Goal: Information Seeking & Learning: Learn about a topic

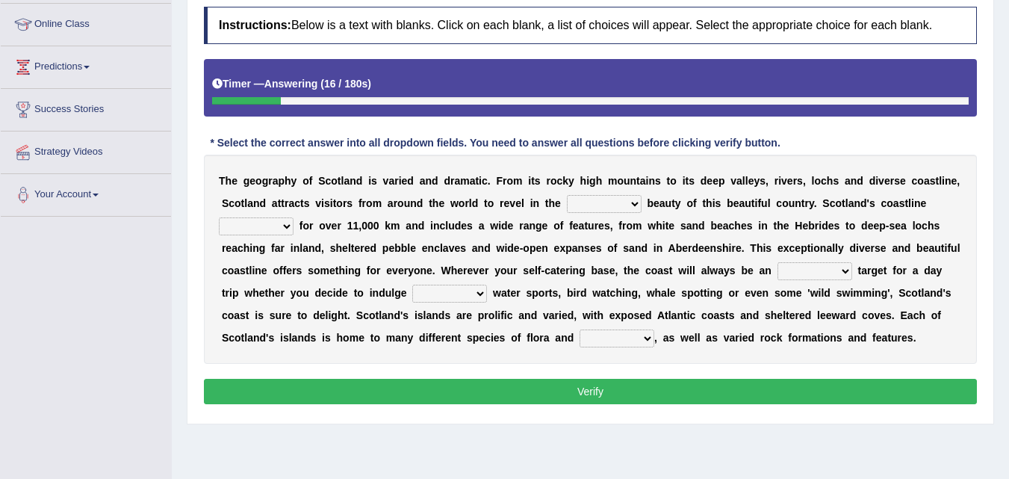
click at [605, 194] on div "T h e g e o g r a p h y o f S c o t l a n d i s v a r i e d a n d d r a m a t i…" at bounding box center [590, 259] width 773 height 209
click at [599, 210] on select "nip sting majestic fiction" at bounding box center [604, 204] width 75 height 18
select select "majestic"
click at [567, 195] on select "nip sting majestic fiction" at bounding box center [604, 204] width 75 height 18
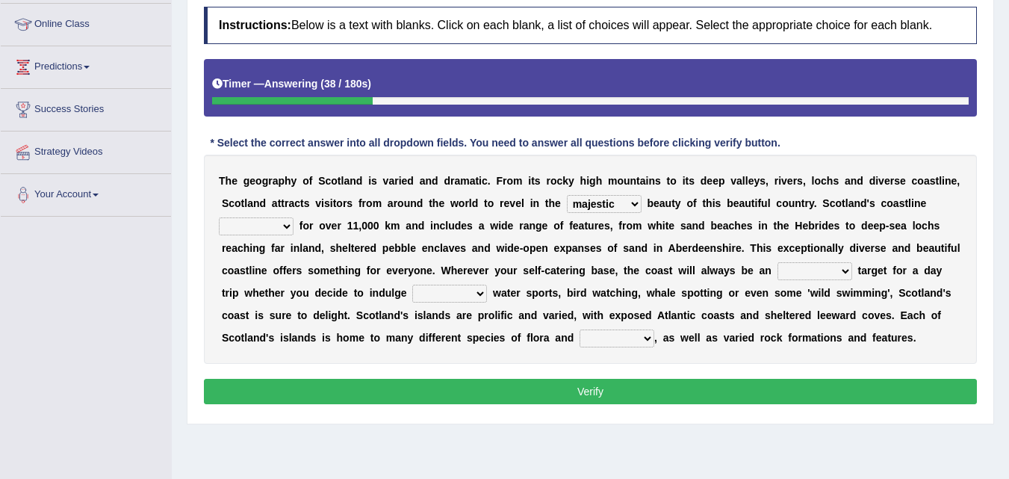
click at [253, 235] on select "moves travels runs walks" at bounding box center [256, 226] width 75 height 18
click at [431, 240] on div "T h e g e o g r a p h y o f S c o t l a n d i s v a r i e d a n d d r a m a t i…" at bounding box center [590, 259] width 773 height 209
click at [250, 228] on select "moves travels runs walks" at bounding box center [256, 226] width 75 height 18
select select "moves"
click at [219, 217] on select "moves travels runs walks" at bounding box center [256, 226] width 75 height 18
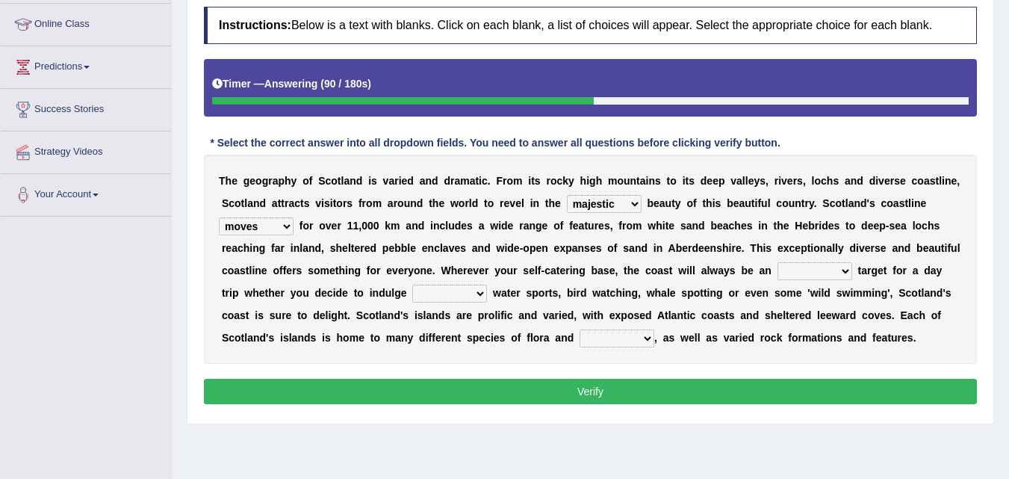
click at [794, 275] on select "achievable deniable animus bile" at bounding box center [814, 271] width 75 height 18
select select "deniable"
click at [777, 262] on select "achievable deniable animus bile" at bounding box center [814, 271] width 75 height 18
click at [461, 287] on select "for with by in" at bounding box center [449, 293] width 75 height 18
select select "for"
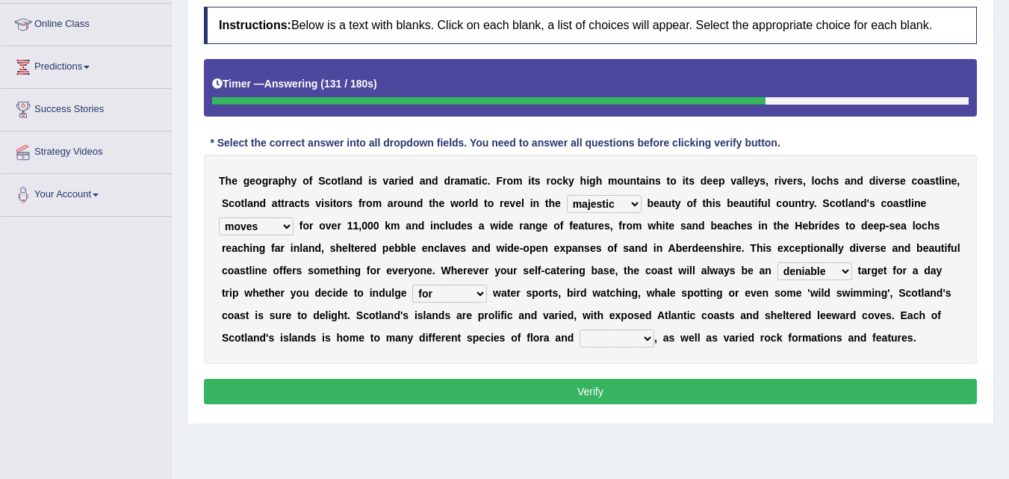
click at [412, 284] on select "for with by in" at bounding box center [449, 293] width 75 height 18
click at [610, 332] on select "flowers animals fauna species" at bounding box center [616, 338] width 75 height 18
select select "flowers"
click at [579, 329] on select "flowers animals fauna species" at bounding box center [616, 338] width 75 height 18
click at [631, 335] on select "flowers animals fauna species" at bounding box center [616, 338] width 75 height 18
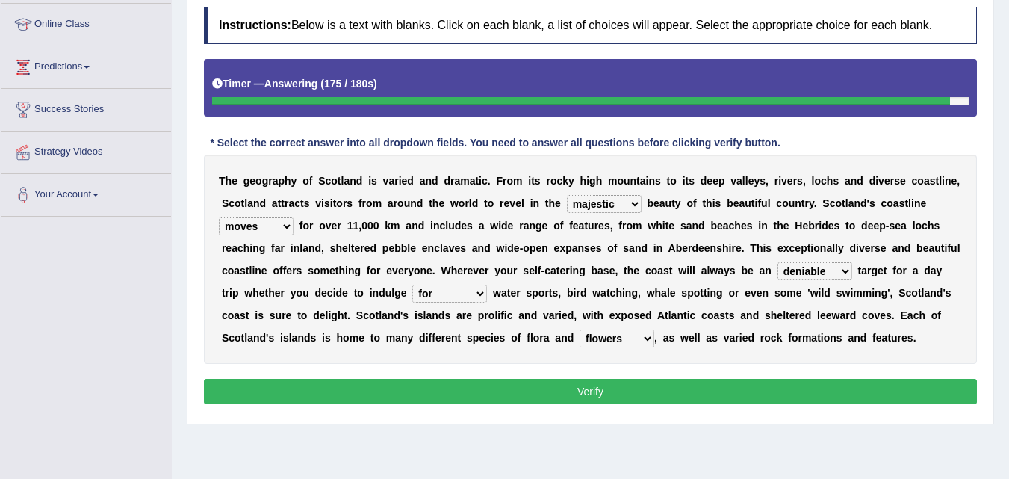
click at [610, 261] on div "T h e g e o g r a p h y o f S c o t l a n d i s v a r i e d a n d d r a m a t i…" at bounding box center [590, 259] width 773 height 209
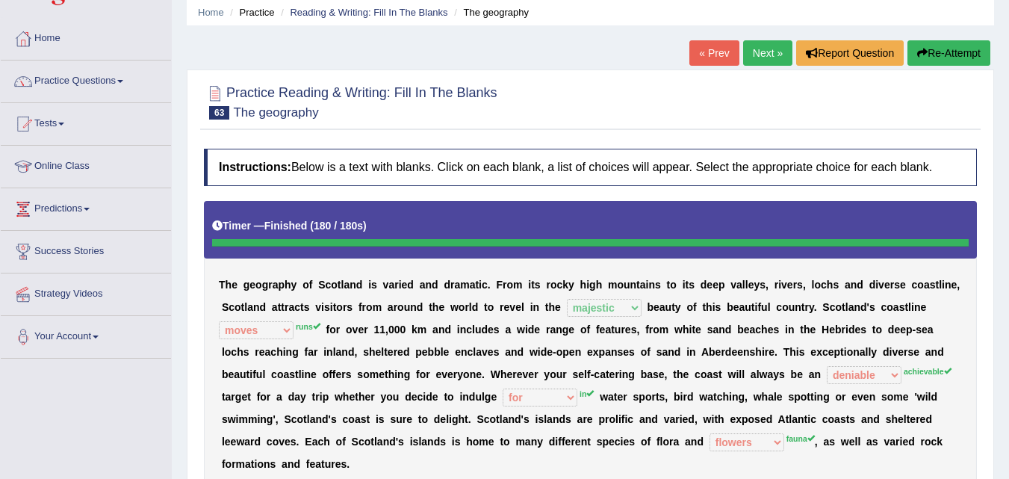
scroll to position [53, 0]
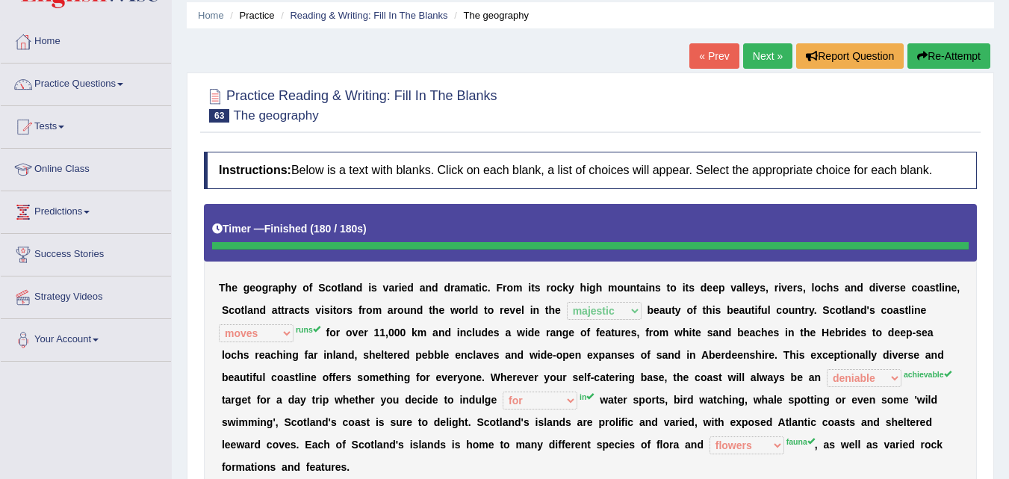
click at [762, 60] on link "Next »" at bounding box center [767, 55] width 49 height 25
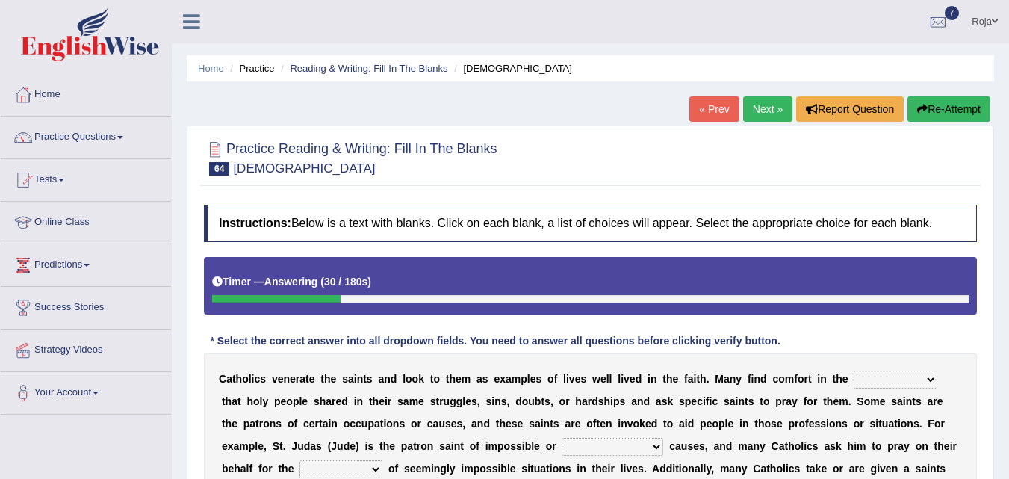
scroll to position [199, 0]
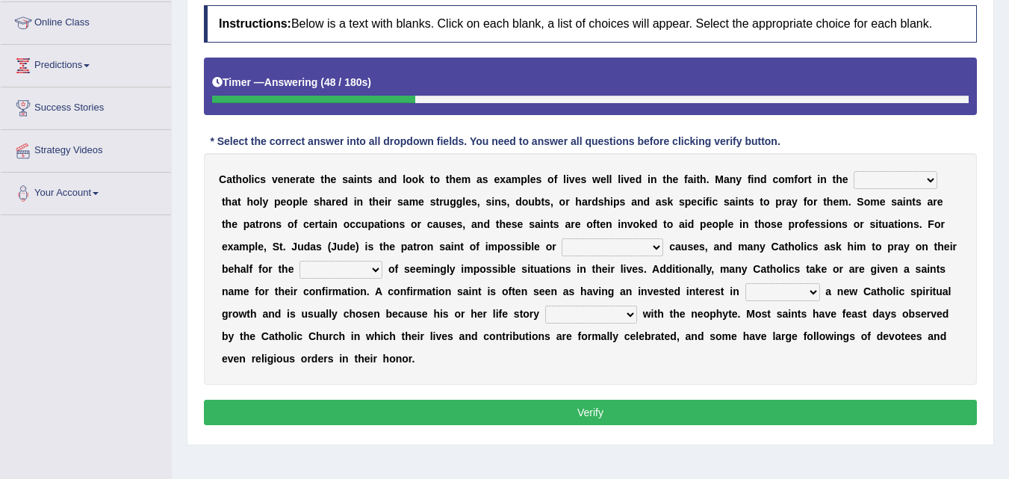
click at [906, 185] on select "believes knowledge contentment sadness" at bounding box center [895, 180] width 84 height 18
select select "believes"
click at [853, 171] on select "believes knowledge contentment sadness" at bounding box center [895, 180] width 84 height 18
click at [875, 184] on select "believes knowledge contentment sadness" at bounding box center [895, 180] width 84 height 18
click at [678, 198] on b at bounding box center [676, 202] width 6 height 12
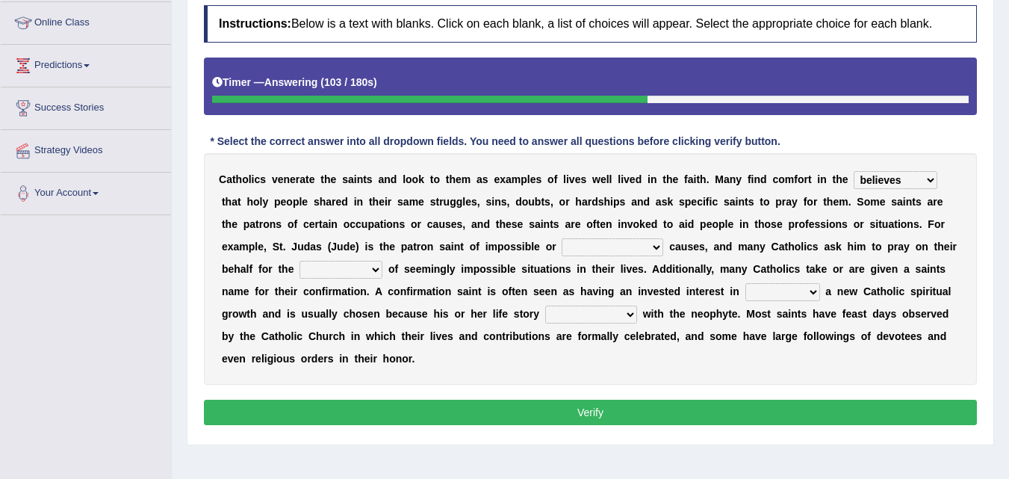
click at [620, 253] on select "happy accommodating calculative desperate" at bounding box center [612, 247] width 102 height 18
select select "calculative"
click at [561, 238] on select "happy accommodating calculative desperate" at bounding box center [612, 247] width 102 height 18
click at [319, 271] on select "resolution convocation selection devotion" at bounding box center [340, 270] width 83 height 18
select select "resolution"
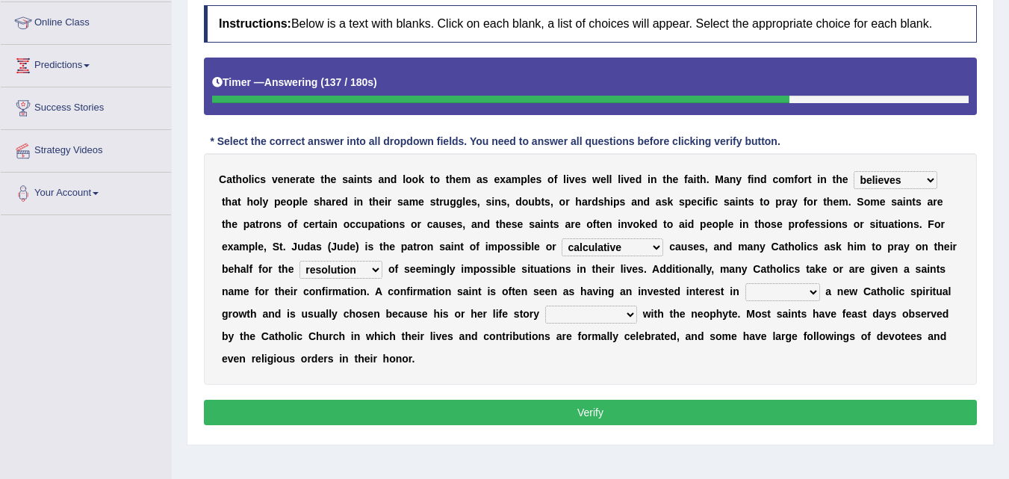
click at [299, 261] on select "resolution convocation selection devotion" at bounding box center [340, 270] width 83 height 18
click at [826, 287] on b "a" at bounding box center [828, 291] width 6 height 12
click at [790, 288] on select "saving fostering claiming gaming" at bounding box center [782, 292] width 75 height 18
select select "fostering"
click at [745, 283] on select "saving fostering claiming gaming" at bounding box center [782, 292] width 75 height 18
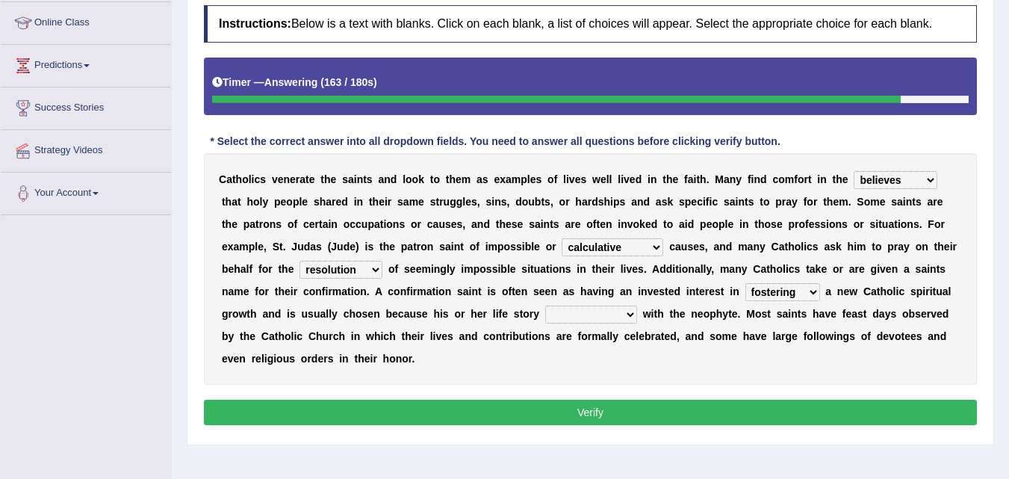
click at [592, 310] on select "accommodate enmity resonates grief" at bounding box center [591, 314] width 92 height 18
select select "resonates"
click at [545, 305] on select "accommodate enmity resonates grief" at bounding box center [591, 314] width 92 height 18
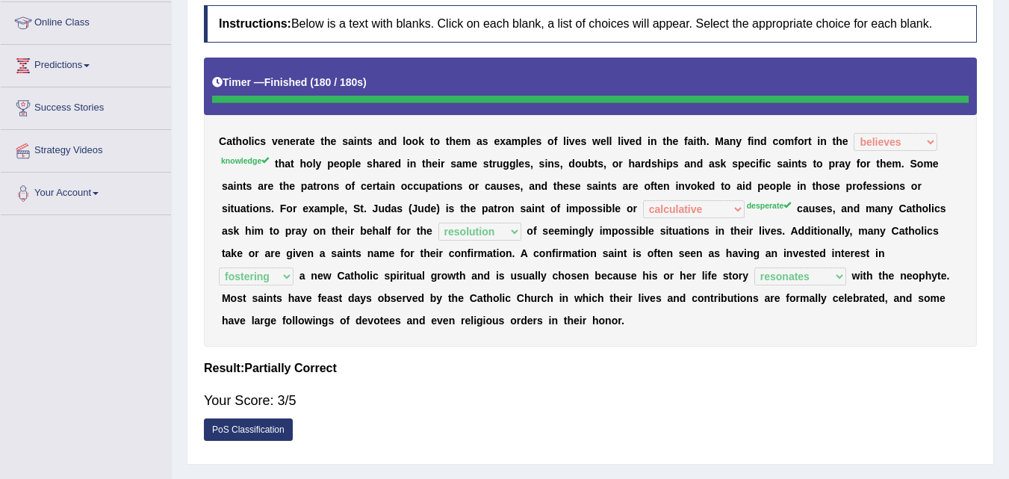
scroll to position [22, 0]
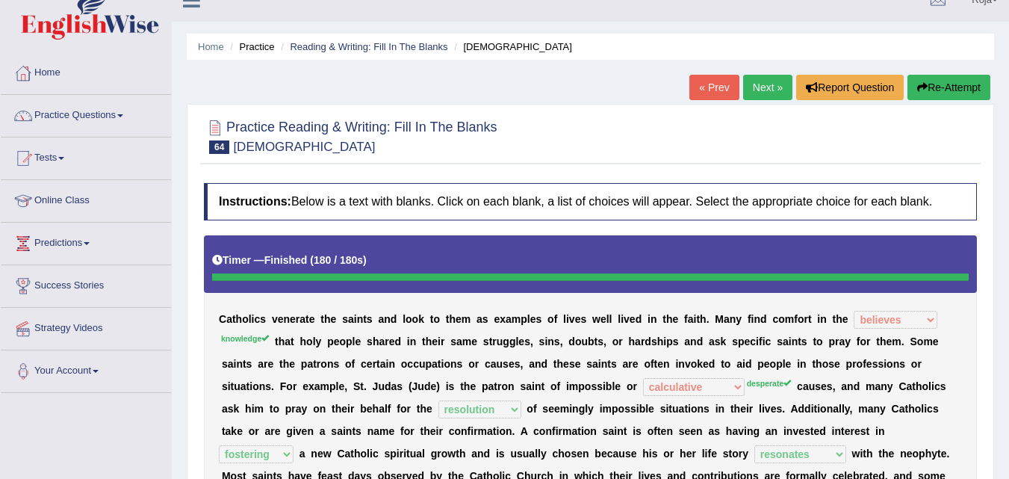
click at [766, 78] on link "Next »" at bounding box center [767, 87] width 49 height 25
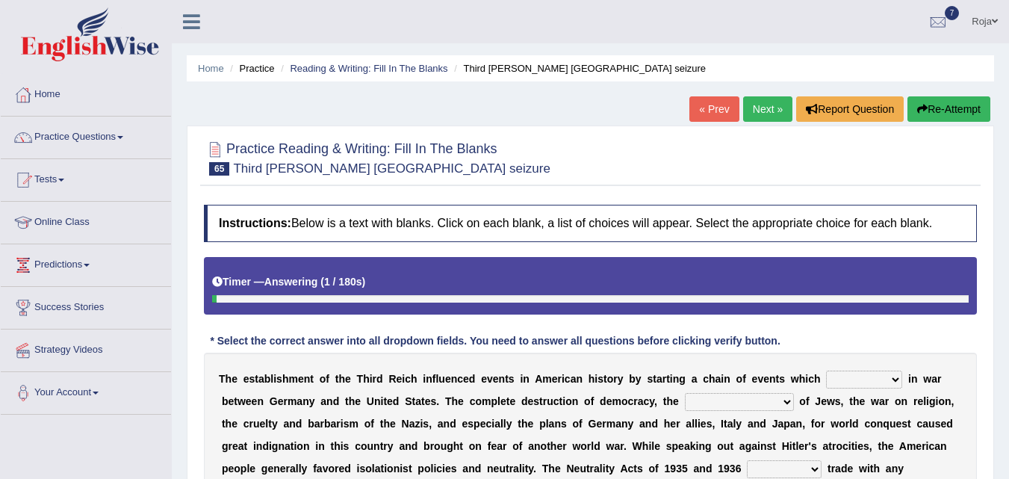
scroll to position [115, 0]
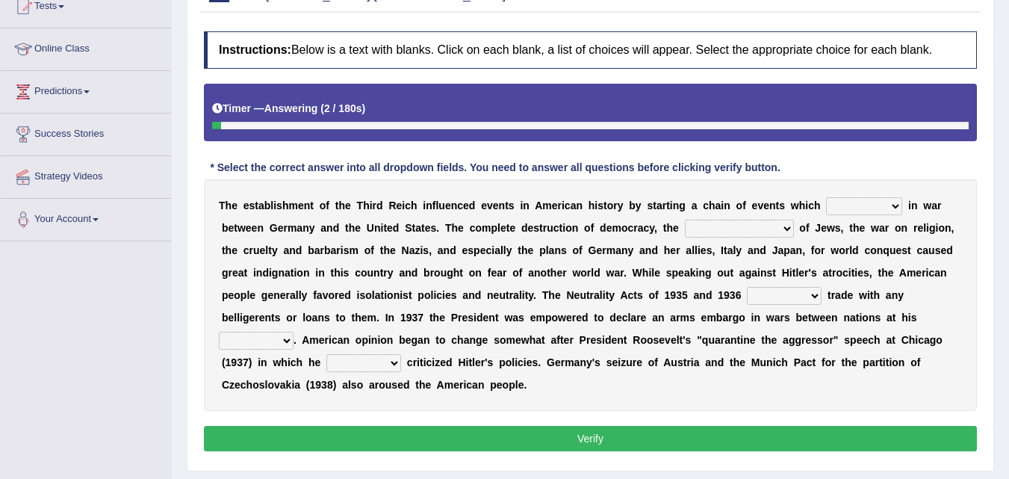
click at [991, 266] on html "Toggle navigation Home Practice Questions Speaking Practice Read Aloud Repeat S…" at bounding box center [504, 66] width 1009 height 479
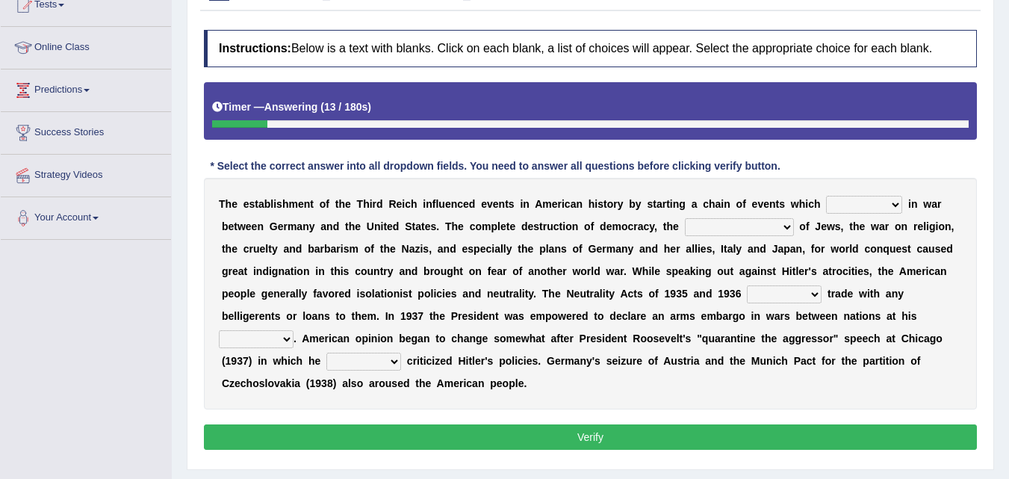
click at [858, 208] on select "caused culminated breach moved" at bounding box center [864, 205] width 76 height 18
select select "caused"
click at [826, 196] on select "caused culminated breach moved" at bounding box center [864, 205] width 76 height 18
click at [863, 202] on select "caused culminated breach moved" at bounding box center [864, 205] width 76 height 18
click at [541, 234] on div "T h e e s t a b l i s h m e n t o f t h e T h i r d R e i c h i n f l u e n c e…" at bounding box center [590, 293] width 773 height 231
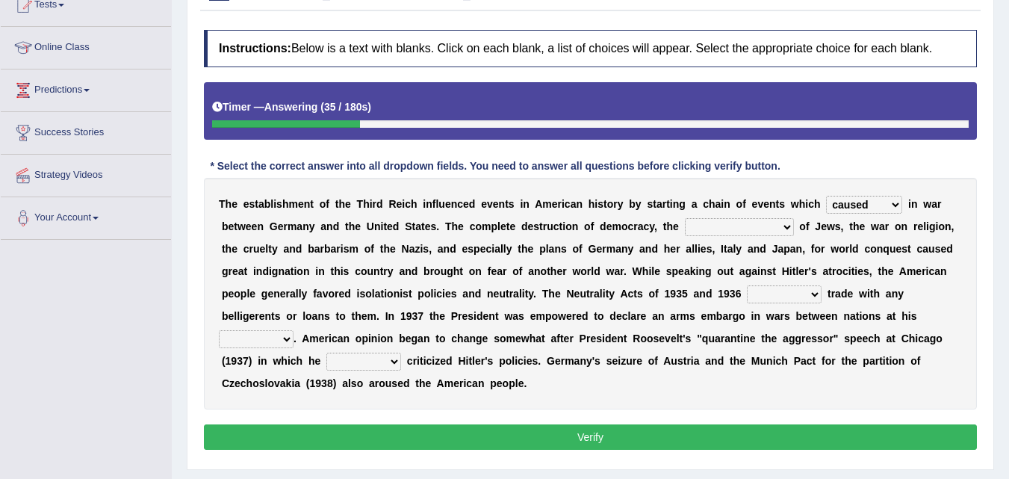
click at [541, 234] on div "T h e e s t a b l i s h m e n t o f t h e T h i r d R e i c h i n f l u e n c e…" at bounding box center [590, 293] width 773 height 231
click at [750, 216] on div "T h e e s t a b l i s h m e n t o f t h e T h i r d R e i c h i n f l u e n c e…" at bounding box center [590, 293] width 773 height 231
click at [746, 219] on select "selection preservation promotion persecution" at bounding box center [739, 227] width 109 height 18
click at [680, 251] on b at bounding box center [683, 249] width 6 height 12
click at [706, 234] on select "selection preservation promotion persecution" at bounding box center [739, 227] width 109 height 18
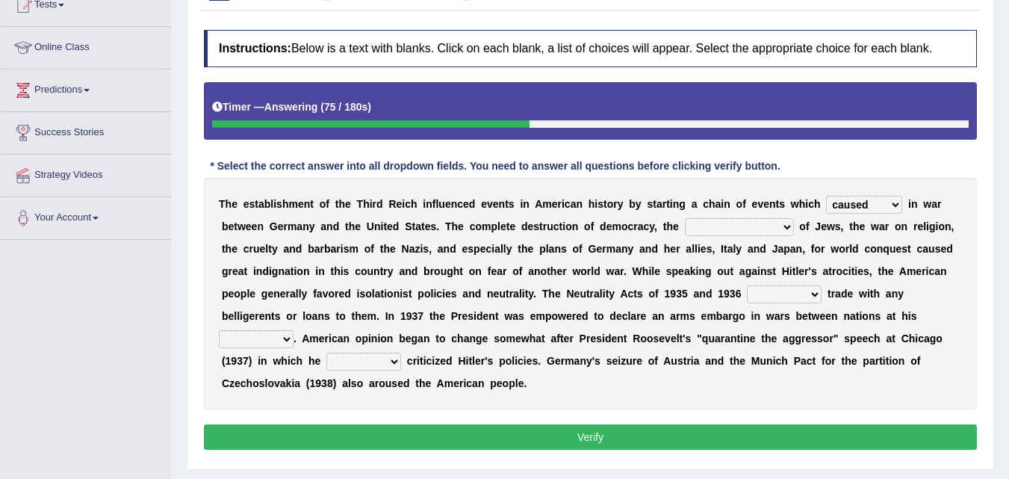
select select "persecution"
click at [685, 218] on select "selection preservation promotion persecution" at bounding box center [739, 227] width 109 height 18
click at [788, 286] on select "escalated peaked prohibited allowed" at bounding box center [784, 294] width 75 height 18
select select "prohibited"
click at [747, 285] on select "escalated peaked prohibited allowed" at bounding box center [784, 294] width 75 height 18
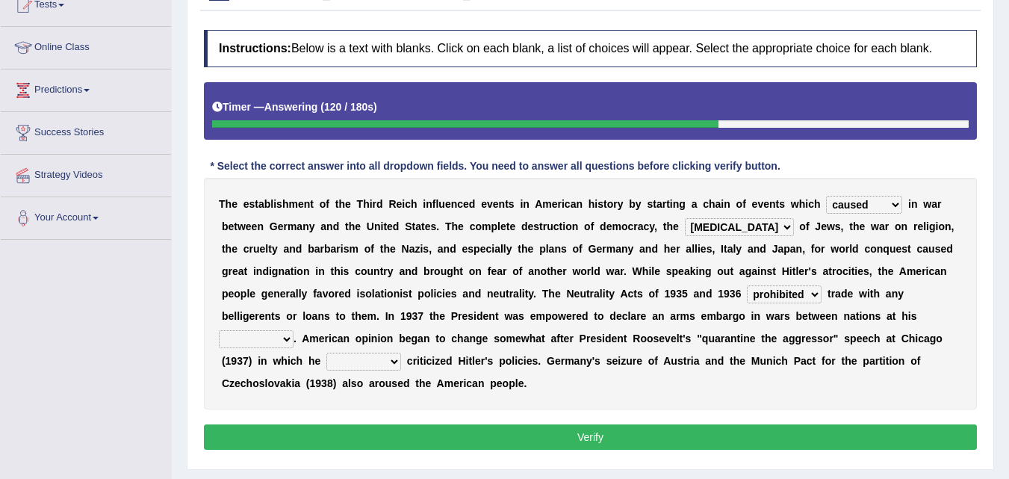
click at [282, 339] on select "mercy wealth idea discretion" at bounding box center [256, 339] width 75 height 18
select select "discretion"
click at [219, 330] on select "mercy wealth idea discretion" at bounding box center [256, 339] width 75 height 18
click at [376, 361] on select "only vaguely rarely severely" at bounding box center [363, 361] width 75 height 18
select select "vaguely"
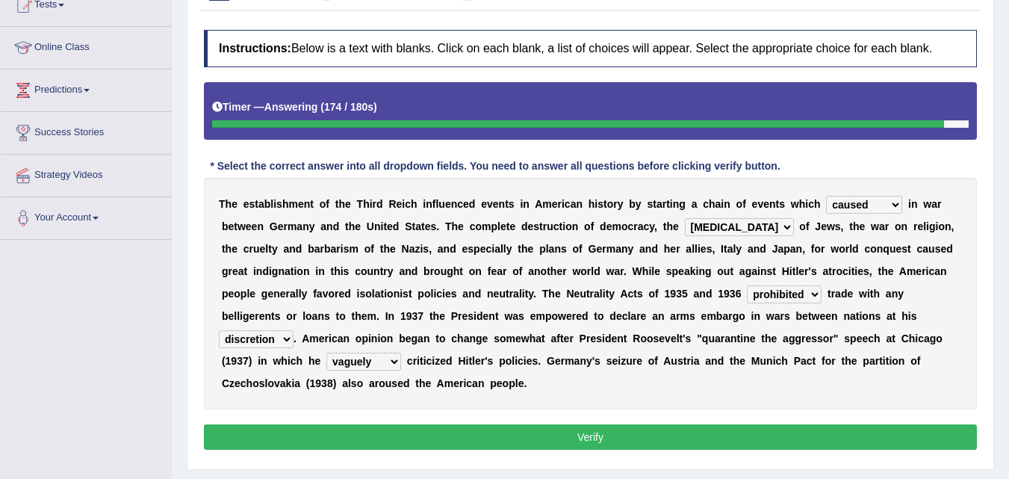
click at [326, 352] on select "only vaguely rarely severely" at bounding box center [363, 361] width 75 height 18
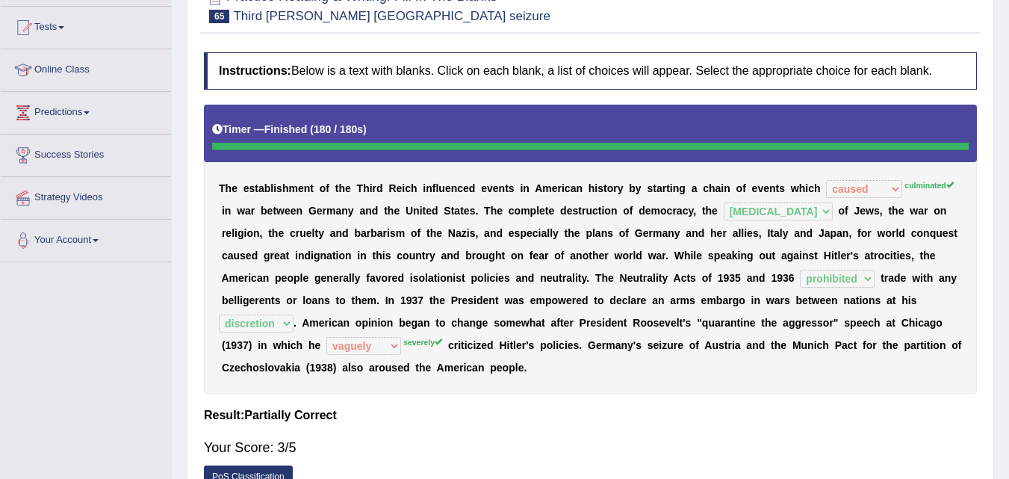
scroll to position [154, 0]
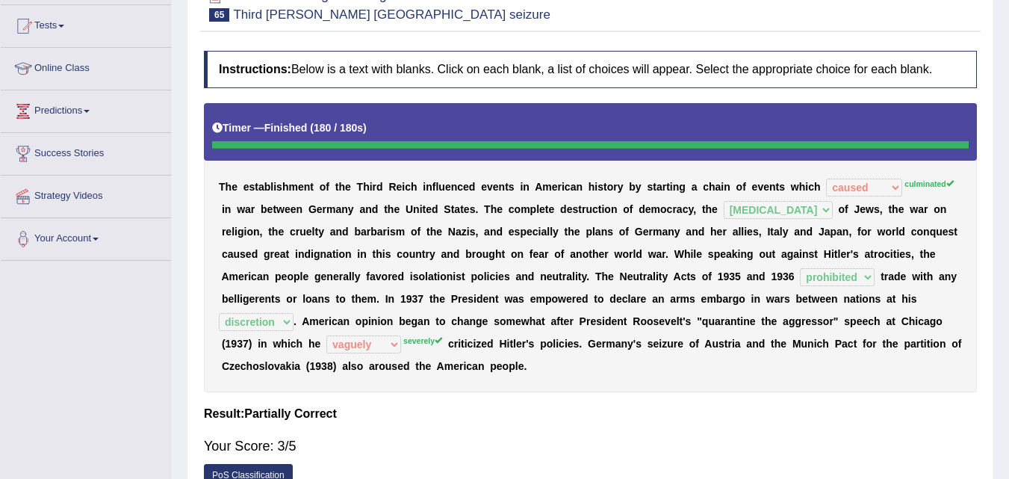
drag, startPoint x: 990, startPoint y: 217, endPoint x: 1019, endPoint y: 210, distance: 30.1
click at [1008, 210] on html "Toggle navigation Home Practice Questions Speaking Practice Read Aloud Repeat S…" at bounding box center [504, 85] width 1009 height 479
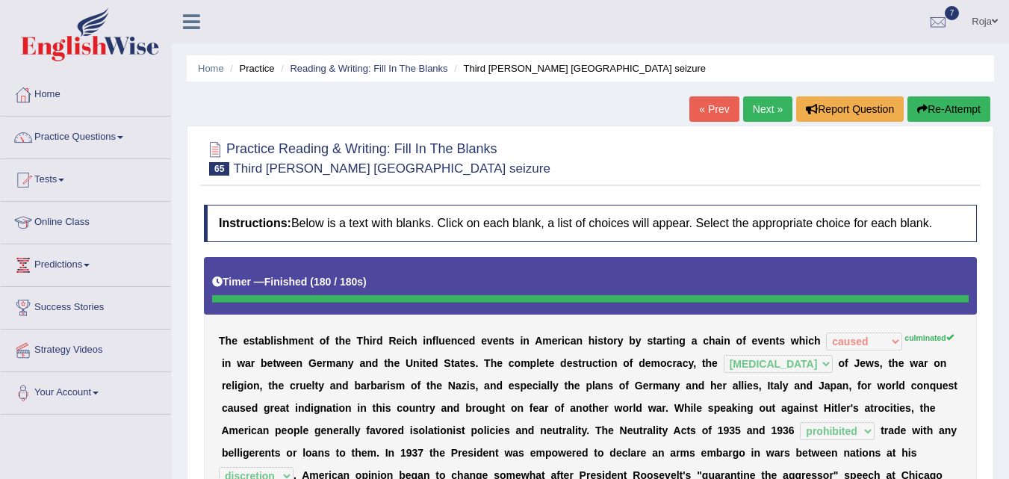
click at [761, 104] on link "Next »" at bounding box center [767, 108] width 49 height 25
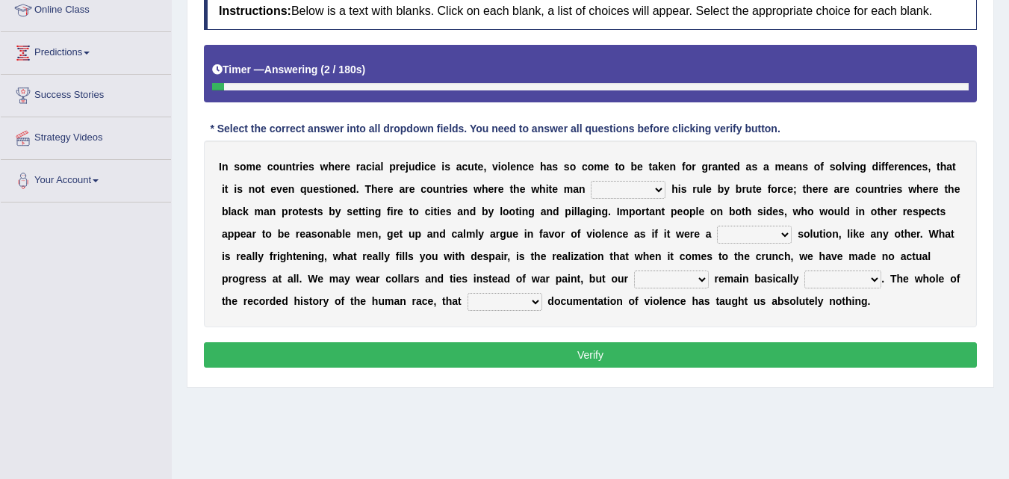
scroll to position [211, 0]
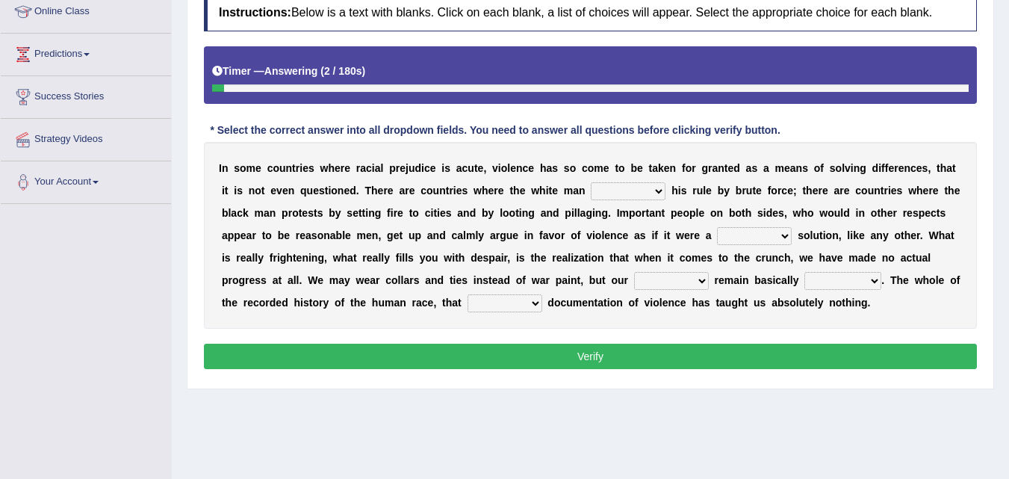
drag, startPoint x: 0, startPoint y: 0, endPoint x: 1009, endPoint y: 272, distance: 1045.2
click at [1008, 268] on html "Toggle navigation Home Practice Questions Speaking Practice Read Aloud Repeat S…" at bounding box center [504, 28] width 1009 height 479
click at [608, 187] on select "exposes imposes remorse discourse" at bounding box center [627, 191] width 75 height 18
select select "imposes"
click at [590, 182] on select "exposes imposes remorse discourse" at bounding box center [627, 191] width 75 height 18
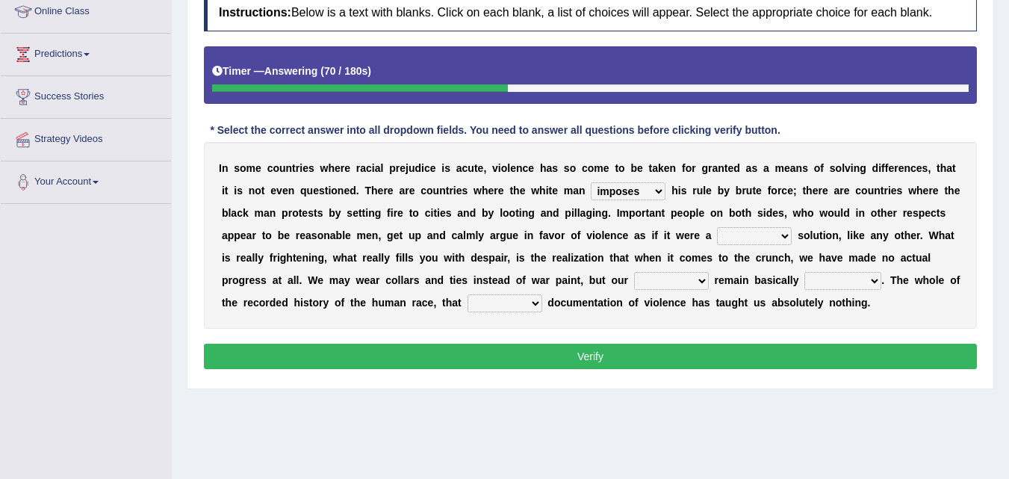
click at [739, 231] on select "legitimate fake phoney restrict" at bounding box center [754, 236] width 75 height 18
select select "legitimate"
click at [717, 227] on select "legitimate fake phoney restrict" at bounding box center [754, 236] width 75 height 18
click at [708, 283] on b at bounding box center [711, 280] width 6 height 12
click at [699, 279] on select "fragment scales reasons instincts" at bounding box center [671, 281] width 75 height 18
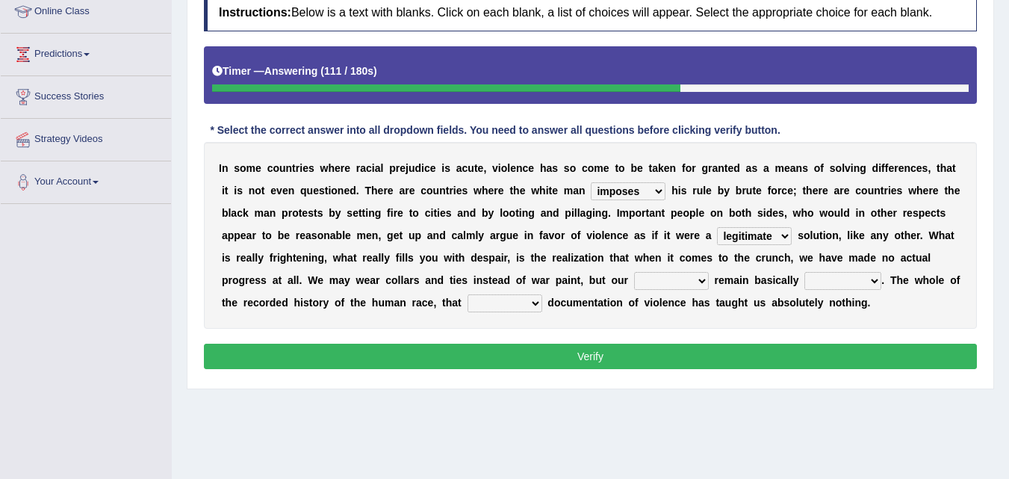
select select "reasons"
click at [634, 272] on select "fragment scales reasons instincts" at bounding box center [671, 281] width 75 height 18
click at [824, 281] on select "shredded chipped unchanged downfall" at bounding box center [842, 281] width 77 height 18
select select "unchanged"
click at [804, 272] on select "shredded chipped unchanged downfall" at bounding box center [842, 281] width 77 height 18
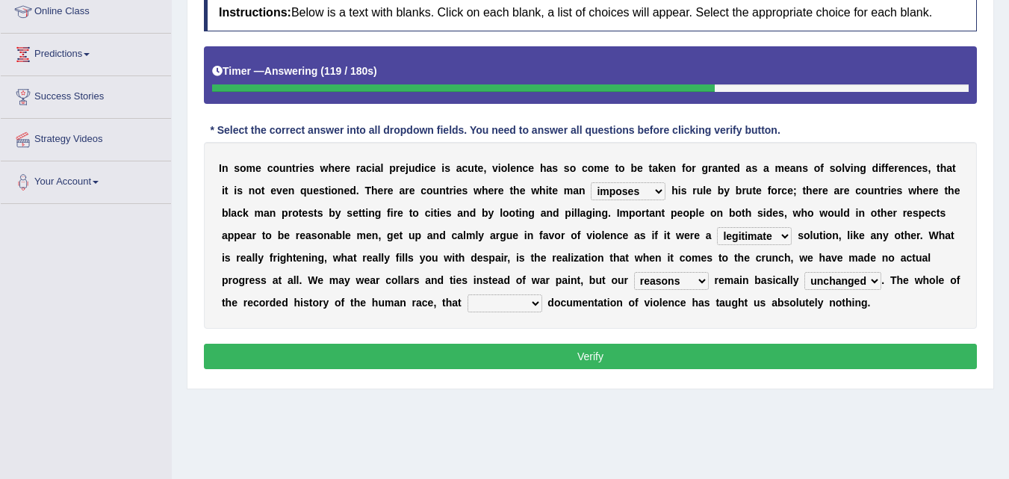
click at [650, 282] on select "fragment scales reasons instincts" at bounding box center [671, 281] width 75 height 18
select select "instincts"
click at [634, 272] on select "fragment scales reasons instincts" at bounding box center [671, 281] width 75 height 18
click at [841, 281] on select "shredded chipped unchanged downfall" at bounding box center [842, 281] width 77 height 18
click at [519, 304] on select "easy tedious short simple" at bounding box center [504, 303] width 75 height 18
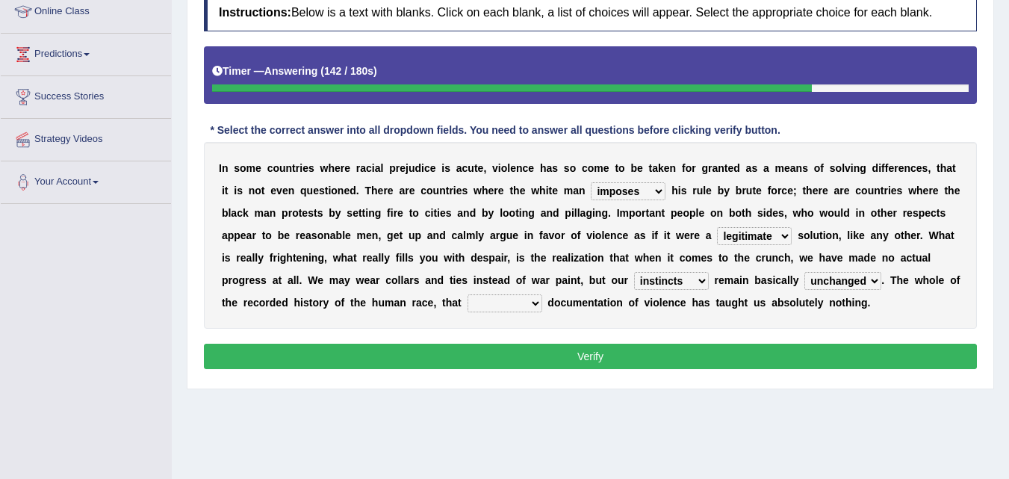
select select "tedious"
click at [467, 294] on select "easy tedious short simple" at bounding box center [504, 303] width 75 height 18
click at [539, 360] on button "Verify" at bounding box center [590, 355] width 773 height 25
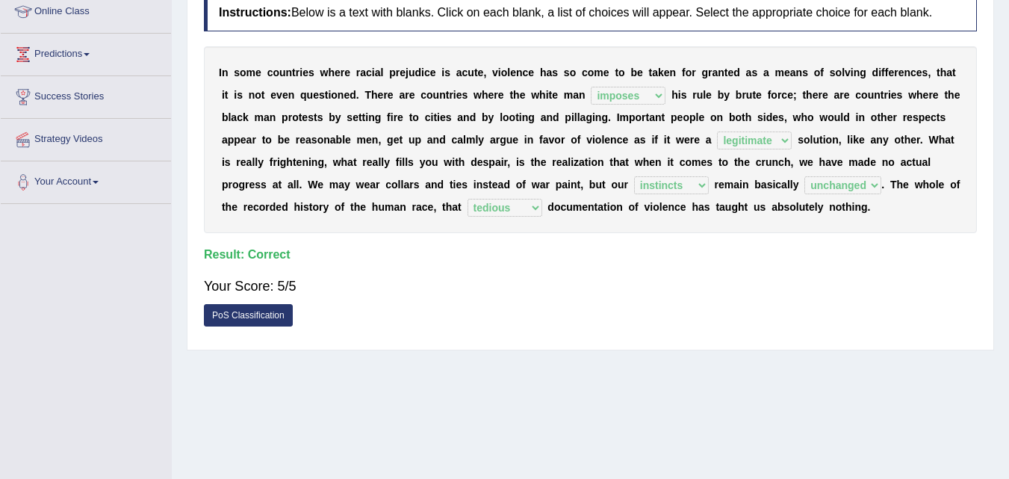
drag, startPoint x: 993, startPoint y: 250, endPoint x: 1009, endPoint y: 199, distance: 53.8
click at [1008, 199] on html "Toggle navigation Home Practice Questions Speaking Practice Read Aloud Repeat S…" at bounding box center [504, 28] width 1009 height 479
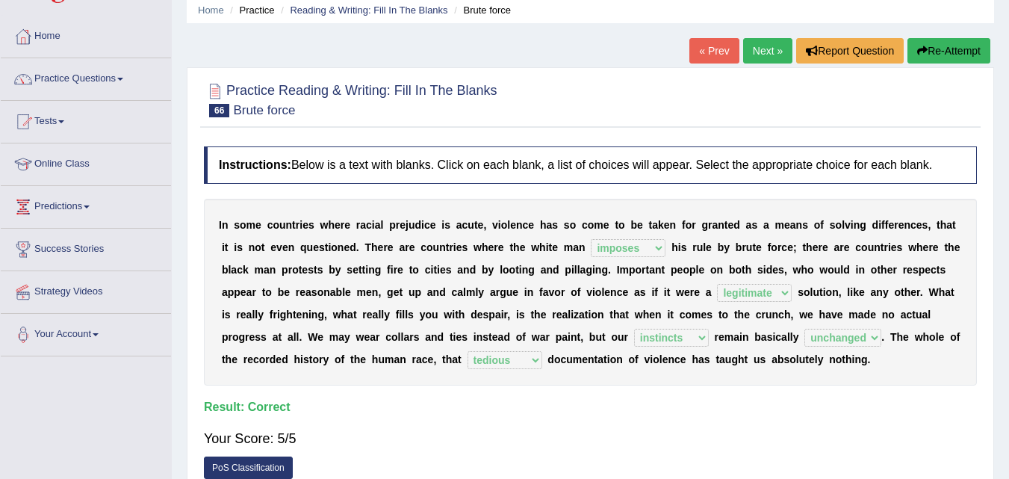
click at [926, 49] on button "Re-Attempt" at bounding box center [948, 50] width 83 height 25
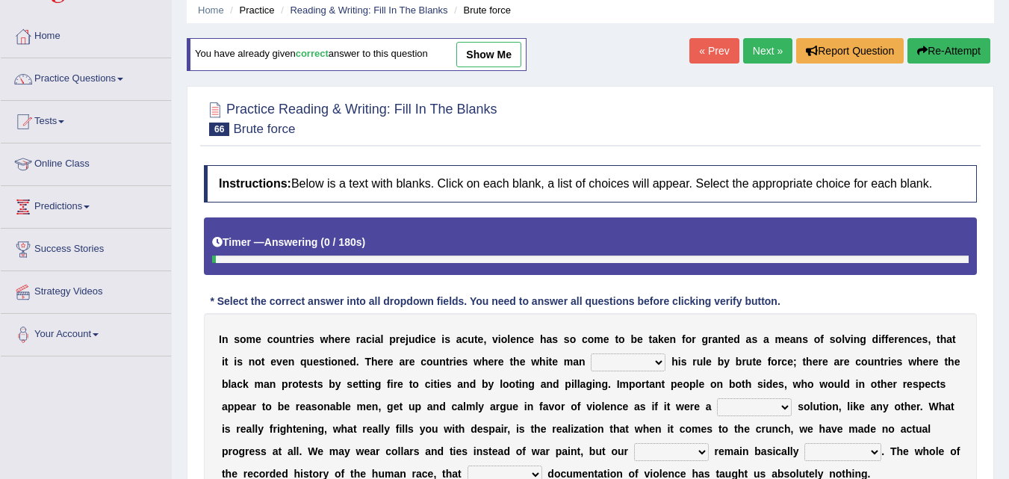
drag, startPoint x: 0, startPoint y: 0, endPoint x: 643, endPoint y: 363, distance: 738.1
click at [643, 363] on select "exposes imposes remorse discourse" at bounding box center [627, 362] width 75 height 18
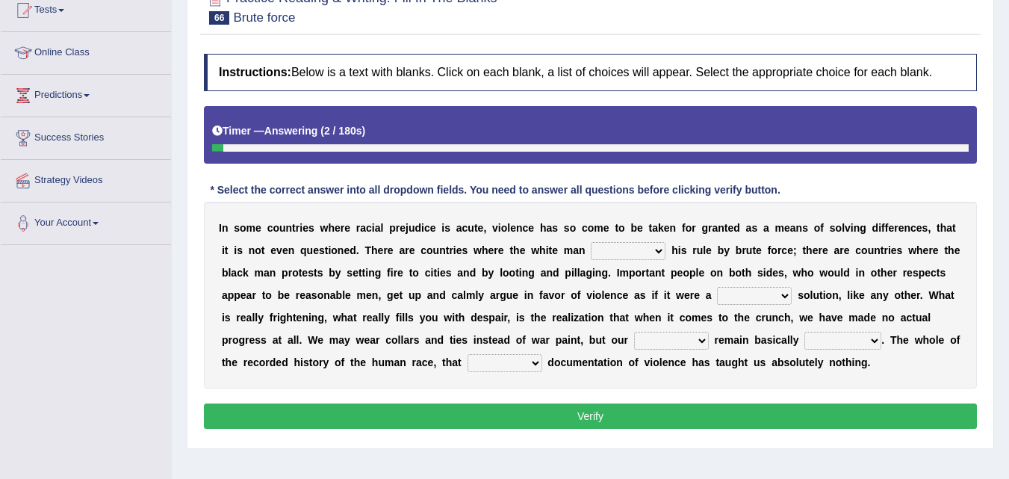
scroll to position [168, 0]
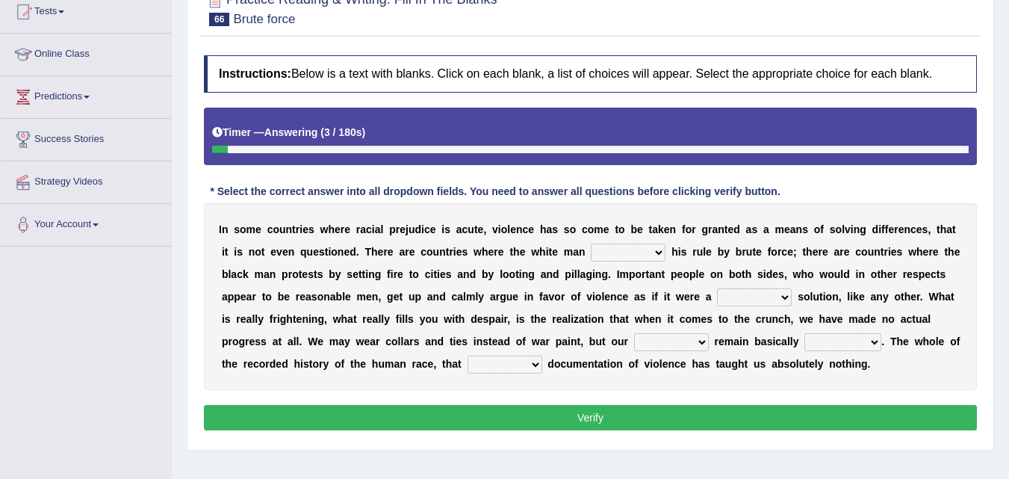
click at [643, 256] on select "exposes imposes remorse discourse" at bounding box center [627, 252] width 75 height 18
click at [661, 255] on select "exposes imposes remorse discourse" at bounding box center [627, 252] width 75 height 18
click at [608, 246] on select "exposes imposes remorse discourse" at bounding box center [627, 252] width 75 height 18
select select "imposes"
click at [590, 243] on select "exposes imposes remorse discourse" at bounding box center [627, 252] width 75 height 18
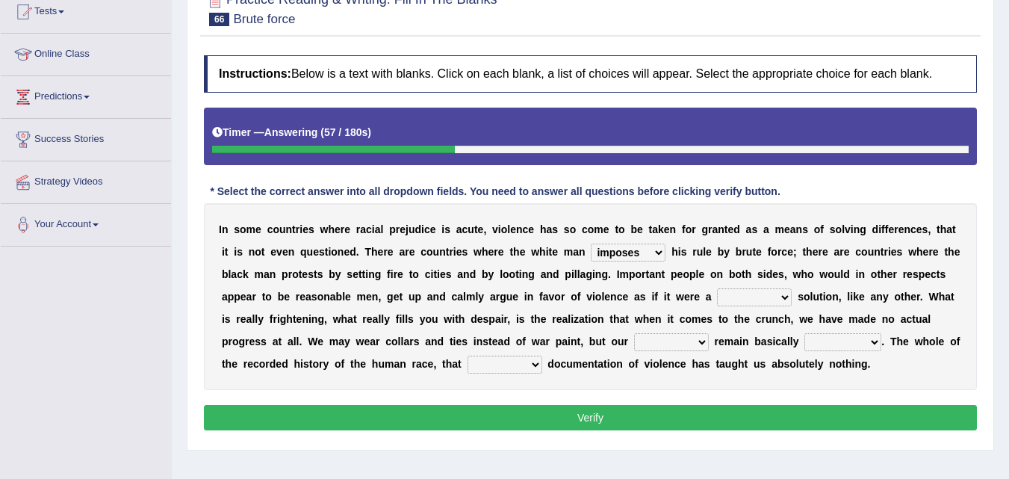
click at [755, 303] on select "legitimate fake phoney restrict" at bounding box center [754, 297] width 75 height 18
select select "legitimate"
click at [717, 288] on select "legitimate fake phoney restrict" at bounding box center [754, 297] width 75 height 18
click at [751, 305] on select "legitimate fake phoney restrict" at bounding box center [754, 297] width 75 height 18
click at [756, 299] on select "legitimate fake phoney restrict" at bounding box center [754, 297] width 75 height 18
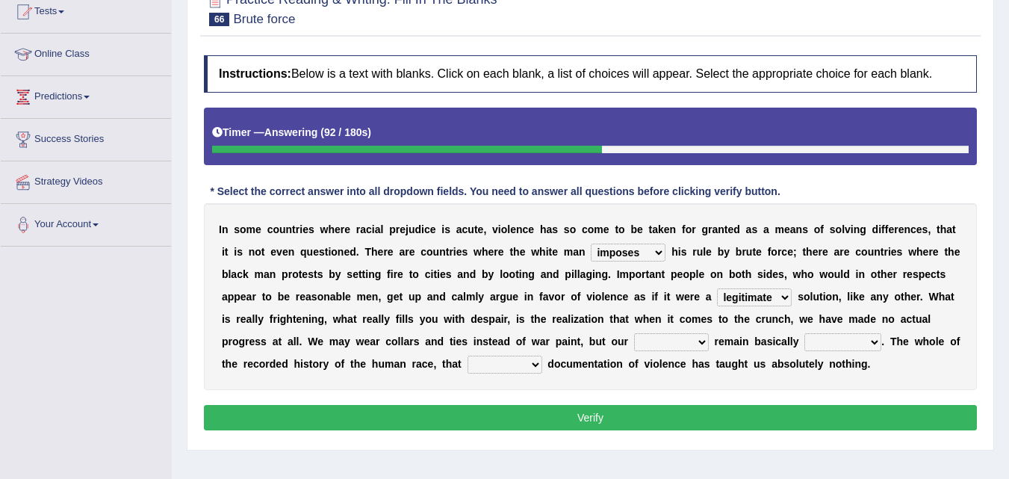
click at [664, 343] on select "fragment scales reasons instincts" at bounding box center [671, 342] width 75 height 18
select select "instincts"
click at [634, 333] on select "fragment scales reasons instincts" at bounding box center [671, 342] width 75 height 18
click at [687, 346] on select "fragment scales reasons instincts" at bounding box center [671, 342] width 75 height 18
click at [847, 332] on div "I n s o m e c o u n t r i e s w h e r e r a c i a l p r e j u d i c e i s a c u…" at bounding box center [590, 296] width 773 height 187
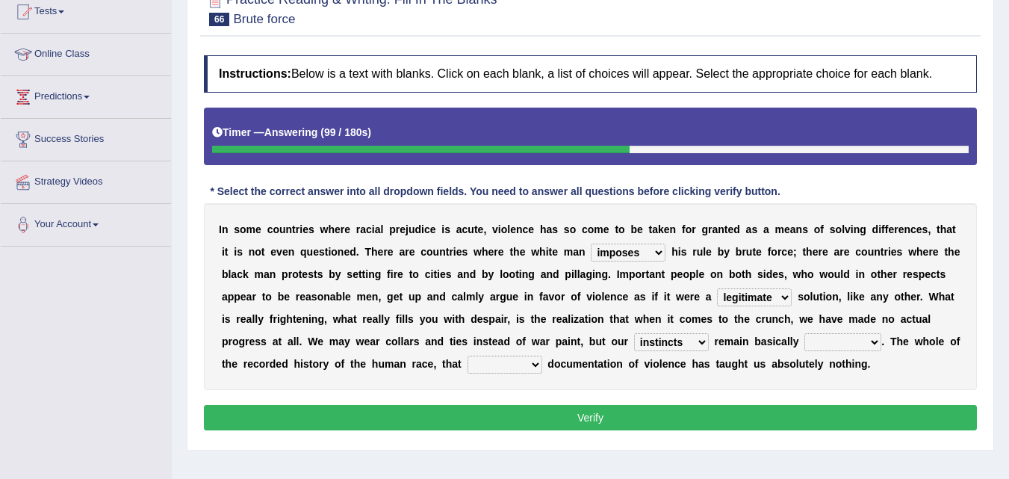
click at [829, 343] on select "shredded chipped unchanged downfall" at bounding box center [842, 342] width 77 height 18
select select "unchanged"
click at [804, 333] on select "shredded chipped unchanged downfall" at bounding box center [842, 342] width 77 height 18
click at [838, 343] on select "shredded chipped unchanged downfall" at bounding box center [842, 342] width 77 height 18
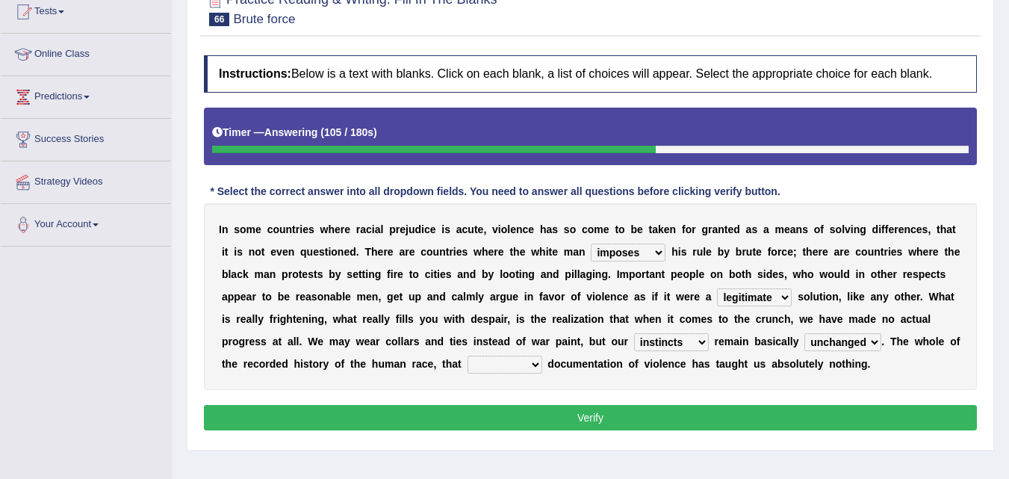
click at [483, 367] on select "easy tedious short simple" at bounding box center [504, 364] width 75 height 18
click at [467, 355] on select "easy tedious short simple" at bounding box center [504, 364] width 75 height 18
click at [492, 364] on select "easy tedious short simple" at bounding box center [504, 364] width 75 height 18
select select "tedious"
click at [467, 355] on select "easy tedious short simple" at bounding box center [504, 364] width 75 height 18
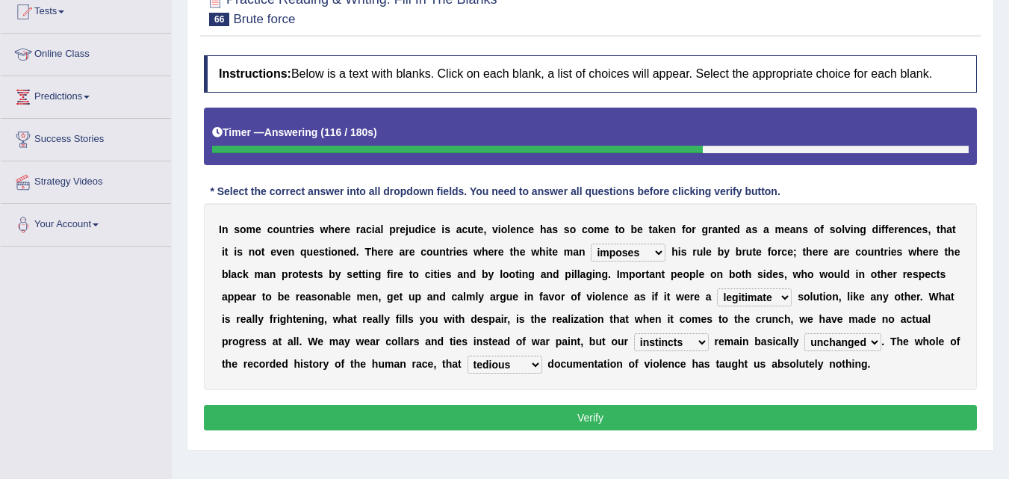
click at [537, 416] on button "Verify" at bounding box center [590, 417] width 773 height 25
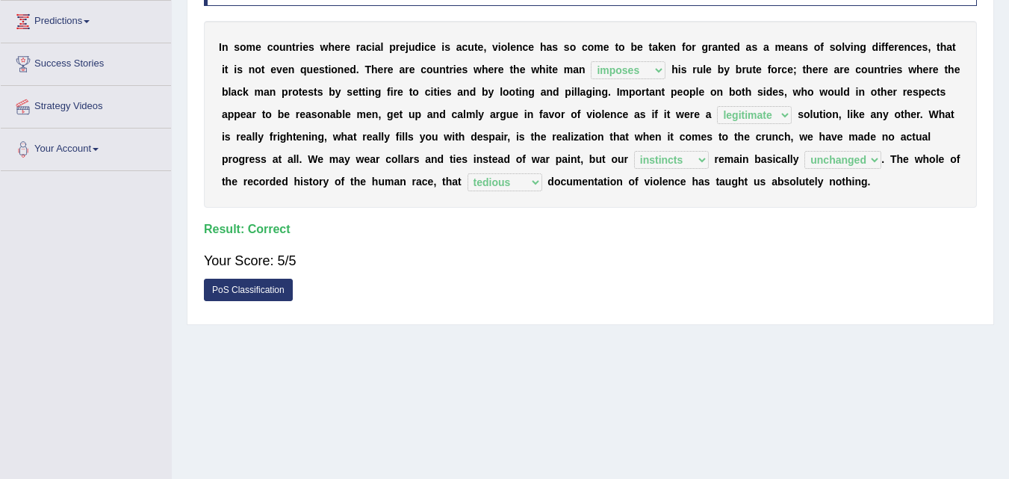
scroll to position [268, 0]
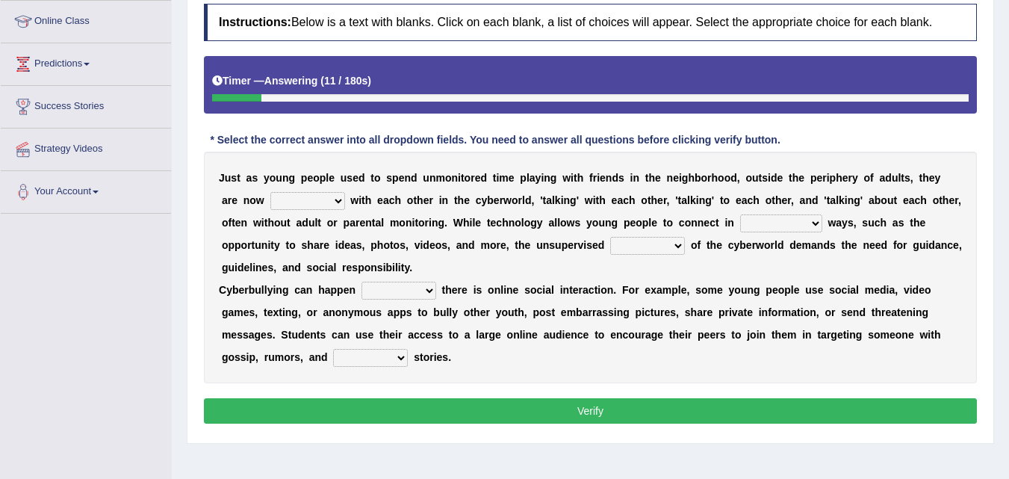
click at [303, 200] on select "bullying attacking referring engaging" at bounding box center [307, 201] width 75 height 18
click at [366, 205] on b "h" at bounding box center [368, 200] width 7 height 12
click at [317, 204] on select "bullying attacking referring engaging" at bounding box center [307, 201] width 75 height 18
select select "engaging"
click at [270, 192] on select "bullying attacking referring engaging" at bounding box center [307, 201] width 75 height 18
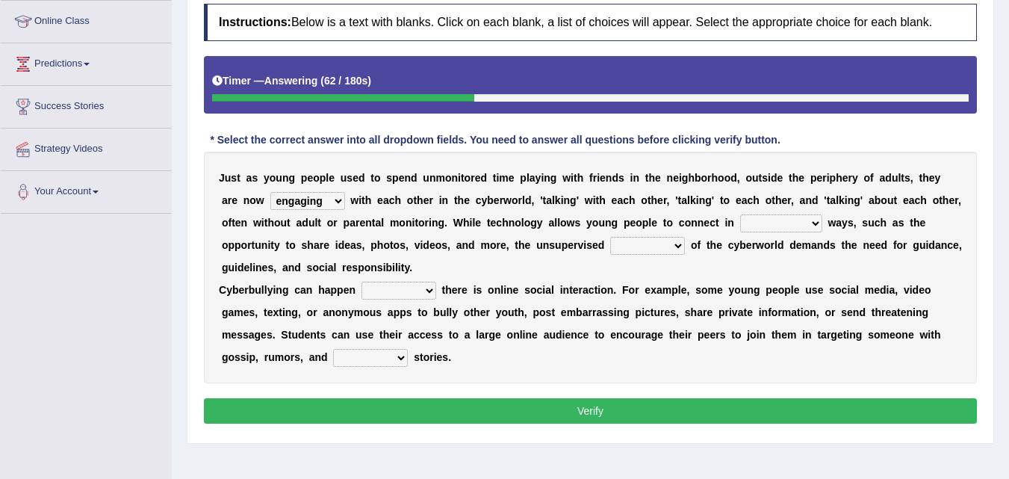
click at [817, 224] on select "meaningful unimportant trivial basic" at bounding box center [781, 223] width 82 height 18
select select "meaningful"
click at [740, 214] on select "meaningful unimportant trivial basic" at bounding box center [781, 223] width 82 height 18
click at [671, 240] on select "capture void nature diverse" at bounding box center [647, 246] width 75 height 18
select select "nature"
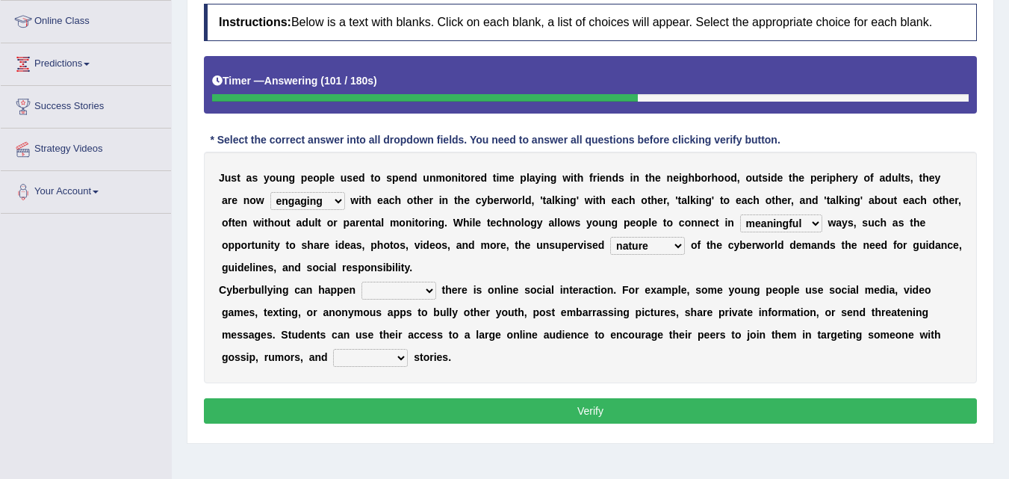
click at [610, 237] on select "capture void nature diverse" at bounding box center [647, 246] width 75 height 18
click at [333, 200] on select "bullying attacking referring engaging" at bounding box center [307, 201] width 75 height 18
select select "bullying"
click at [270, 192] on select "bullying attacking referring engaging" at bounding box center [307, 201] width 75 height 18
click at [409, 297] on select "about because at anywhere" at bounding box center [398, 290] width 75 height 18
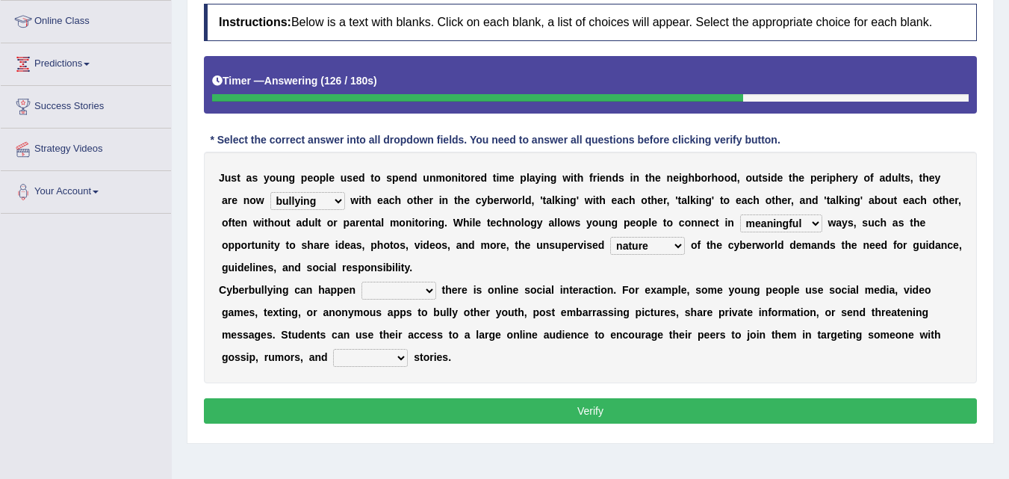
select select "anywhere"
click at [361, 281] on select "about because at anywhere" at bounding box center [398, 290] width 75 height 18
click at [390, 381] on div "J u s t a s y o u n g p e o p l e u s e d t o s p e n d u n m o n i t o r e d t…" at bounding box center [590, 267] width 773 height 231
click at [364, 355] on select "true faithful glorious untrue" at bounding box center [370, 358] width 75 height 18
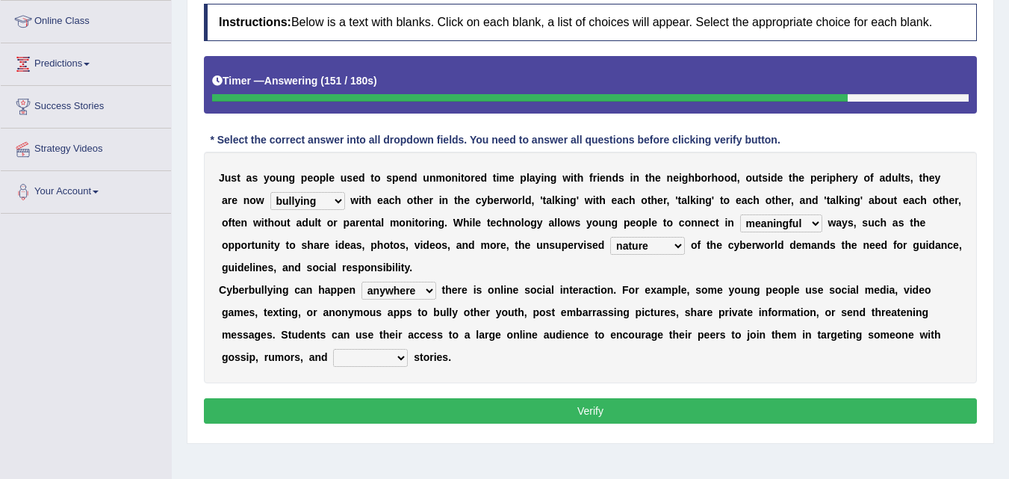
select select "untrue"
click at [333, 349] on select "true faithful glorious untrue" at bounding box center [370, 358] width 75 height 18
click at [417, 406] on button "Verify" at bounding box center [590, 410] width 773 height 25
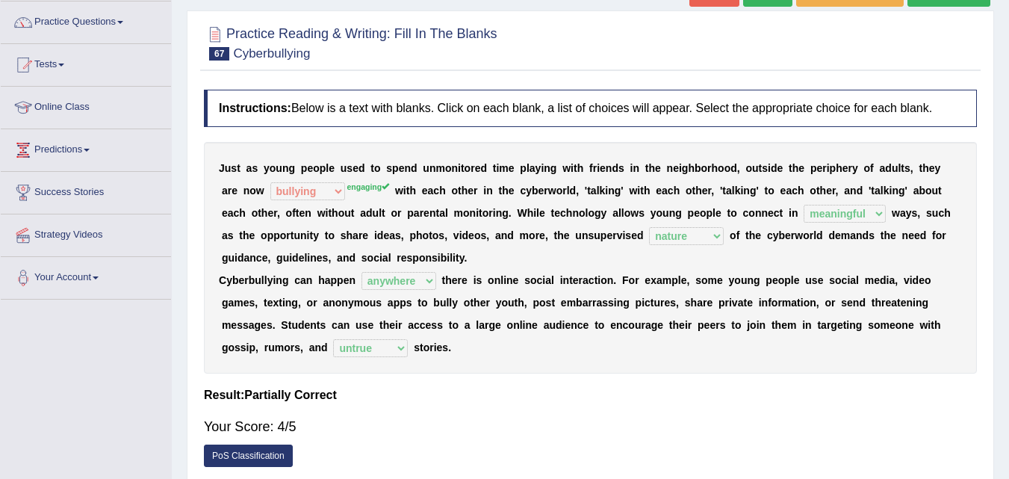
scroll to position [44, 0]
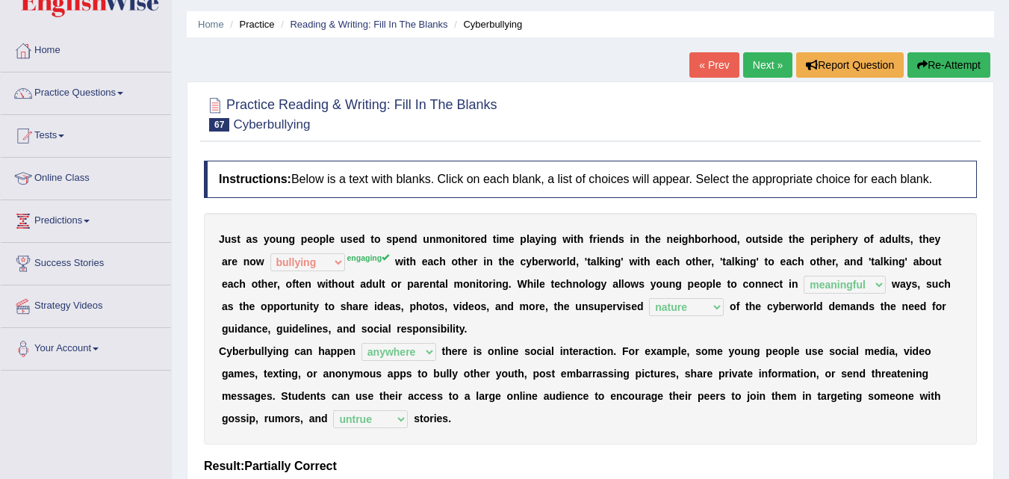
click at [767, 72] on link "Next »" at bounding box center [767, 64] width 49 height 25
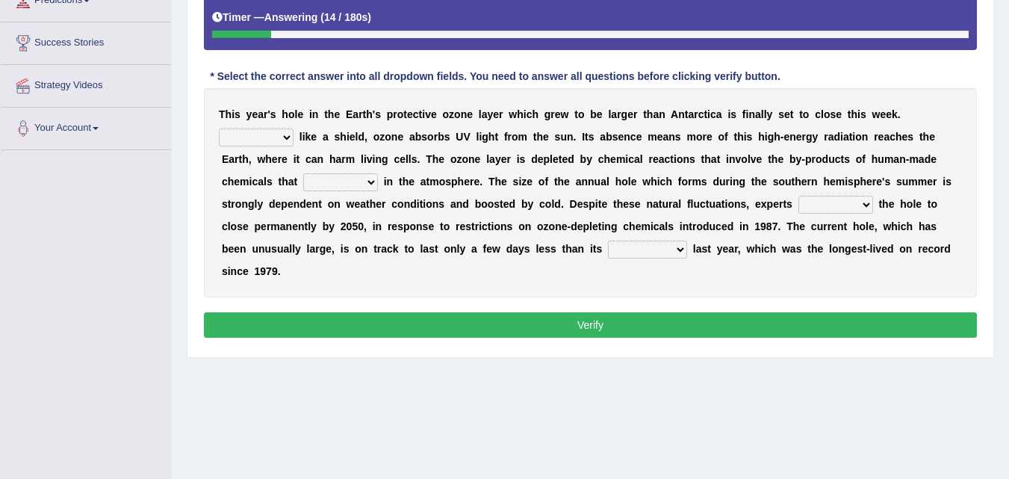
scroll to position [273, 0]
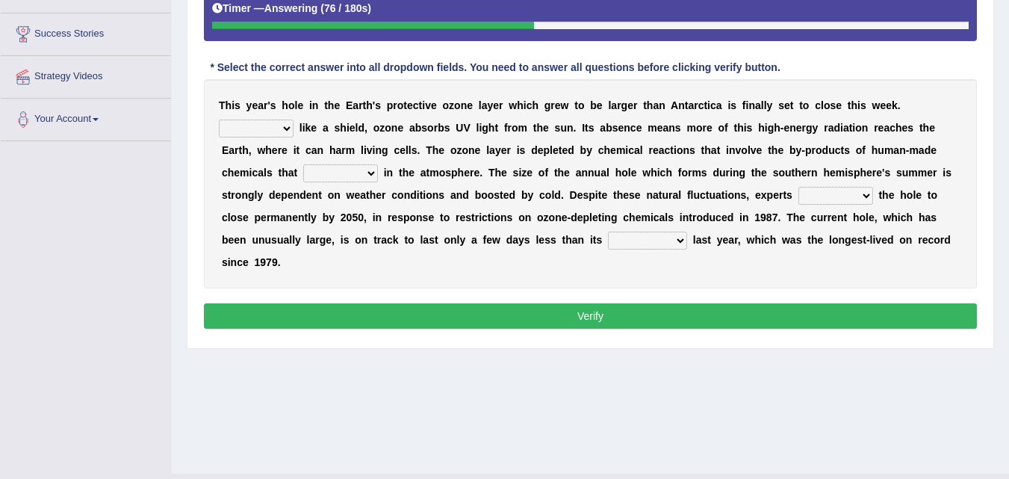
click at [256, 120] on select "Imagining Moving Acting Rotating" at bounding box center [256, 128] width 75 height 18
select select "Acting"
click at [219, 119] on select "Imagining Moving Acting Rotating" at bounding box center [256, 128] width 75 height 18
click at [355, 172] on select "disappear move dispose linger" at bounding box center [340, 173] width 75 height 18
select select "move"
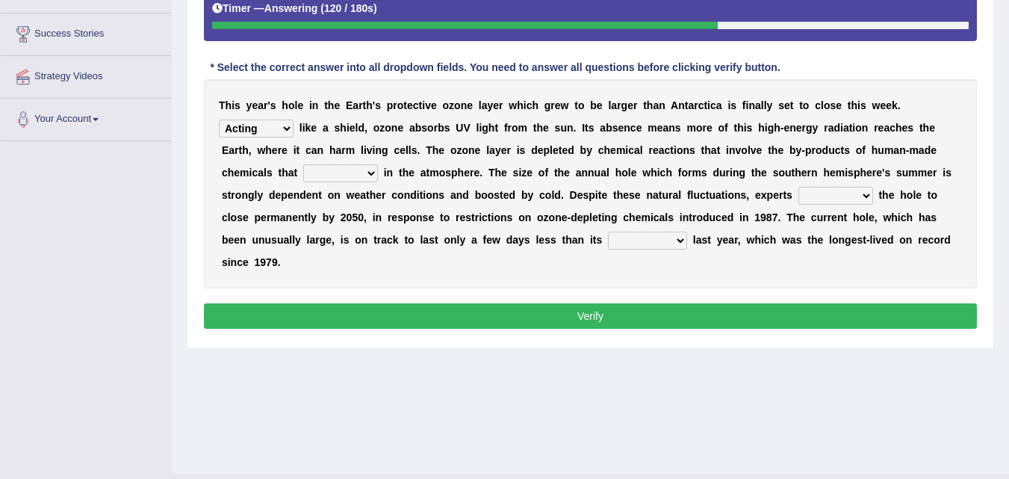
click at [303, 164] on select "disappear move dispose linger" at bounding box center [340, 173] width 75 height 18
click at [856, 199] on select "expect know said found" at bounding box center [835, 196] width 75 height 18
click at [798, 187] on select "expect know said found" at bounding box center [835, 196] width 75 height 18
click at [827, 198] on select "expect know said found" at bounding box center [835, 196] width 75 height 18
select select "expect"
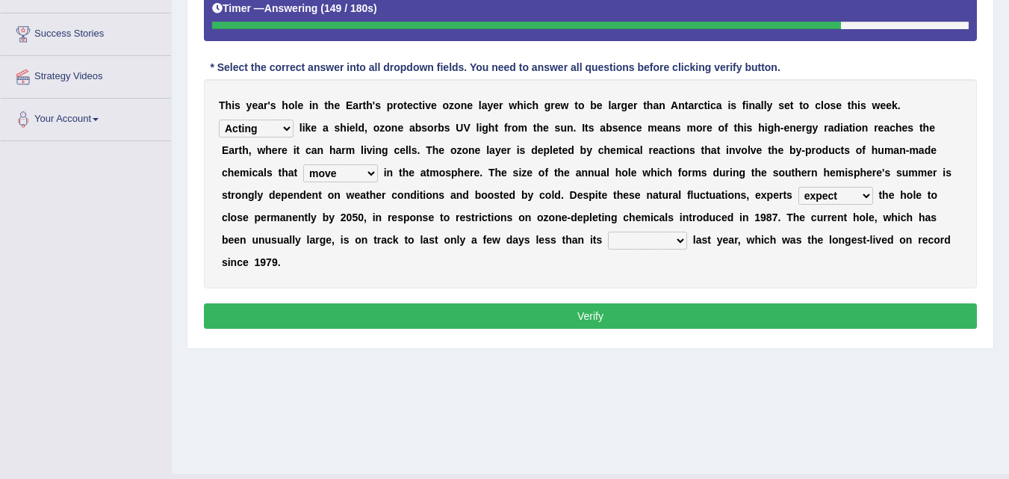
click at [798, 187] on select "expect know said found" at bounding box center [835, 196] width 75 height 18
click at [641, 249] on select "competitor traitor counterpart sibling" at bounding box center [647, 240] width 79 height 18
select select "counterpart"
click at [608, 231] on select "competitor traitor counterpart sibling" at bounding box center [647, 240] width 79 height 18
drag, startPoint x: 639, startPoint y: 230, endPoint x: 636, endPoint y: 244, distance: 14.5
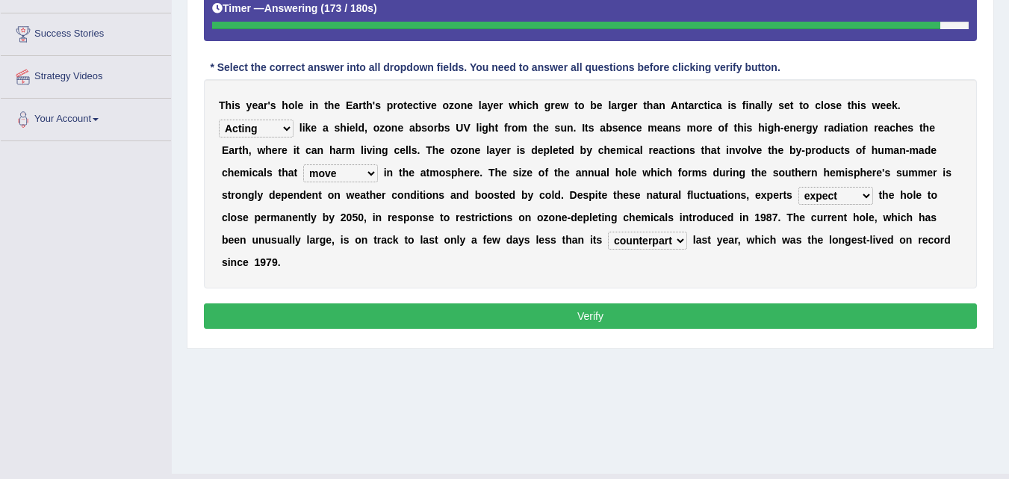
click at [636, 244] on div "T h i s y e a r ' s h o l e i n t h e E a r t h ' s p r o t e c t i v e o z o n…" at bounding box center [590, 183] width 773 height 209
click at [636, 244] on select "competitor traitor counterpart sibling" at bounding box center [647, 240] width 79 height 18
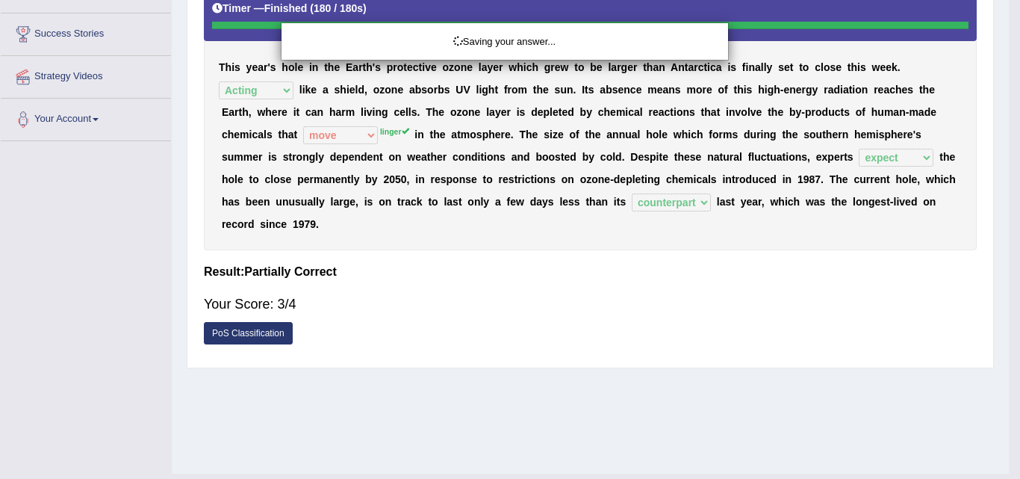
click at [641, 292] on div "Saving your answer..." at bounding box center [510, 239] width 1020 height 479
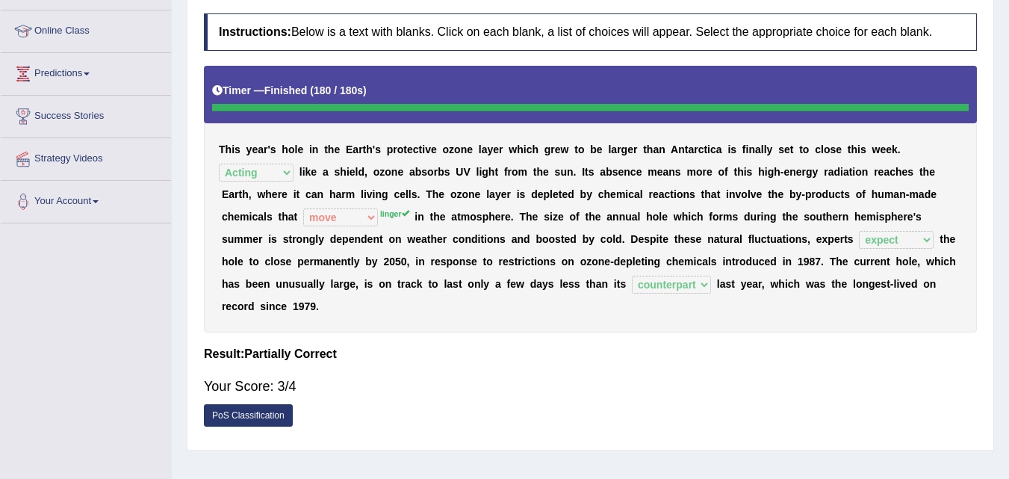
scroll to position [164, 0]
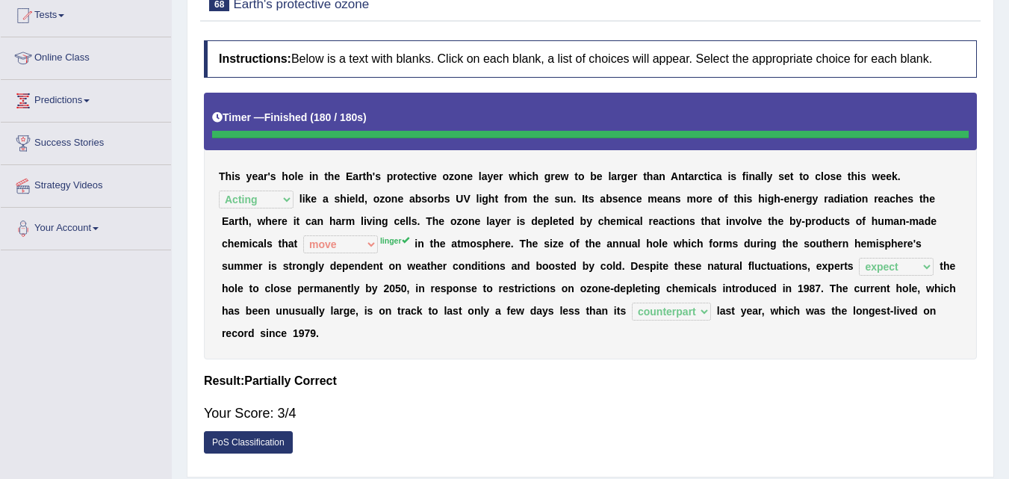
drag, startPoint x: 730, startPoint y: 333, endPoint x: 397, endPoint y: -65, distance: 518.8
click at [397, 0] on html "Toggle navigation Home Practice Questions Speaking Practice Read Aloud Repeat S…" at bounding box center [504, 75] width 1009 height 479
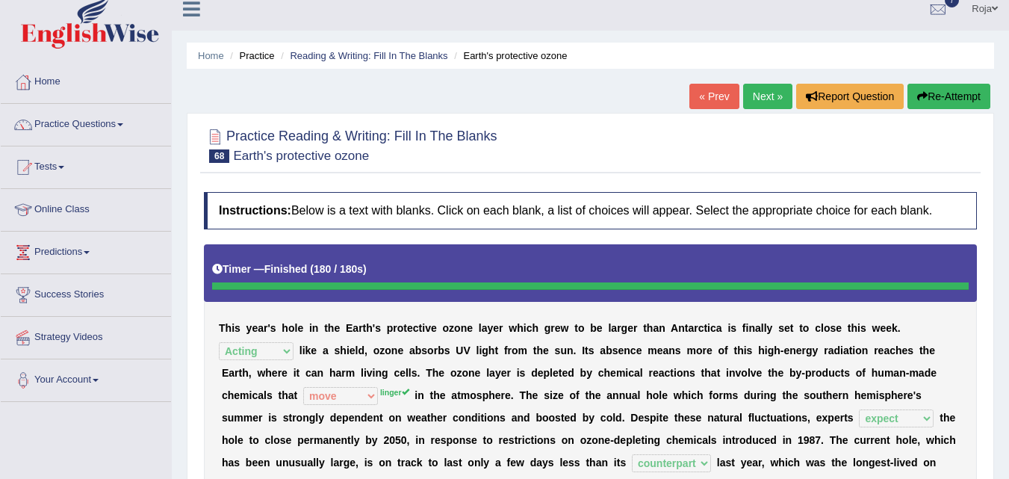
scroll to position [10, 0]
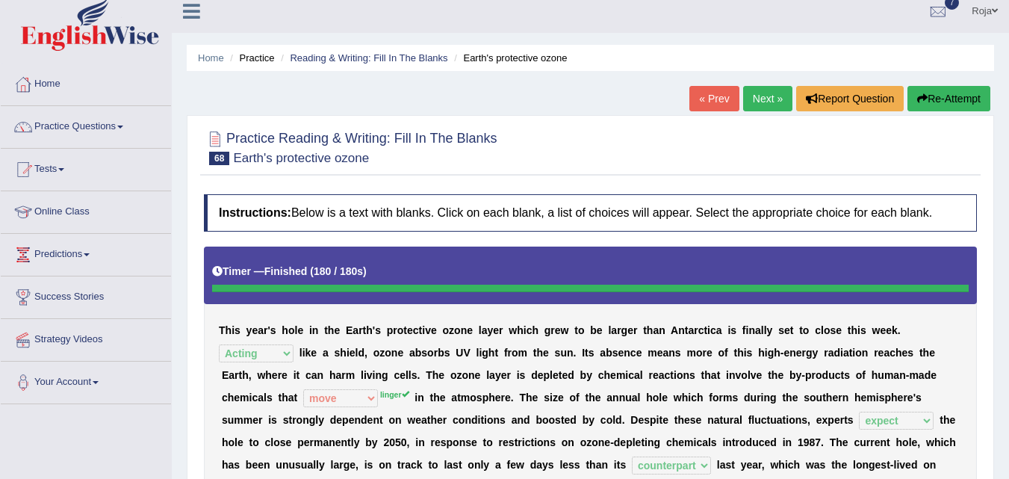
click at [775, 98] on link "Next »" at bounding box center [767, 98] width 49 height 25
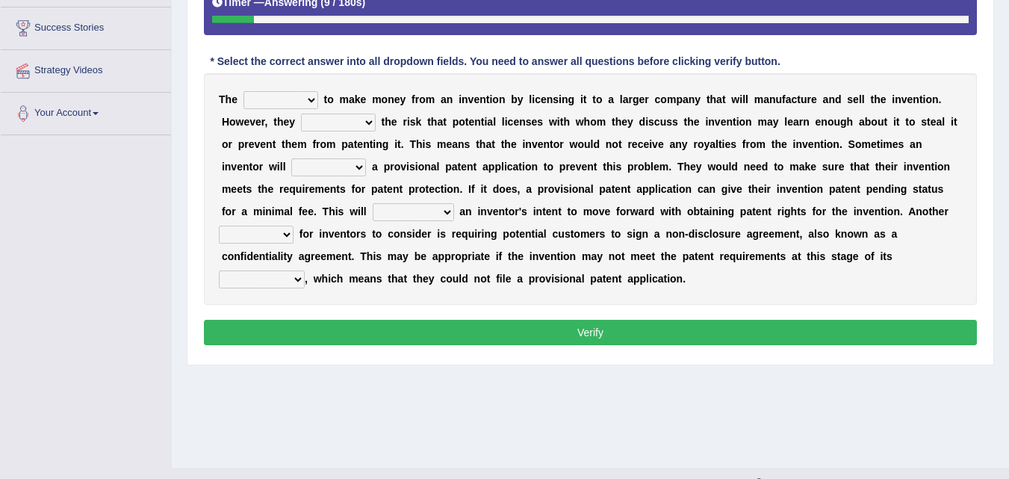
click at [300, 100] on select "believe aim destined thing" at bounding box center [280, 100] width 75 height 18
select select "aim"
click at [243, 91] on select "believe aim destined thing" at bounding box center [280, 100] width 75 height 18
click at [363, 125] on select "make gain project face" at bounding box center [338, 122] width 75 height 18
select select "face"
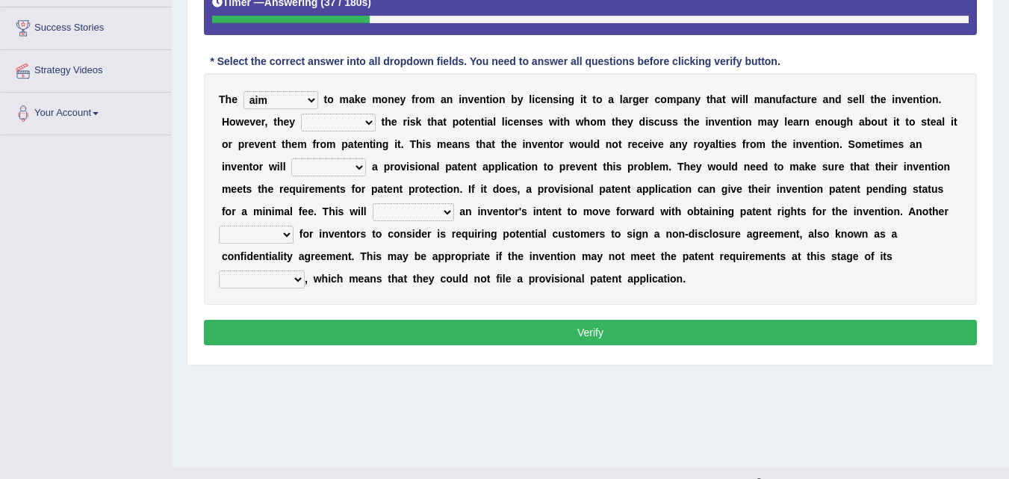
click at [301, 113] on select "make gain project face" at bounding box center [338, 122] width 75 height 18
click at [319, 173] on select "propose file give take" at bounding box center [328, 167] width 75 height 18
select select "propose"
click at [291, 158] on select "propose file give take" at bounding box center [328, 167] width 75 height 18
click at [338, 162] on select "propose file give take" at bounding box center [328, 167] width 75 height 18
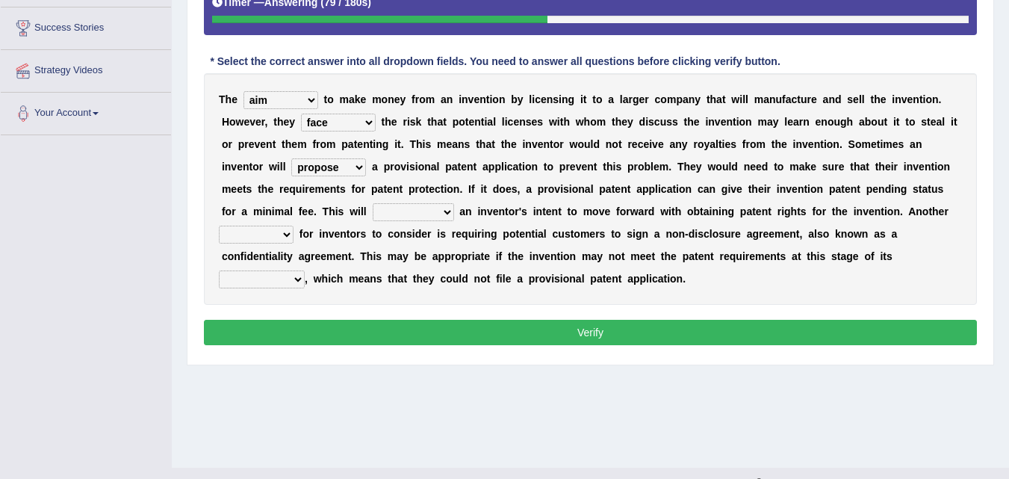
click at [338, 162] on select "propose file give take" at bounding box center [328, 167] width 75 height 18
click at [440, 208] on select "amalgamate add signal reduce" at bounding box center [413, 212] width 81 height 18
select select "amalgamate"
click at [373, 203] on select "amalgamate add signal reduce" at bounding box center [413, 212] width 81 height 18
click at [291, 237] on select "phase option target part" at bounding box center [256, 234] width 75 height 18
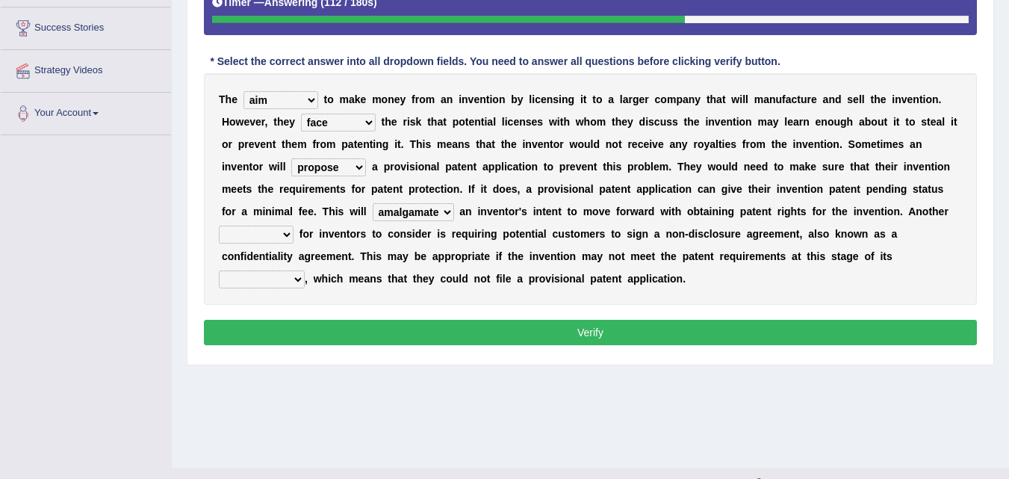
click at [445, 228] on b "s" at bounding box center [443, 234] width 6 height 12
click at [282, 231] on select "phase option target part" at bounding box center [256, 234] width 75 height 18
select select "option"
click at [219, 225] on select "phase option target part" at bounding box center [256, 234] width 75 height 18
click at [299, 278] on select "advent start closure development" at bounding box center [262, 279] width 86 height 18
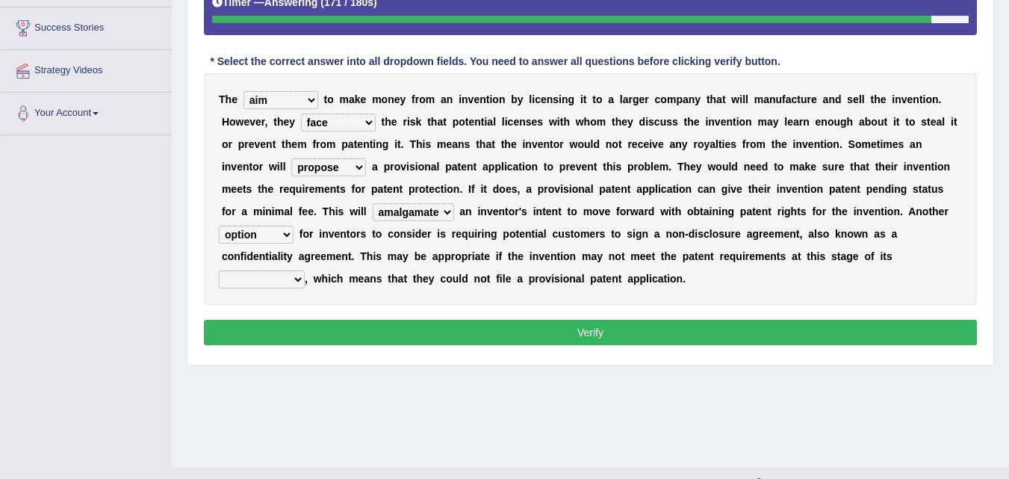
select select "advent"
click at [219, 270] on select "advent start closure development" at bounding box center [262, 279] width 86 height 18
click at [255, 276] on select "advent start closure development" at bounding box center [262, 279] width 86 height 18
click at [255, 277] on select "advent start closure development" at bounding box center [262, 279] width 86 height 18
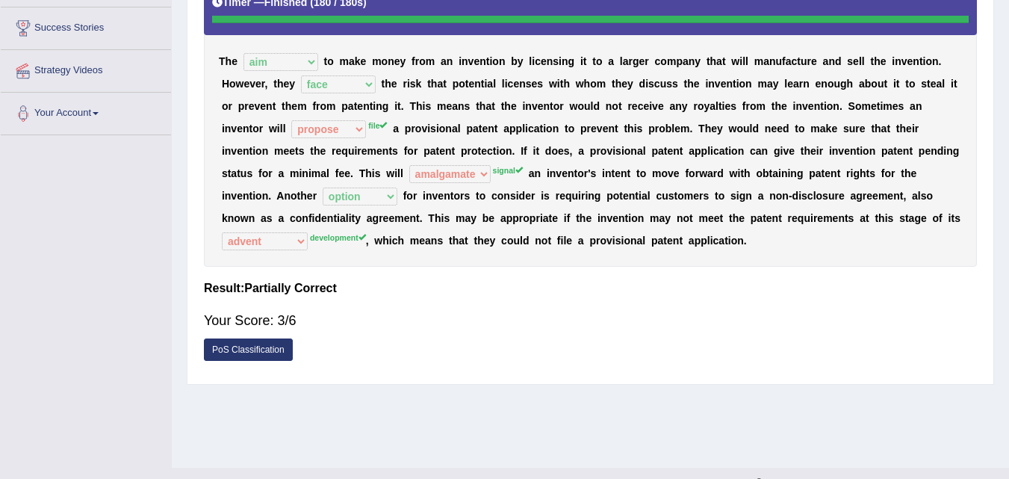
click at [998, 234] on div "Home Practice Reading & Writing: Fill In The Blanks Most inventors « Prev Next …" at bounding box center [590, 94] width 837 height 747
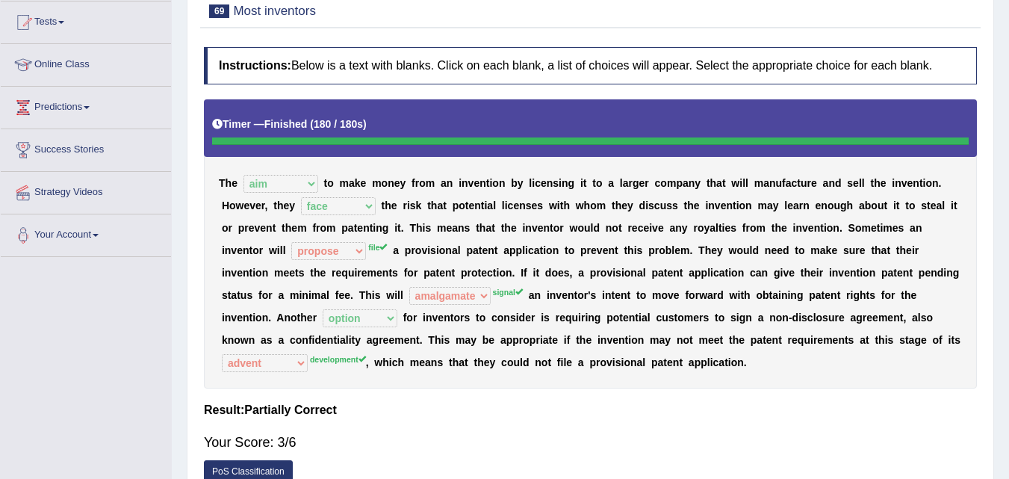
scroll to position [62, 0]
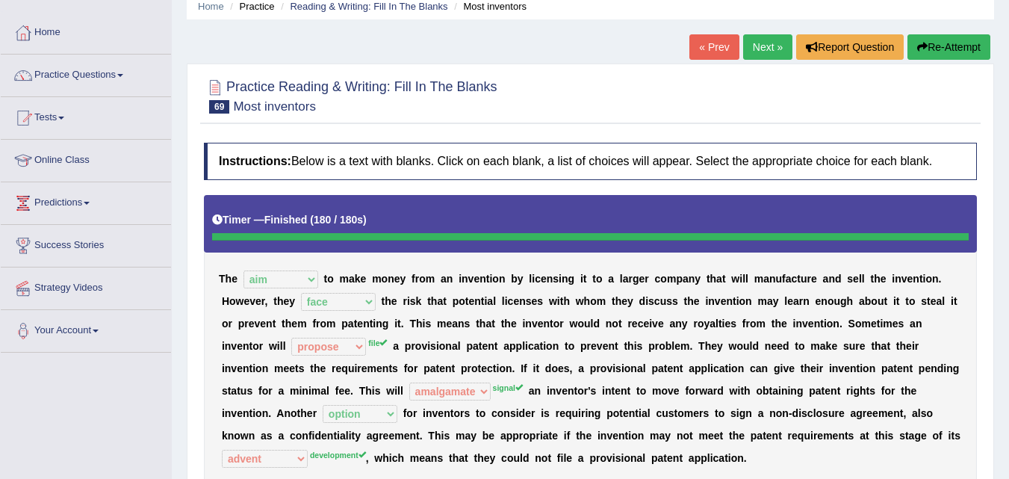
click at [748, 40] on link "Next »" at bounding box center [767, 46] width 49 height 25
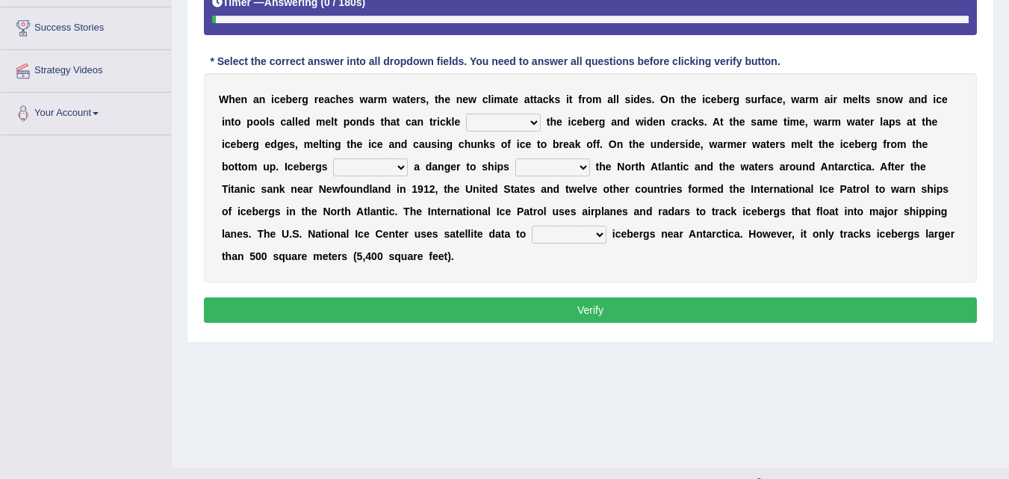
scroll to position [291, 0]
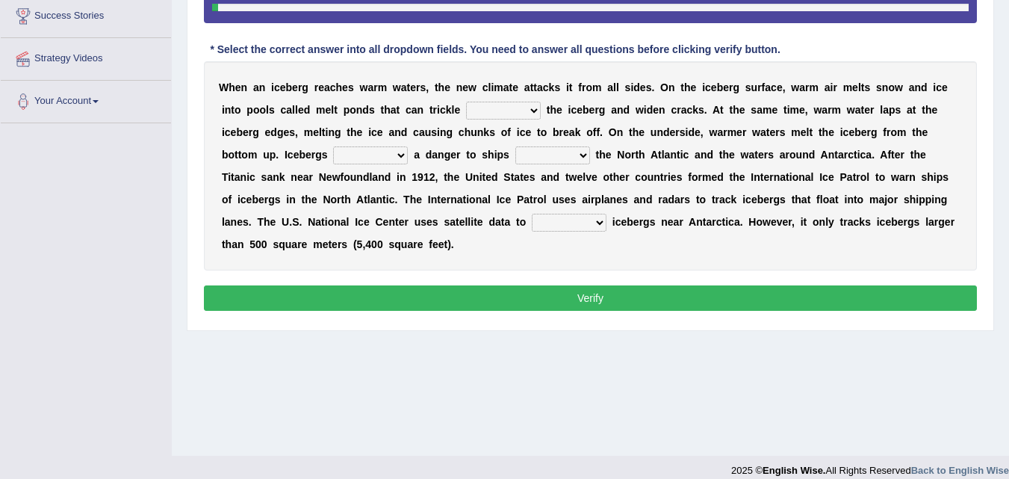
click at [520, 117] on select "with by off through" at bounding box center [503, 111] width 75 height 18
click at [466, 102] on select "with by off through" at bounding box center [503, 111] width 75 height 18
click at [487, 116] on select "with by off through" at bounding box center [503, 111] width 75 height 18
click at [466, 102] on select "with by off through" at bounding box center [503, 111] width 75 height 18
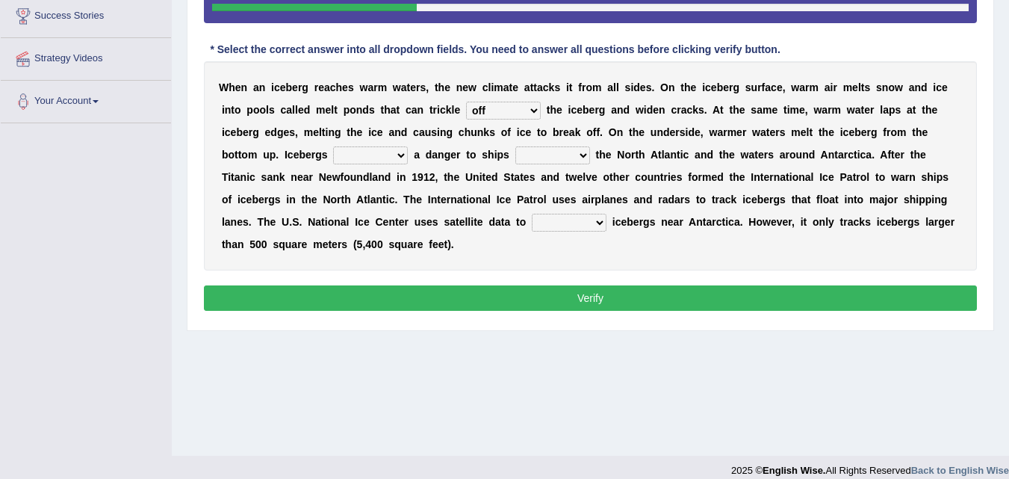
click at [491, 101] on div "W h e n a n i c e b e r g r e a c h e s w a r m w a t e r s , t h e n e w c l i…" at bounding box center [590, 165] width 773 height 209
click at [486, 107] on select "with by off through" at bounding box center [503, 111] width 75 height 18
select select "through"
click at [466, 102] on select "with by off through" at bounding box center [503, 111] width 75 height 18
click at [502, 199] on b "c" at bounding box center [502, 199] width 6 height 12
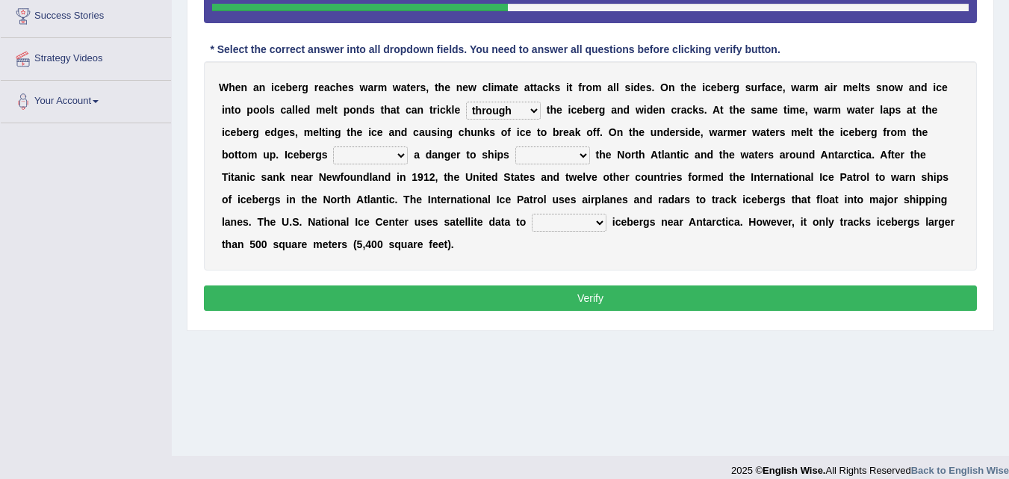
click at [373, 158] on select "loose pose deem receive" at bounding box center [370, 155] width 75 height 18
select select "pose"
click at [333, 146] on select "loose pose deem receive" at bounding box center [370, 155] width 75 height 18
click at [538, 152] on select "swimming snorkeling traversing diving" at bounding box center [552, 155] width 75 height 18
select select "traversing"
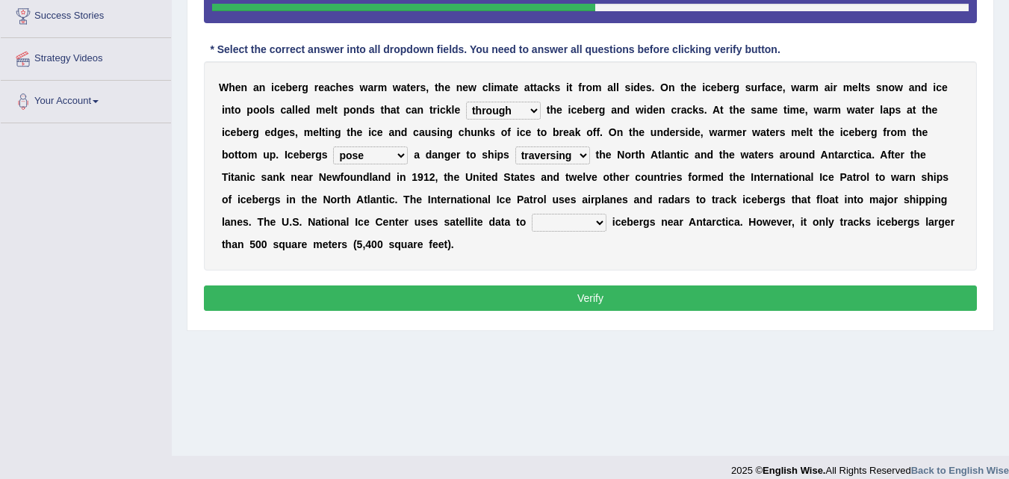
click at [515, 146] on select "swimming snorkeling traversing diving" at bounding box center [552, 155] width 75 height 18
click at [520, 222] on b "o" at bounding box center [523, 222] width 7 height 12
click at [538, 219] on select "monitor move change make" at bounding box center [569, 223] width 75 height 18
select select "monitor"
click at [532, 214] on select "monitor move change make" at bounding box center [569, 223] width 75 height 18
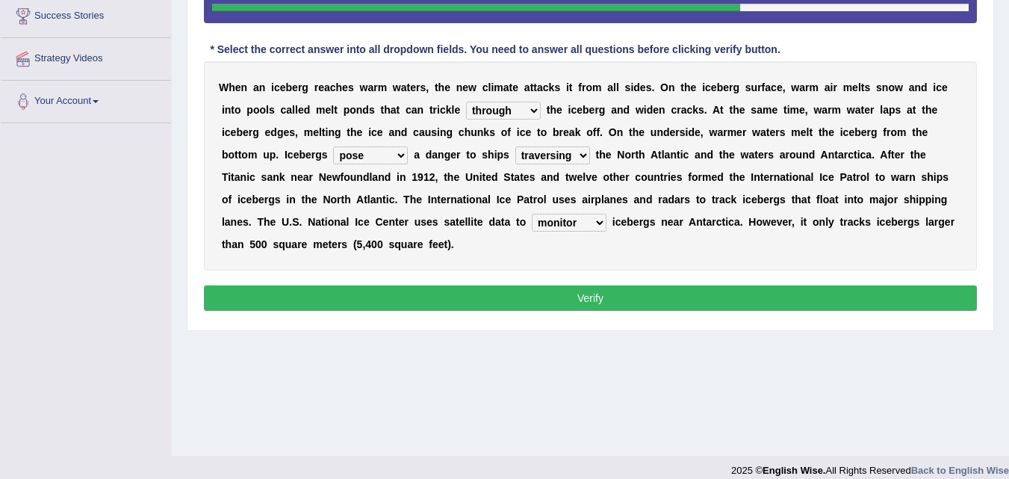
click at [534, 296] on button "Verify" at bounding box center [590, 297] width 773 height 25
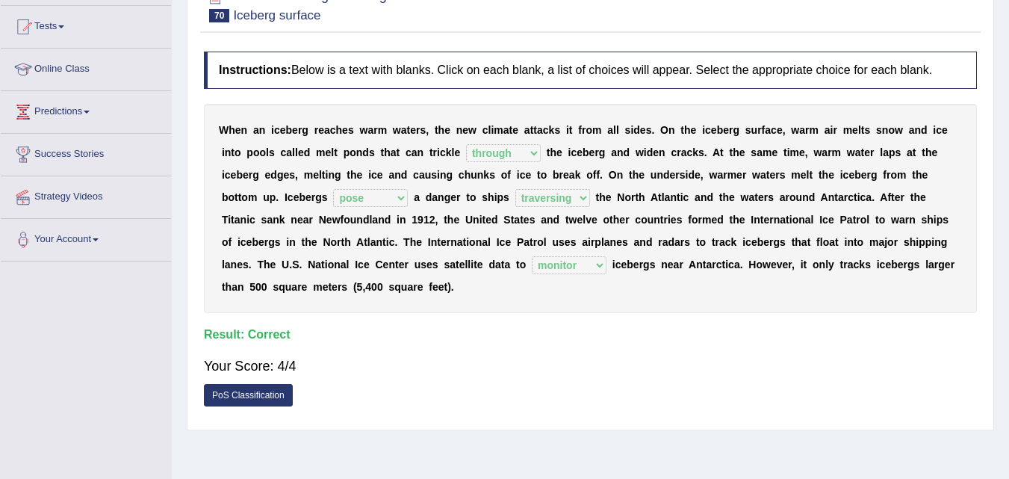
scroll to position [150, 0]
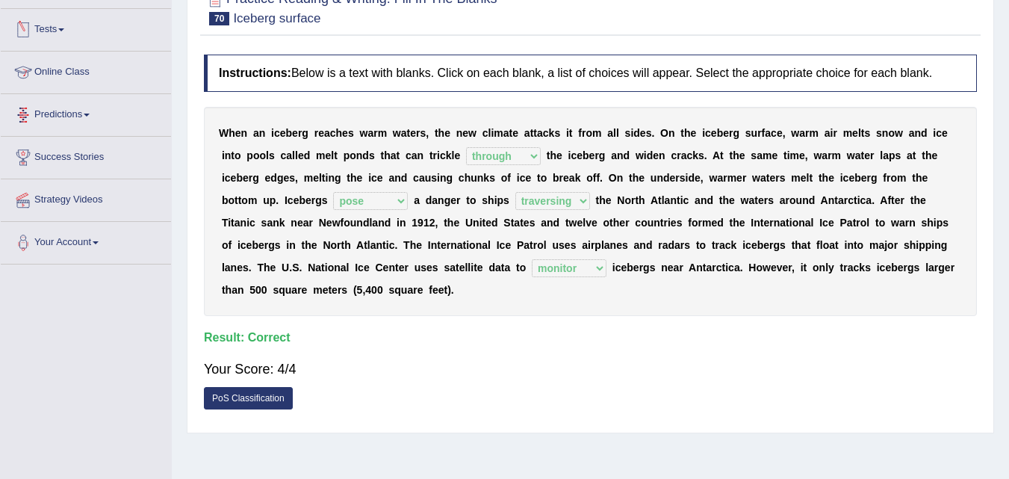
click at [64, 29] on span at bounding box center [61, 29] width 6 height 3
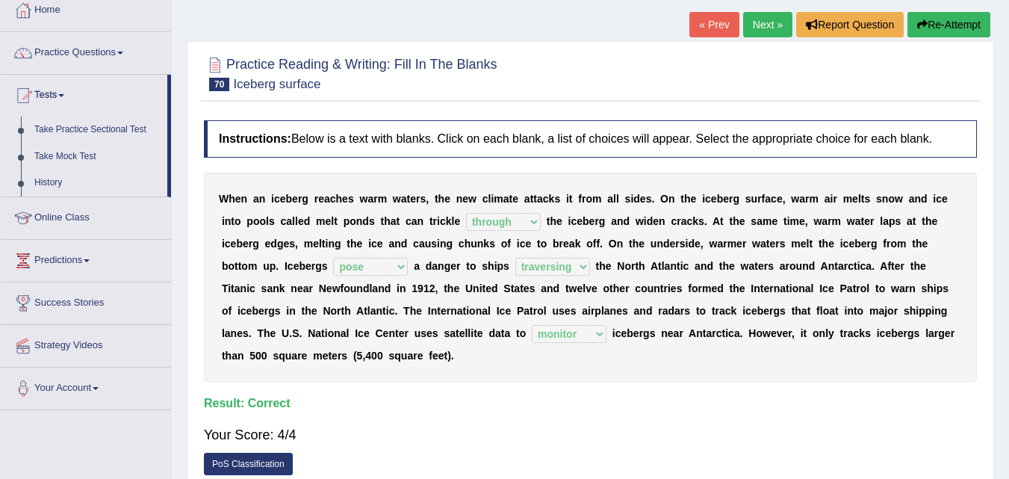
scroll to position [83, 0]
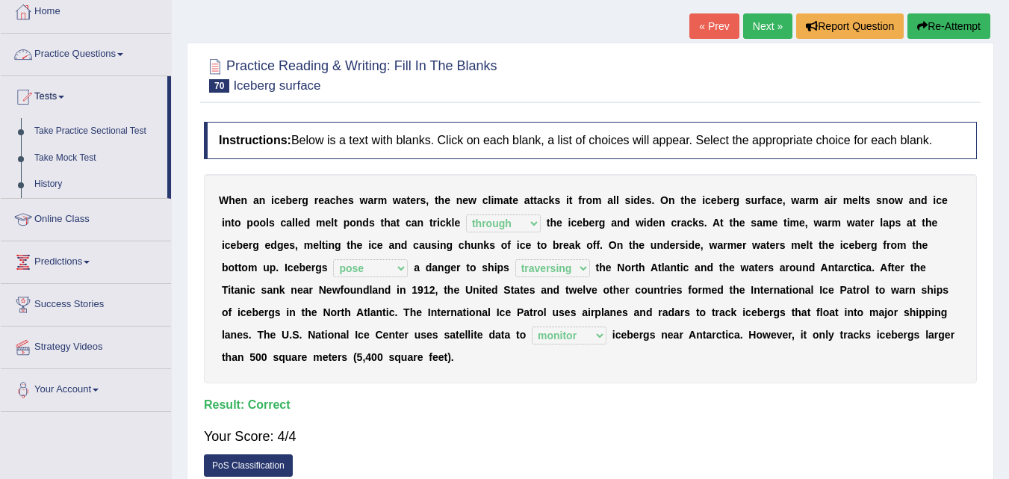
click at [113, 49] on link "Practice Questions" at bounding box center [86, 52] width 170 height 37
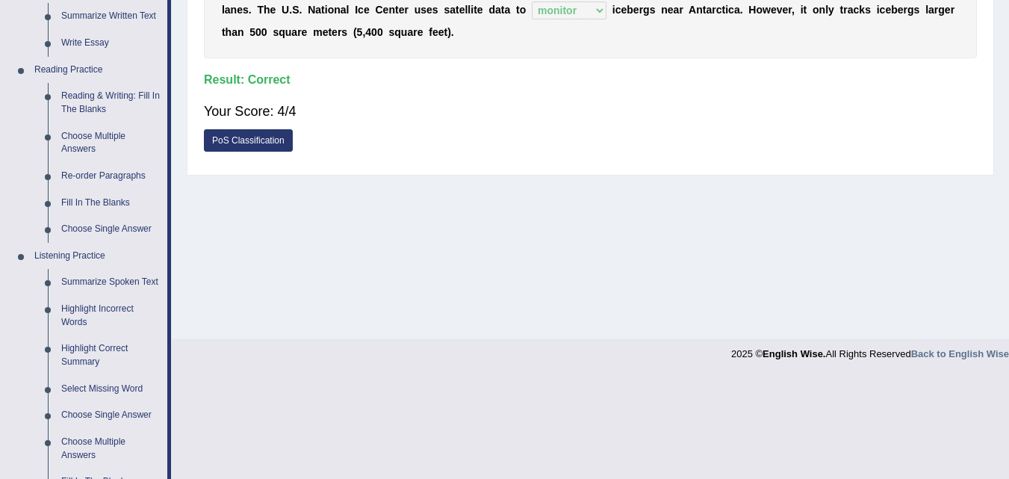
scroll to position [399, 0]
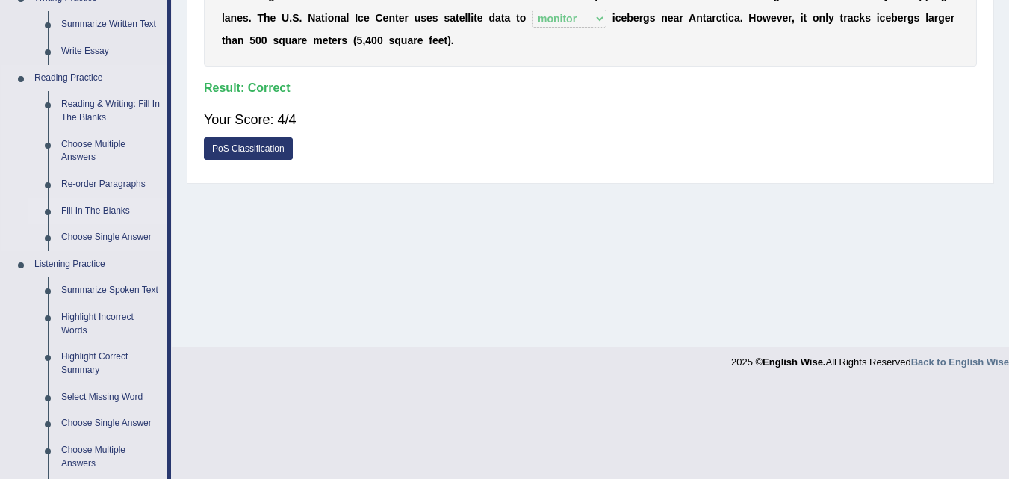
click at [87, 214] on link "Fill In The Blanks" at bounding box center [110, 211] width 113 height 27
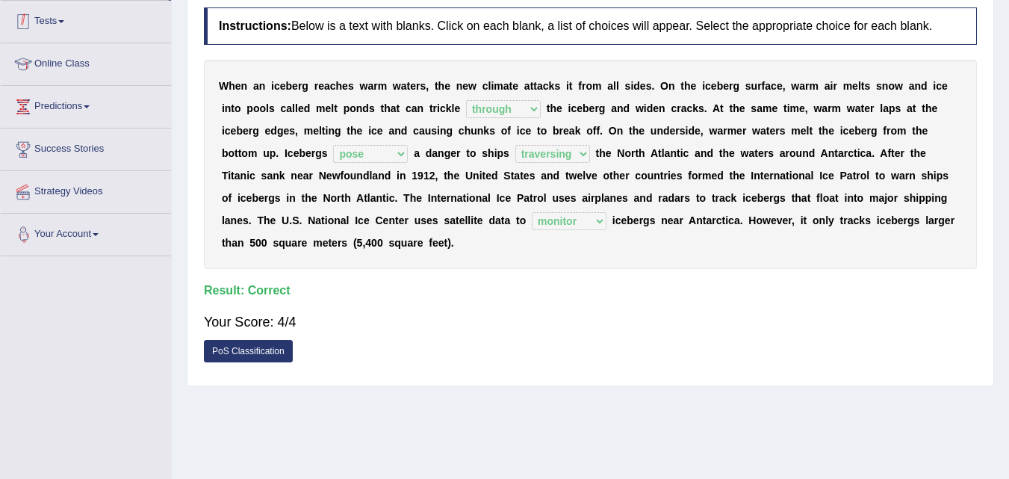
scroll to position [305, 0]
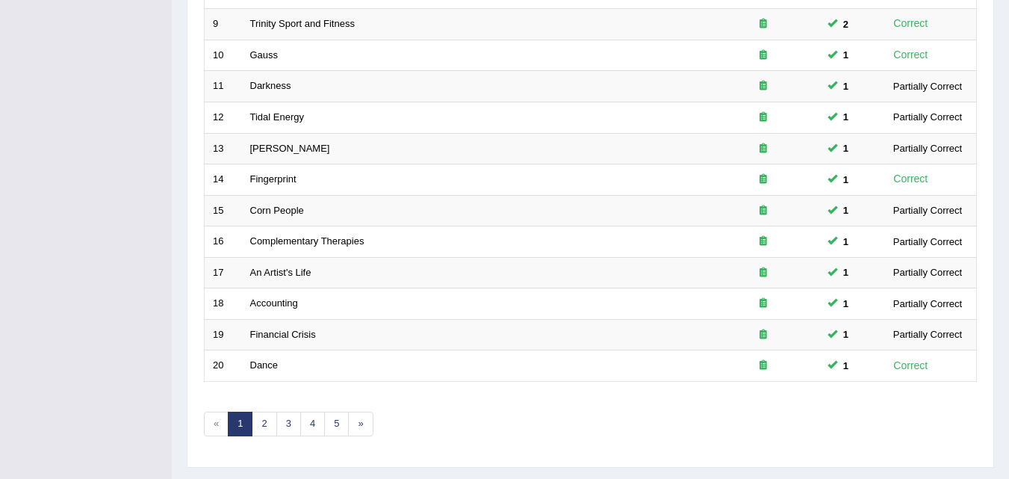
scroll to position [510, 0]
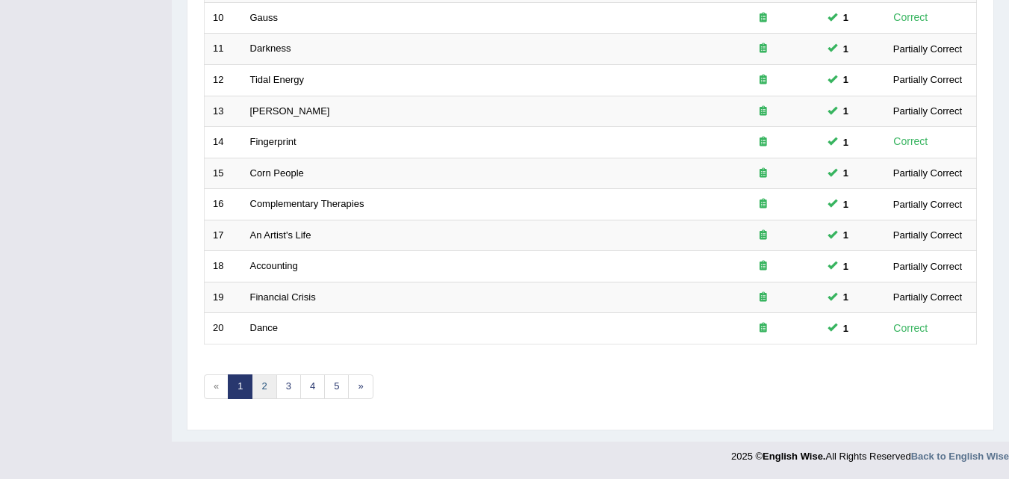
click at [262, 390] on link "2" at bounding box center [264, 386] width 25 height 25
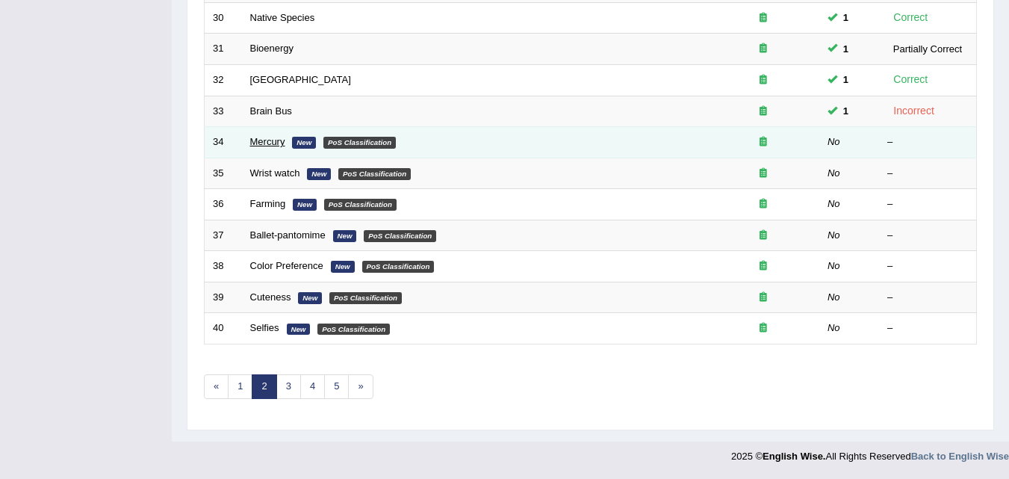
click at [274, 137] on link "Mercury" at bounding box center [267, 141] width 35 height 11
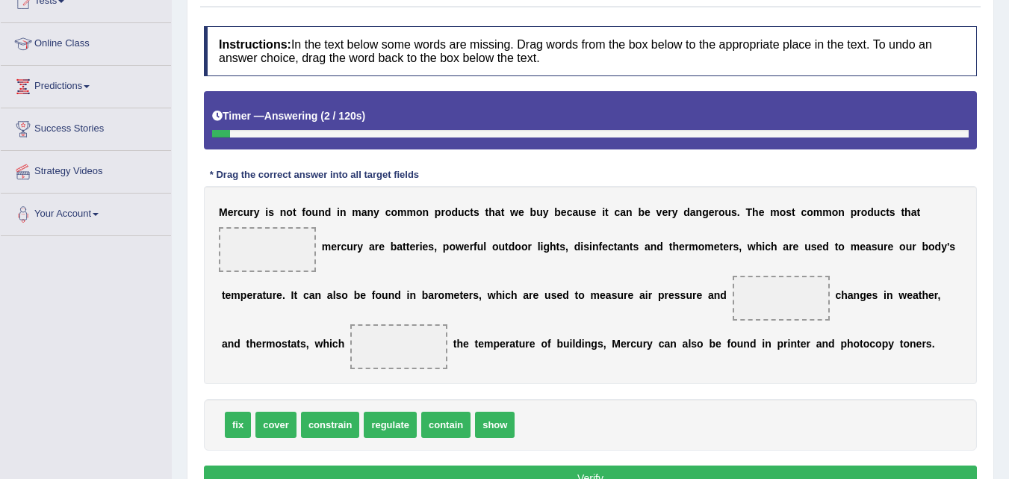
scroll to position [182, 0]
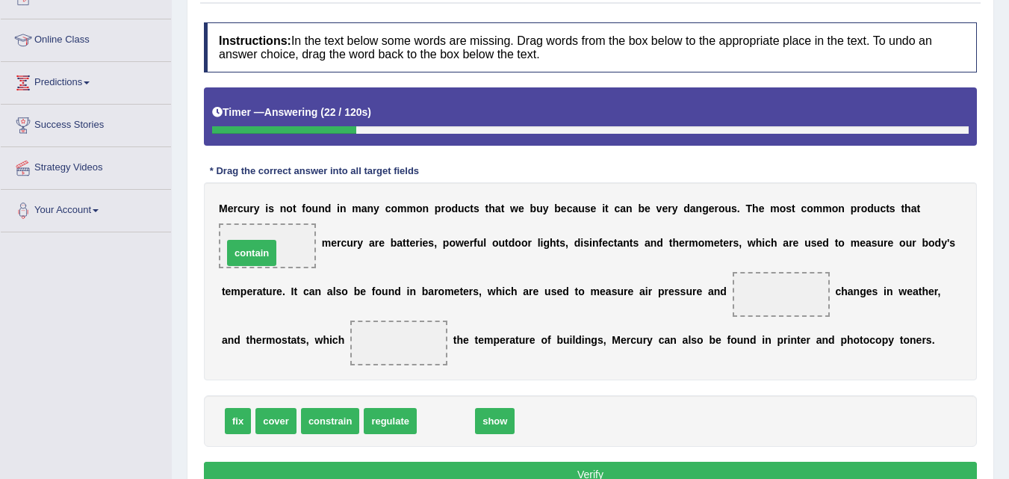
drag, startPoint x: 446, startPoint y: 416, endPoint x: 251, endPoint y: 248, distance: 257.2
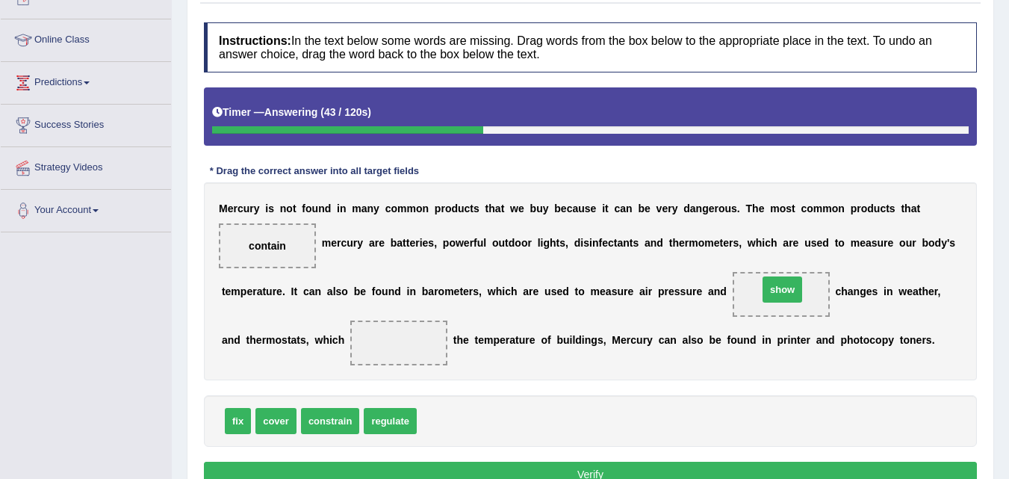
drag, startPoint x: 429, startPoint y: 422, endPoint x: 770, endPoint y: 291, distance: 365.3
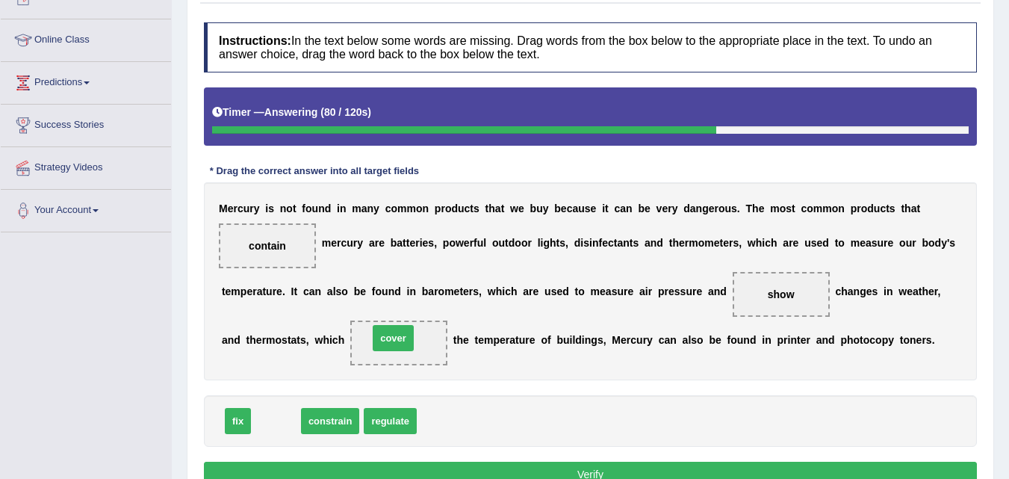
drag, startPoint x: 288, startPoint y: 423, endPoint x: 408, endPoint y: 347, distance: 141.7
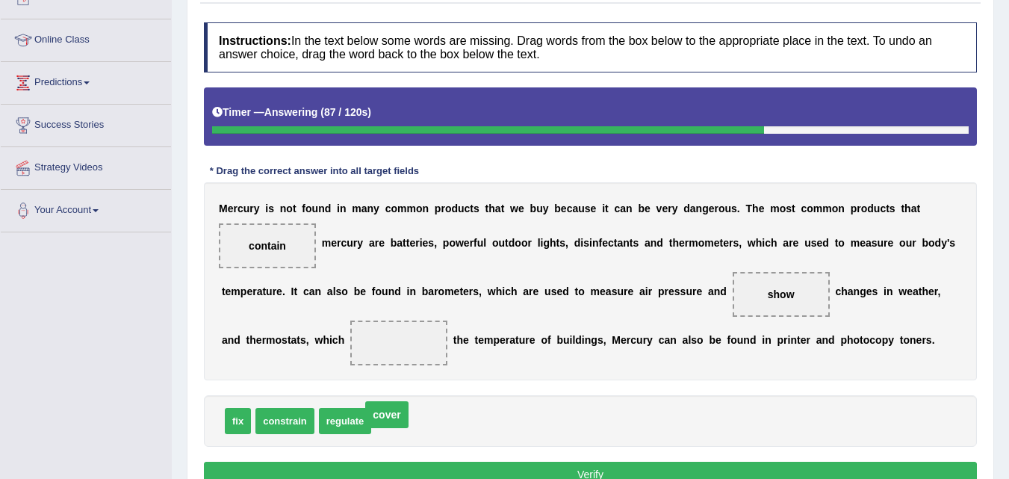
drag, startPoint x: 408, startPoint y: 347, endPoint x: 398, endPoint y: 420, distance: 73.1
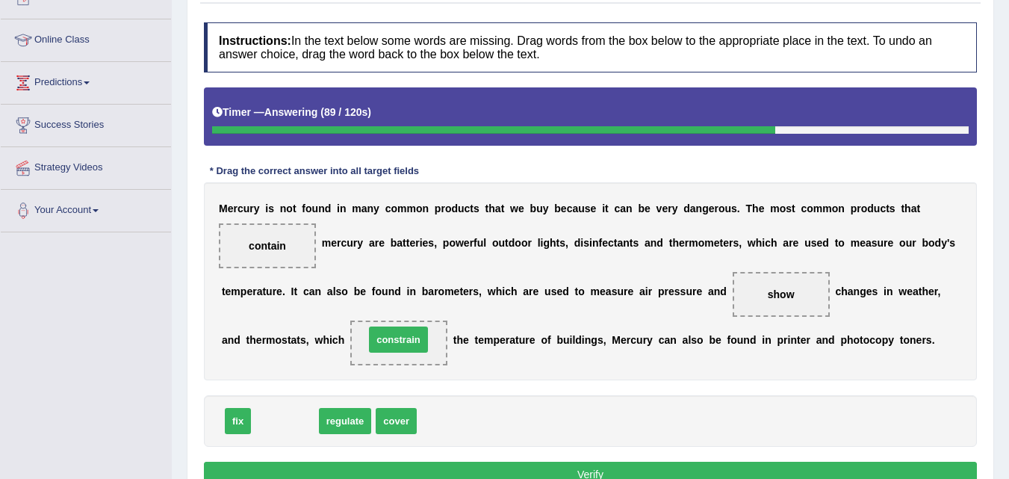
drag, startPoint x: 294, startPoint y: 426, endPoint x: 406, endPoint y: 348, distance: 136.7
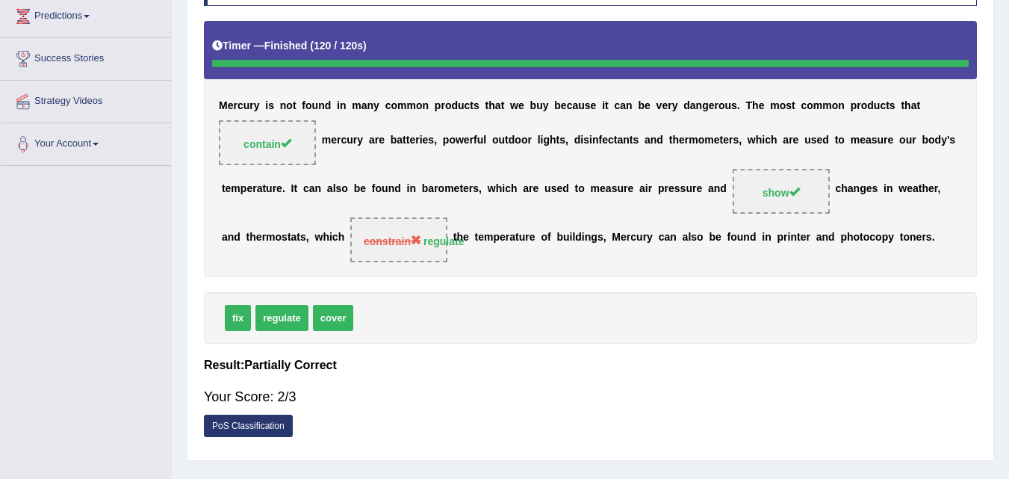
scroll to position [0, 0]
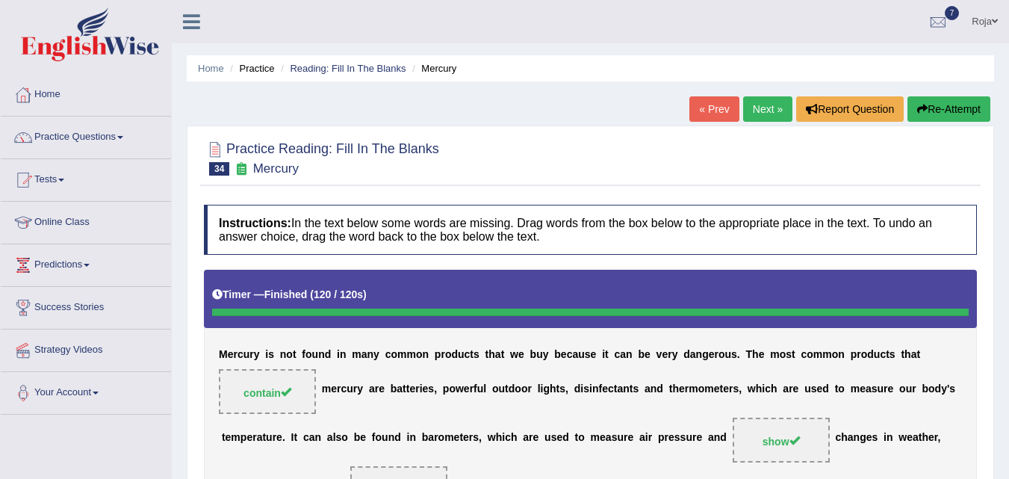
click at [763, 111] on link "Next »" at bounding box center [767, 108] width 49 height 25
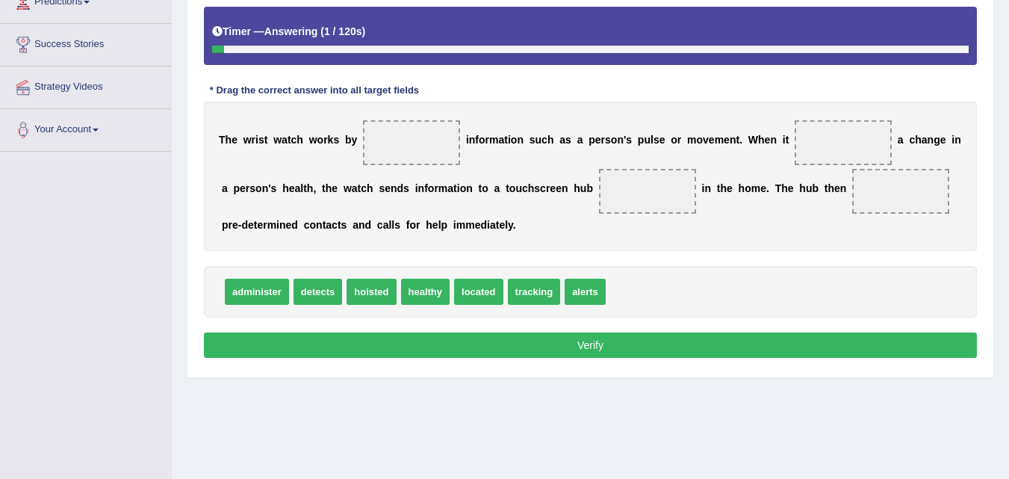
scroll to position [264, 0]
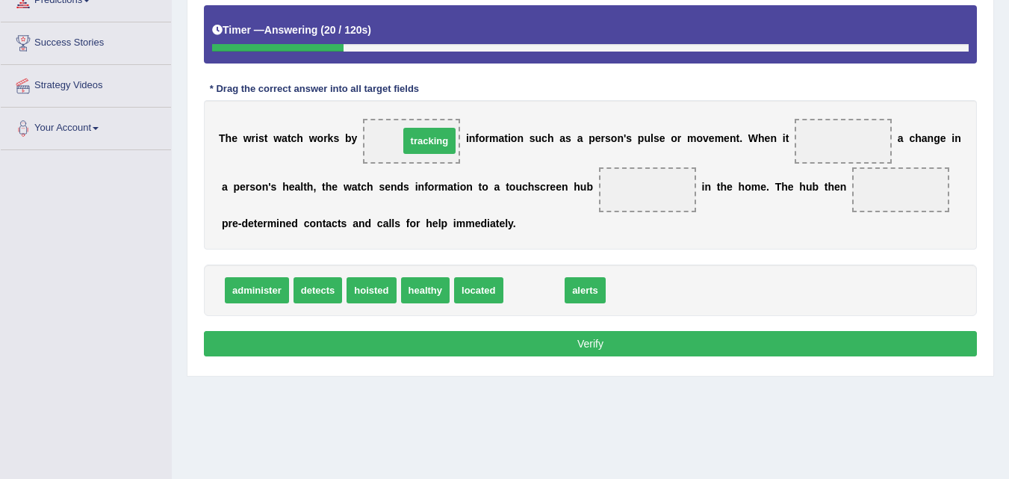
drag, startPoint x: 533, startPoint y: 290, endPoint x: 429, endPoint y: 141, distance: 182.2
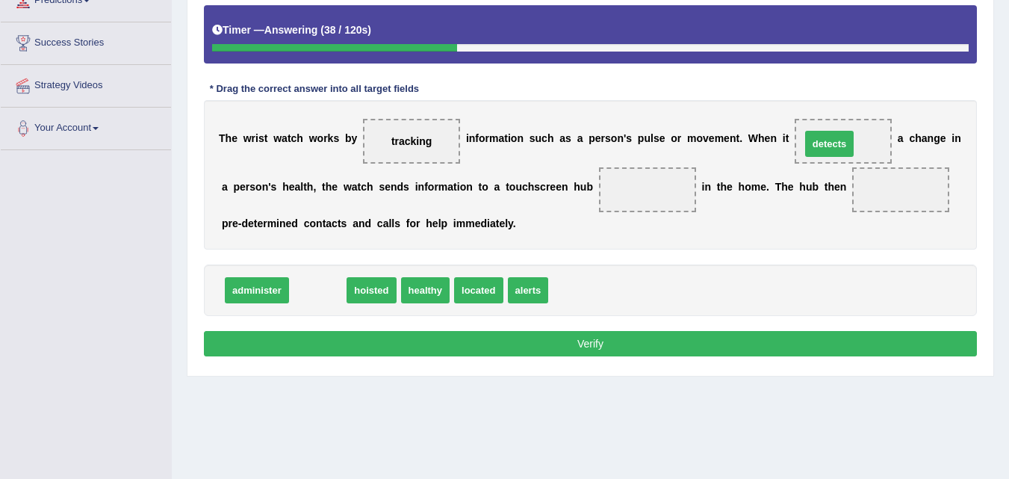
drag, startPoint x: 309, startPoint y: 293, endPoint x: 820, endPoint y: 147, distance: 531.9
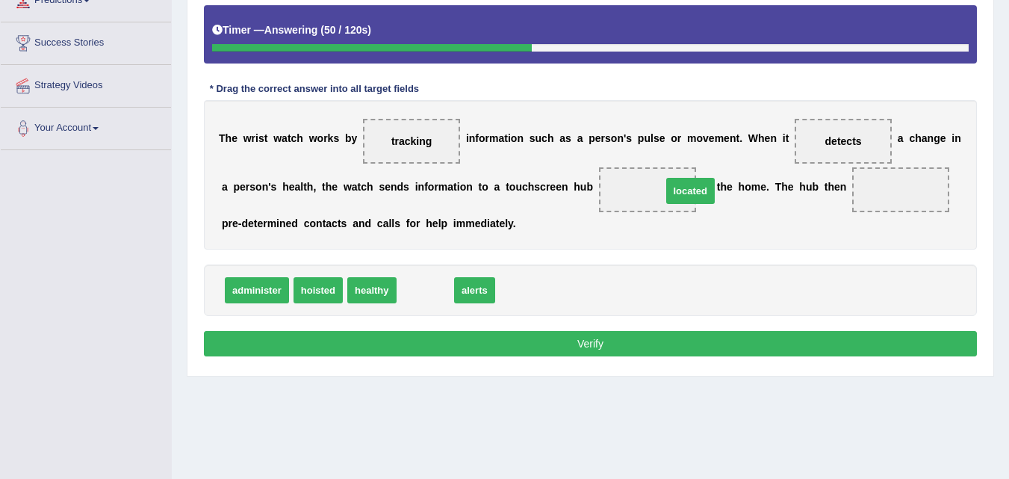
drag, startPoint x: 419, startPoint y: 299, endPoint x: 676, endPoint y: 199, distance: 276.0
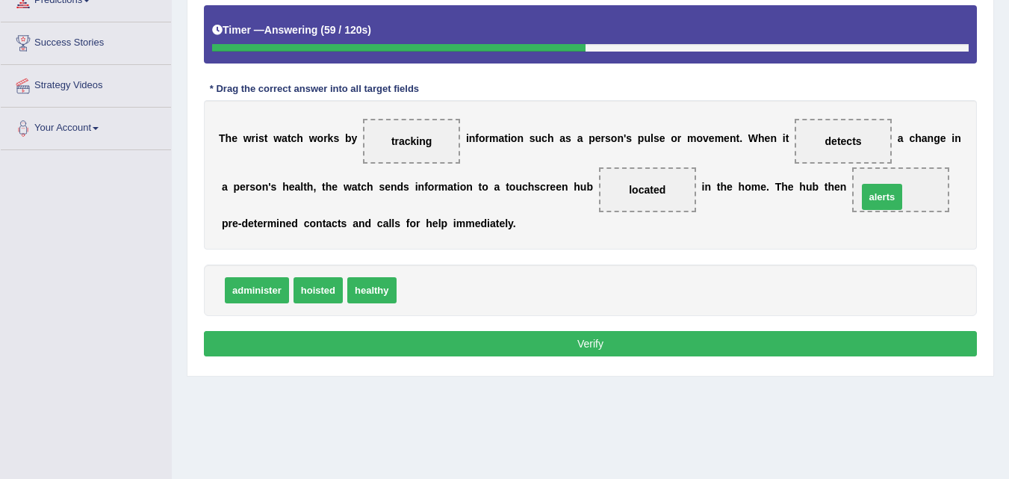
drag, startPoint x: 410, startPoint y: 290, endPoint x: 870, endPoint y: 196, distance: 469.2
click at [432, 340] on button "Verify" at bounding box center [590, 343] width 773 height 25
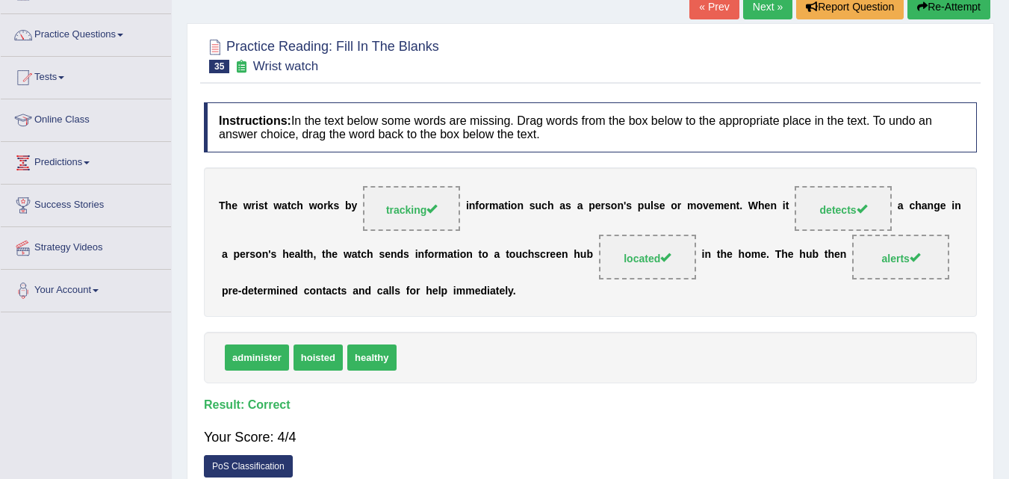
scroll to position [104, 0]
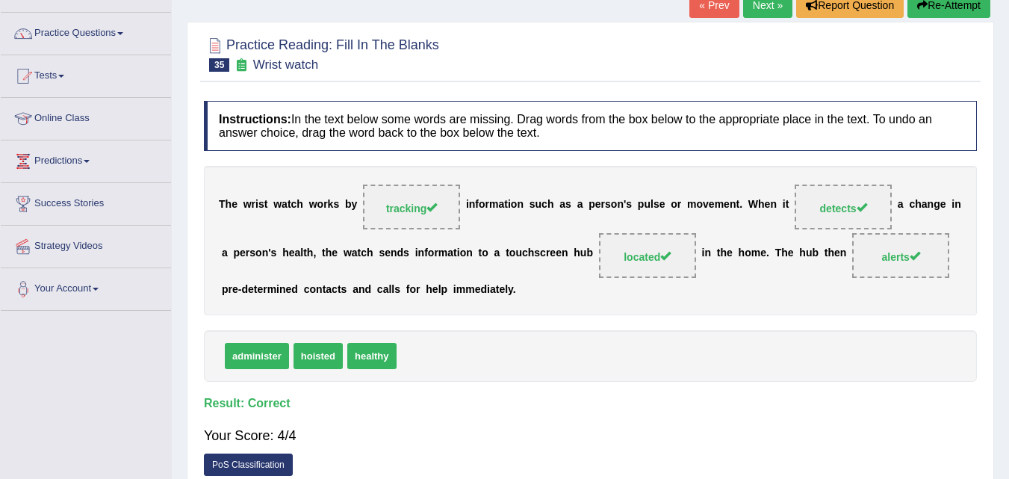
click at [772, 6] on link "Next »" at bounding box center [767, 5] width 49 height 25
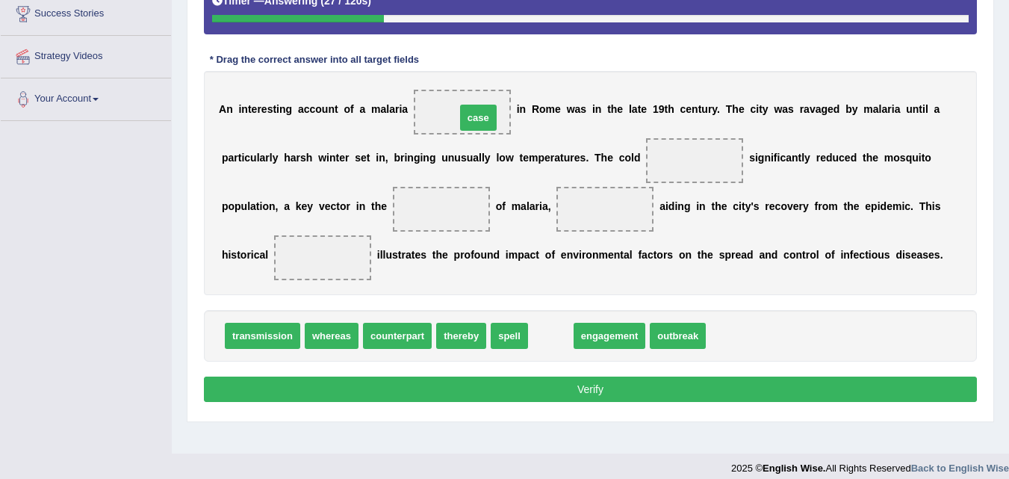
drag, startPoint x: 548, startPoint y: 343, endPoint x: 476, endPoint y: 125, distance: 230.4
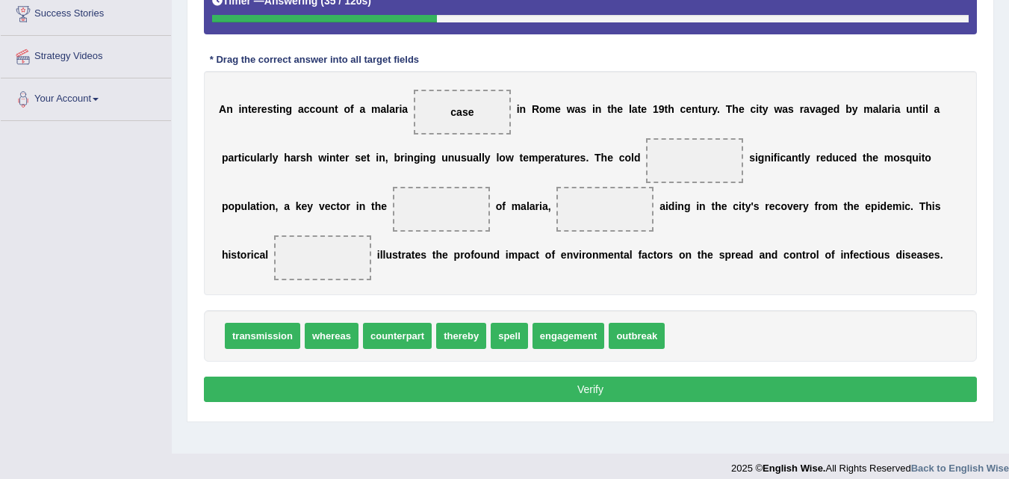
drag, startPoint x: 474, startPoint y: 115, endPoint x: 467, endPoint y: 109, distance: 9.6
click at [467, 109] on span "case" at bounding box center [462, 112] width 97 height 45
drag, startPoint x: 467, startPoint y: 109, endPoint x: 726, endPoint y: 352, distance: 356.0
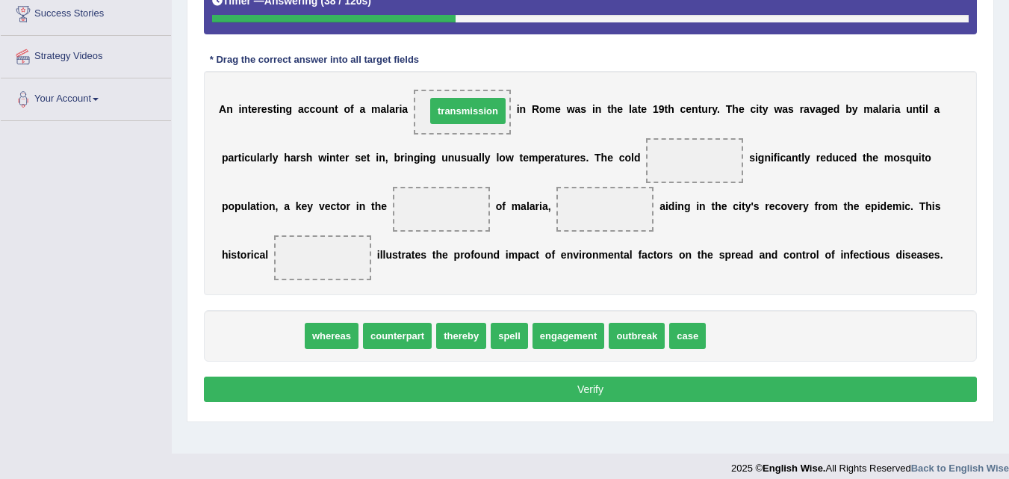
drag, startPoint x: 268, startPoint y: 334, endPoint x: 471, endPoint y: 106, distance: 305.1
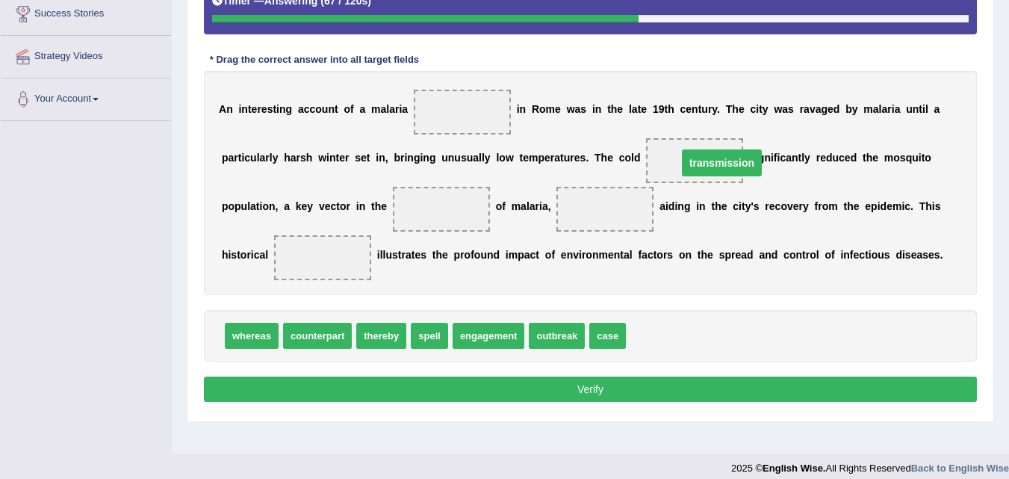
drag, startPoint x: 449, startPoint y: 110, endPoint x: 697, endPoint y: 160, distance: 253.6
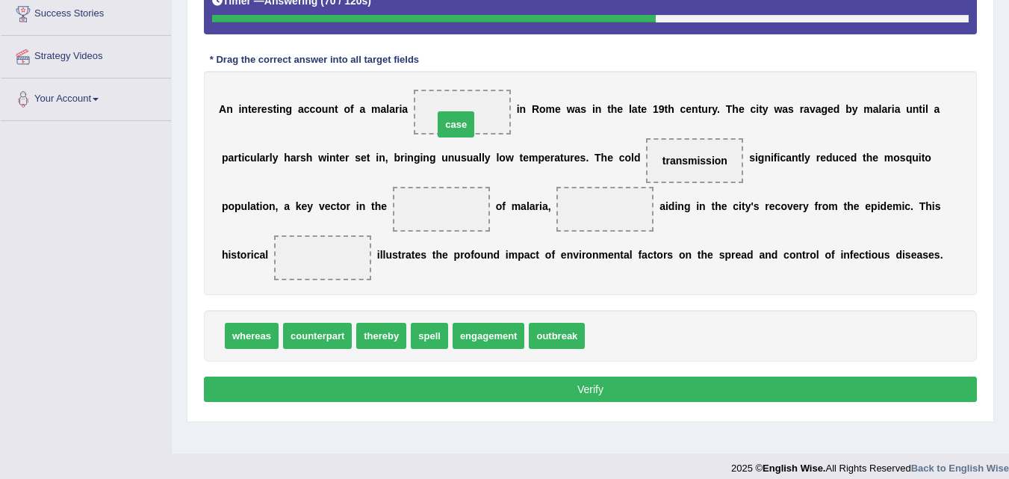
drag, startPoint x: 599, startPoint y: 334, endPoint x: 448, endPoint y: 122, distance: 260.0
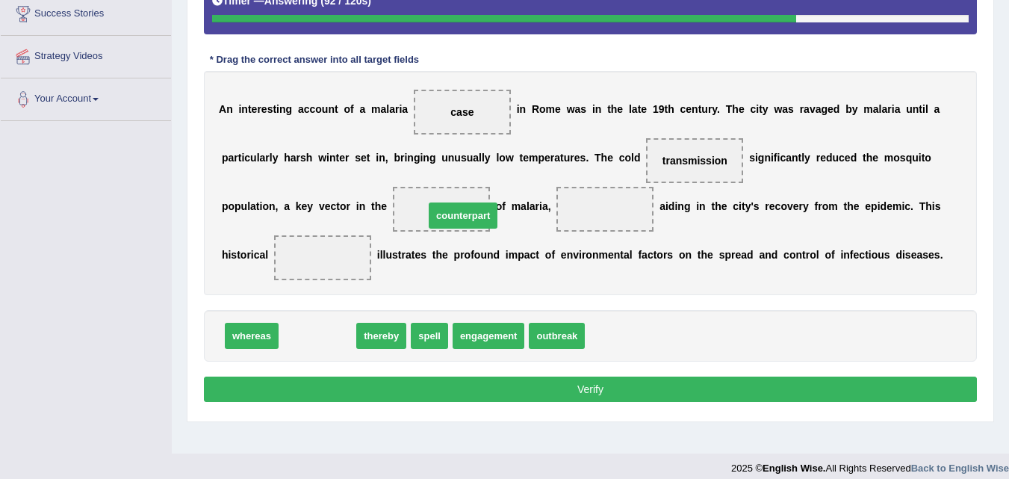
drag, startPoint x: 326, startPoint y: 332, endPoint x: 458, endPoint y: 208, distance: 181.7
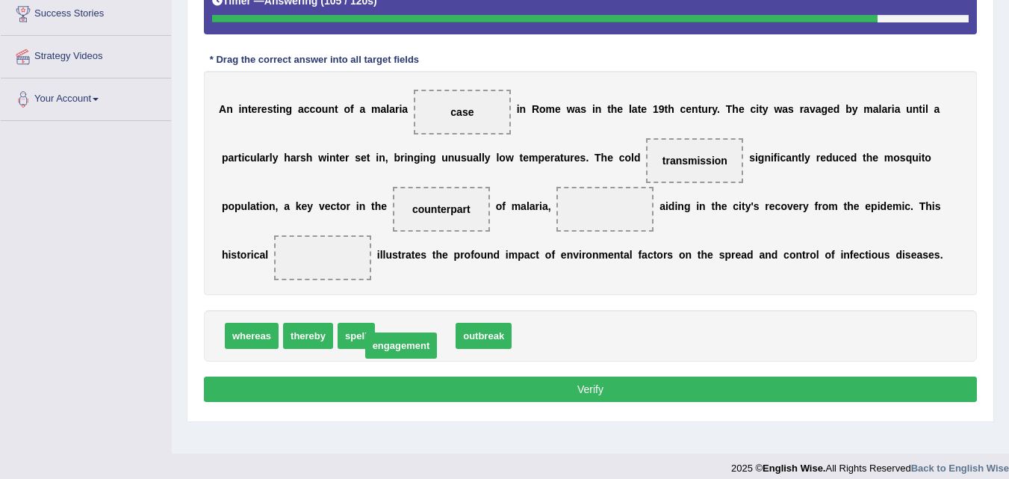
drag, startPoint x: 420, startPoint y: 340, endPoint x: 406, endPoint y: 349, distance: 17.2
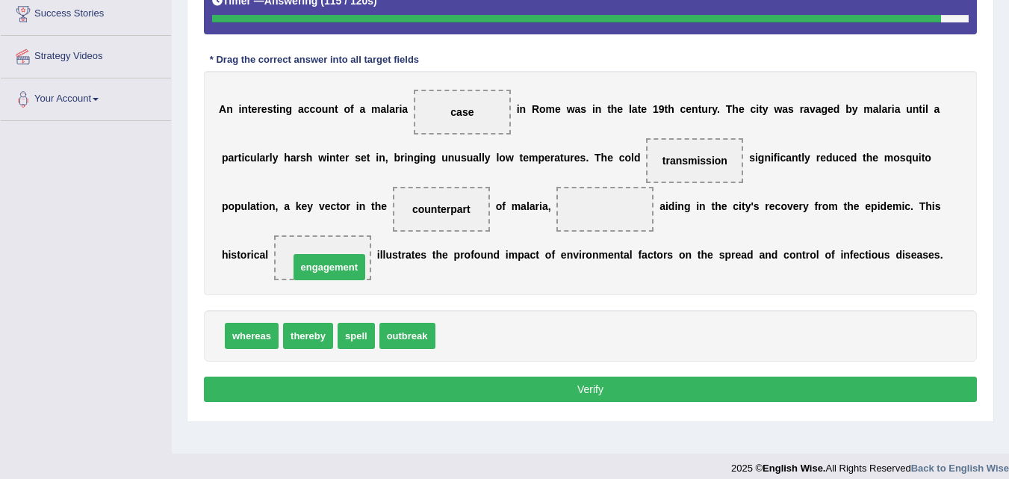
drag, startPoint x: 464, startPoint y: 322, endPoint x: 311, endPoint y: 254, distance: 167.7
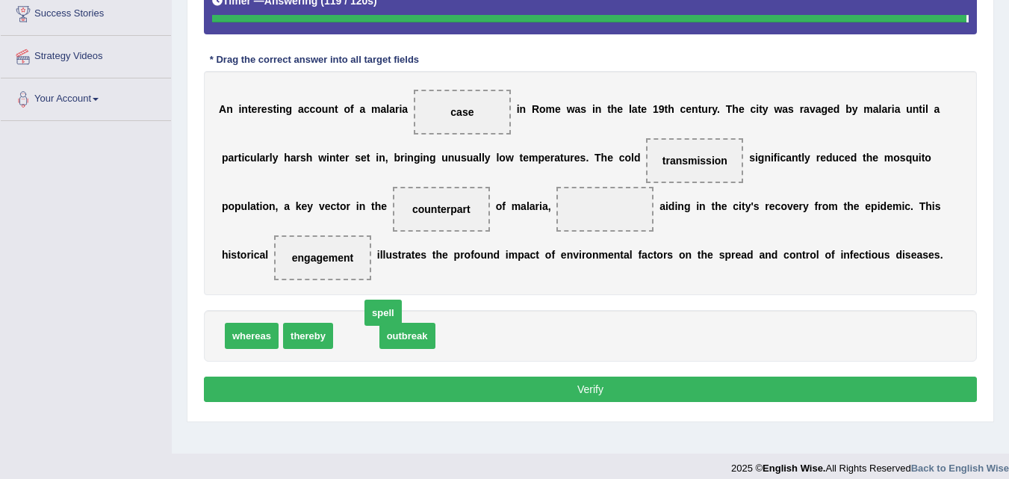
drag, startPoint x: 340, startPoint y: 332, endPoint x: 356, endPoint y: 314, distance: 24.4
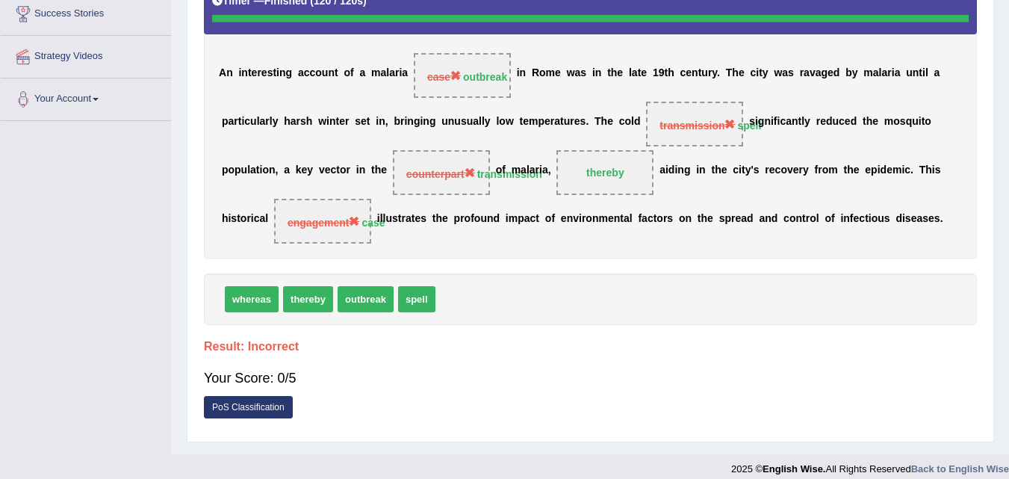
click at [748, 128] on strong "spell" at bounding box center [749, 125] width 24 height 12
drag, startPoint x: 748, startPoint y: 128, endPoint x: 741, endPoint y: 158, distance: 30.8
click at [741, 158] on div "A n i n t e r e s t i n g a c c o u n t o f a m a l a r i a case outbreak i n R…" at bounding box center [590, 116] width 773 height 281
click at [305, 161] on div "A n i n t e r e s t i n g a c c o u n t o f a m a l a r i a case outbreak i n R…" at bounding box center [590, 116] width 773 height 281
click at [466, 234] on div "A n i n t e r e s t i n g a c c o u n t o f a m a l a r i a case outbreak i n R…" at bounding box center [590, 116] width 773 height 281
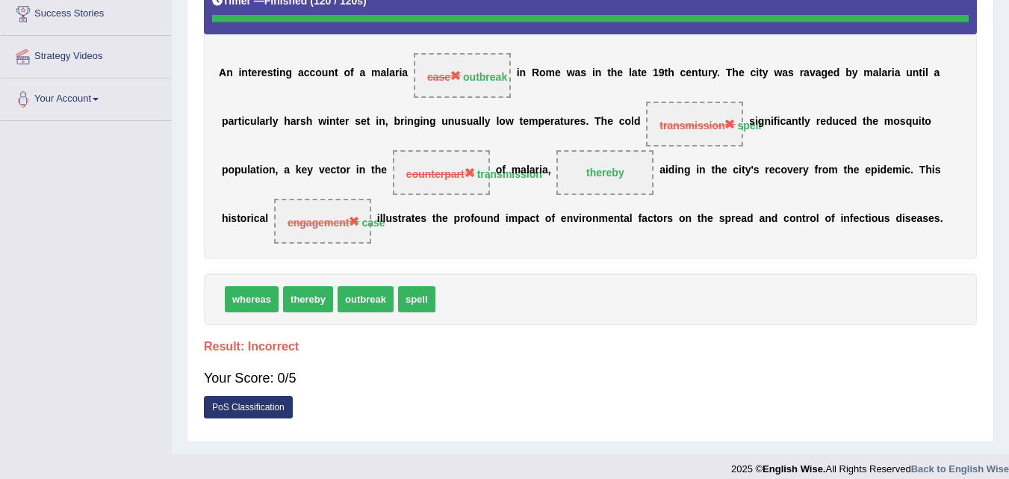
drag, startPoint x: 466, startPoint y: 234, endPoint x: 699, endPoint y: 259, distance: 234.2
click at [699, 259] on div "Instructions: In the text below some words are missing. Drag words from the box…" at bounding box center [590, 169] width 780 height 530
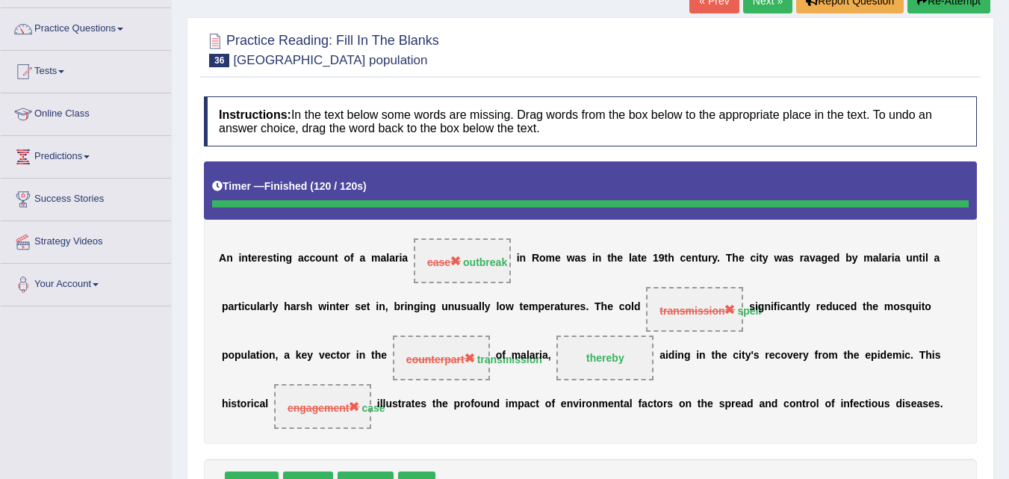
scroll to position [80, 0]
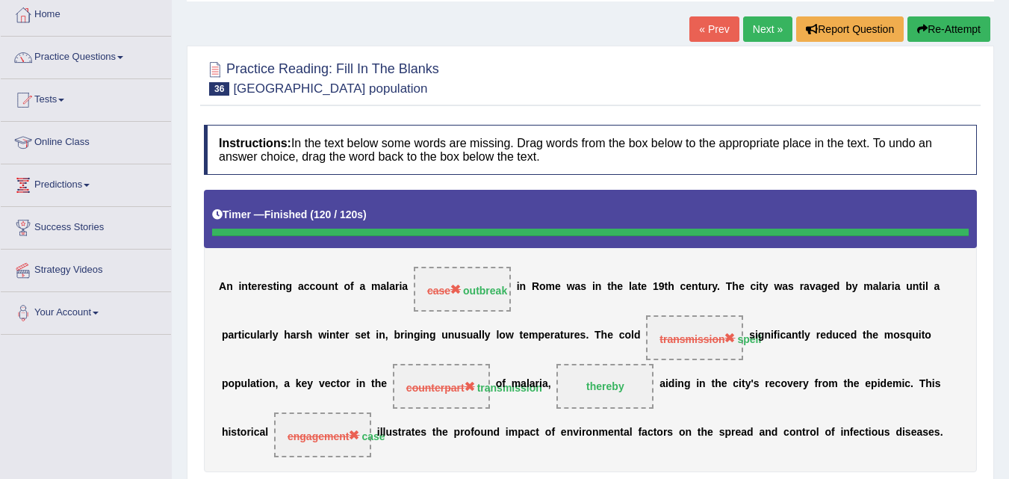
click at [753, 34] on link "Next »" at bounding box center [767, 28] width 49 height 25
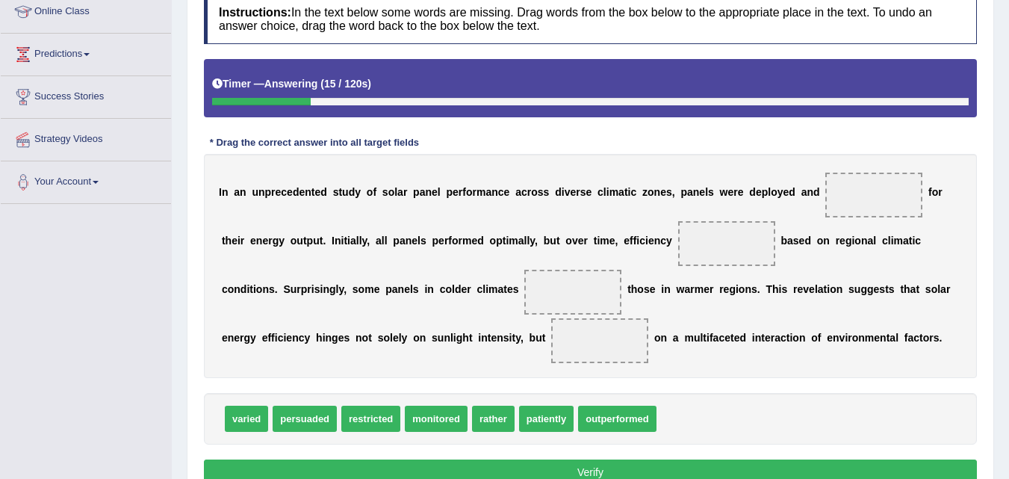
scroll to position [210, 0]
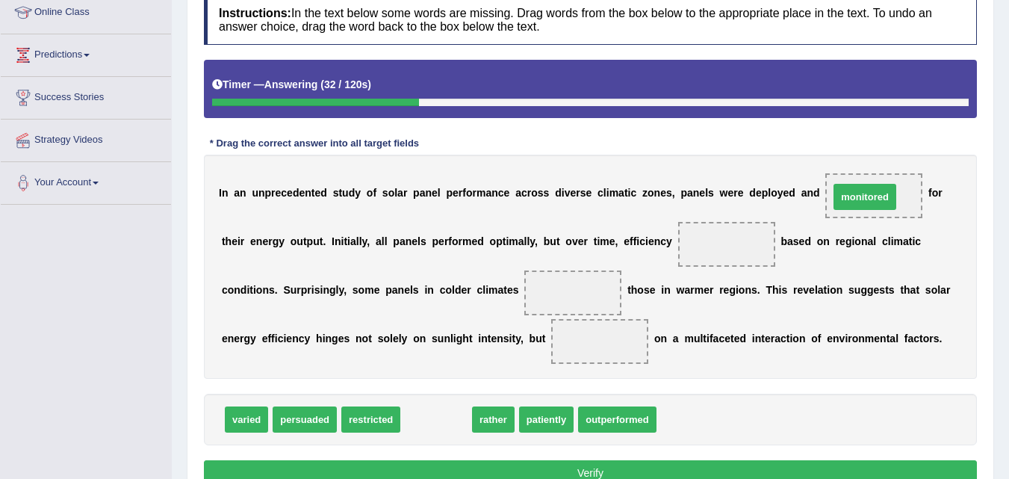
drag, startPoint x: 446, startPoint y: 416, endPoint x: 874, endPoint y: 193, distance: 482.1
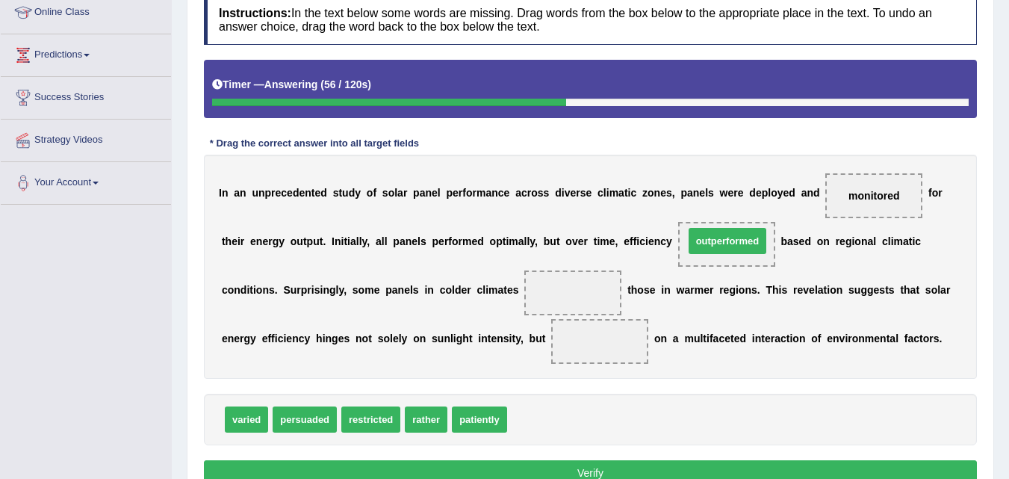
drag, startPoint x: 536, startPoint y: 416, endPoint x: 713, endPoint y: 237, distance: 251.3
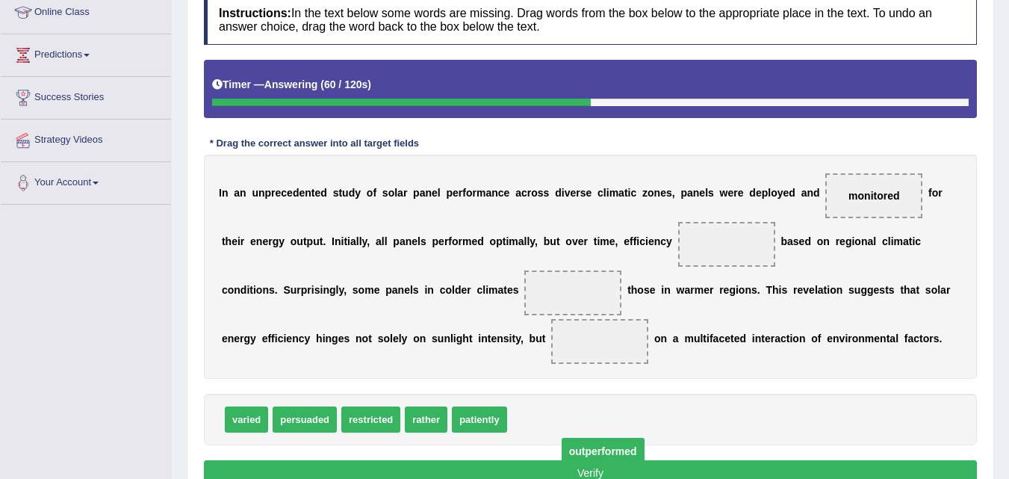
drag, startPoint x: 753, startPoint y: 247, endPoint x: 589, endPoint y: 437, distance: 251.4
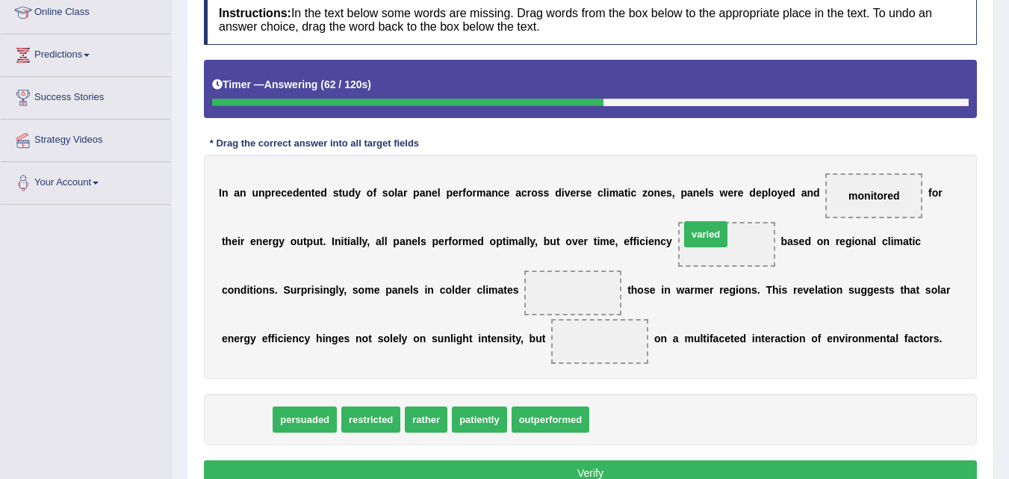
drag, startPoint x: 254, startPoint y: 422, endPoint x: 712, endPoint y: 237, distance: 494.1
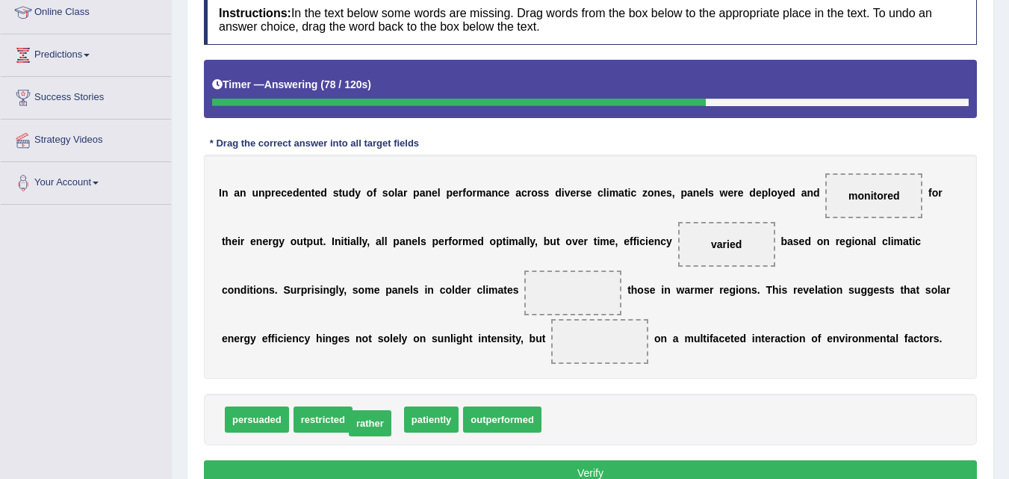
drag, startPoint x: 385, startPoint y: 424, endPoint x: 375, endPoint y: 428, distance: 11.1
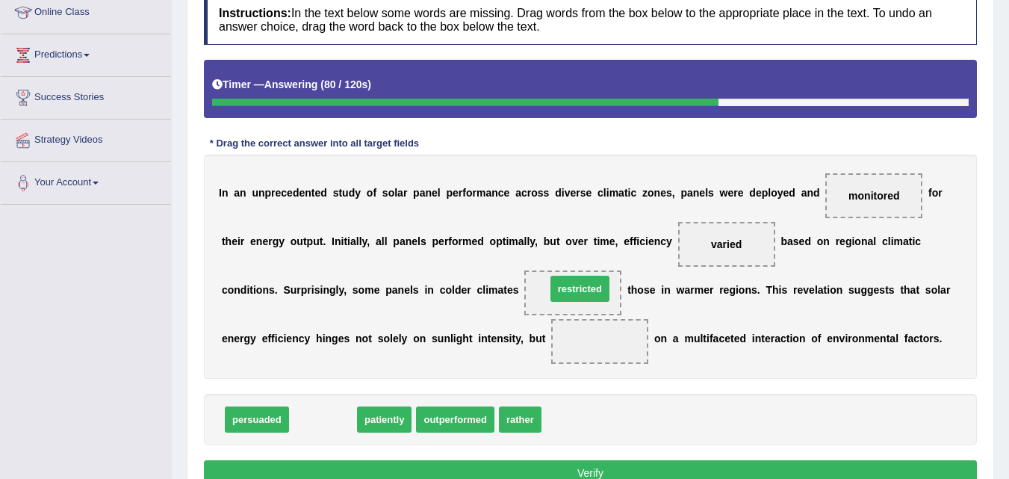
drag, startPoint x: 339, startPoint y: 428, endPoint x: 595, endPoint y: 298, distance: 287.1
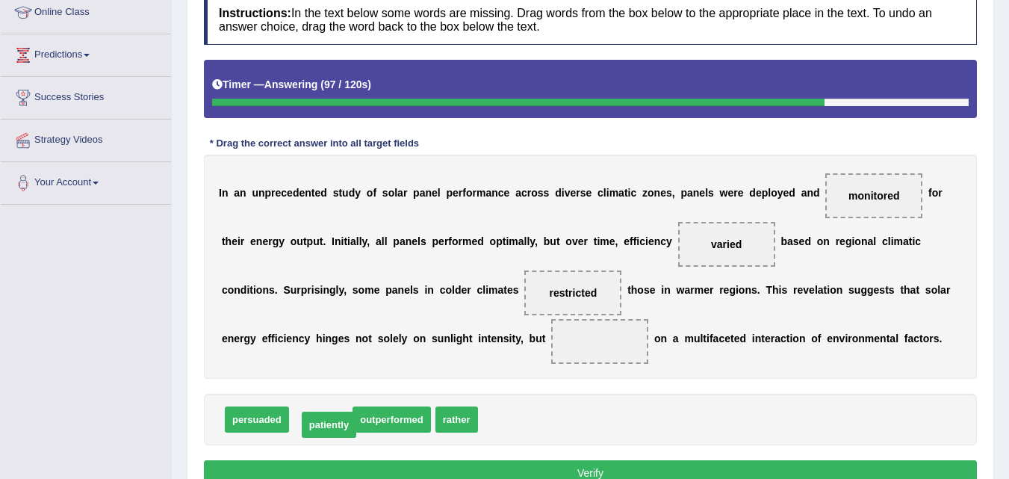
drag, startPoint x: 326, startPoint y: 421, endPoint x: 334, endPoint y: 426, distance: 9.7
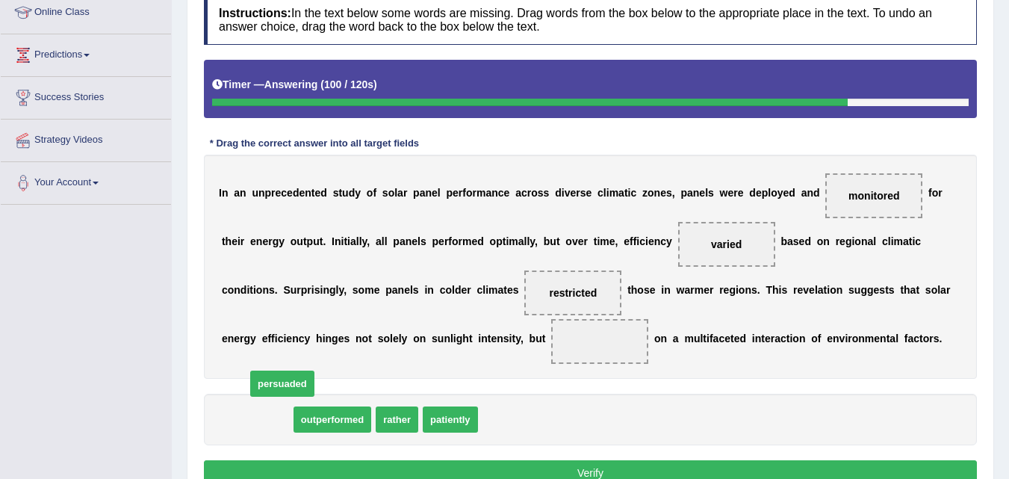
drag, startPoint x: 270, startPoint y: 424, endPoint x: 248, endPoint y: 431, distance: 23.6
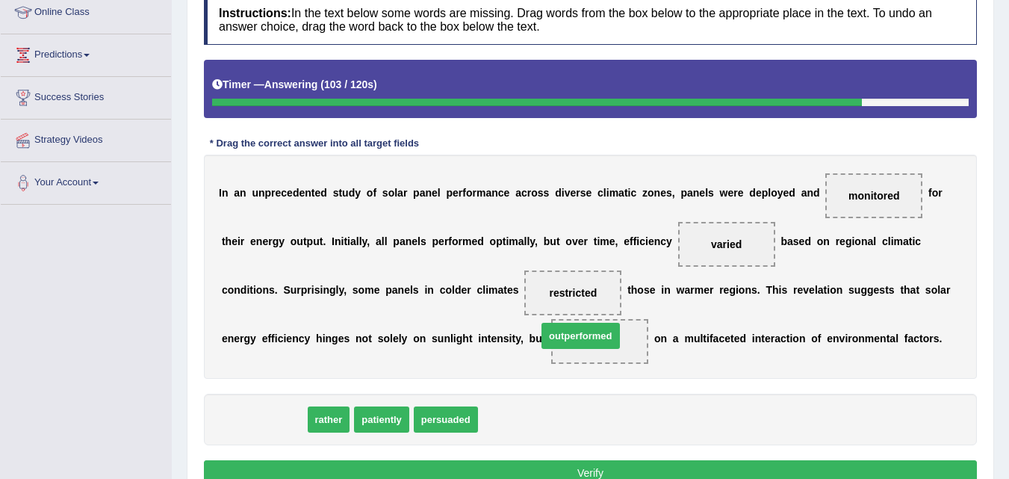
drag, startPoint x: 252, startPoint y: 421, endPoint x: 575, endPoint y: 337, distance: 334.1
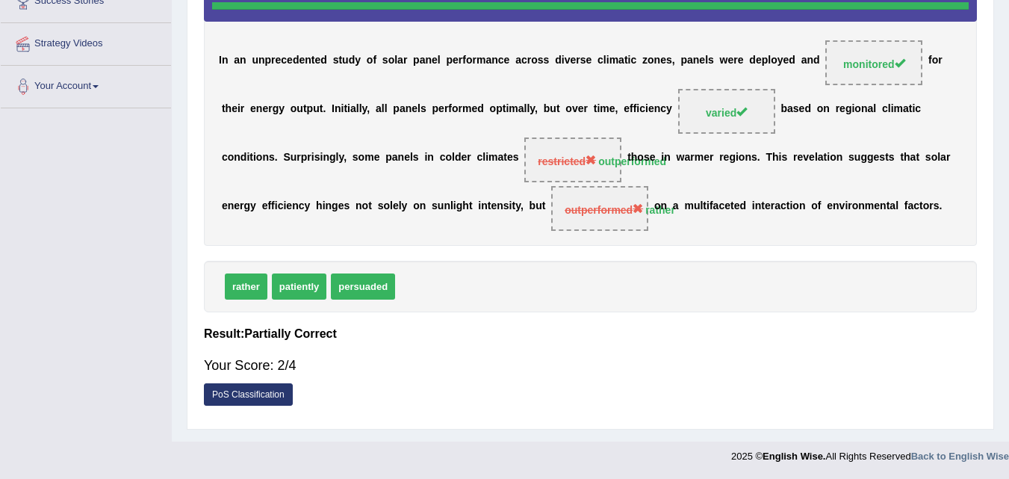
scroll to position [0, 0]
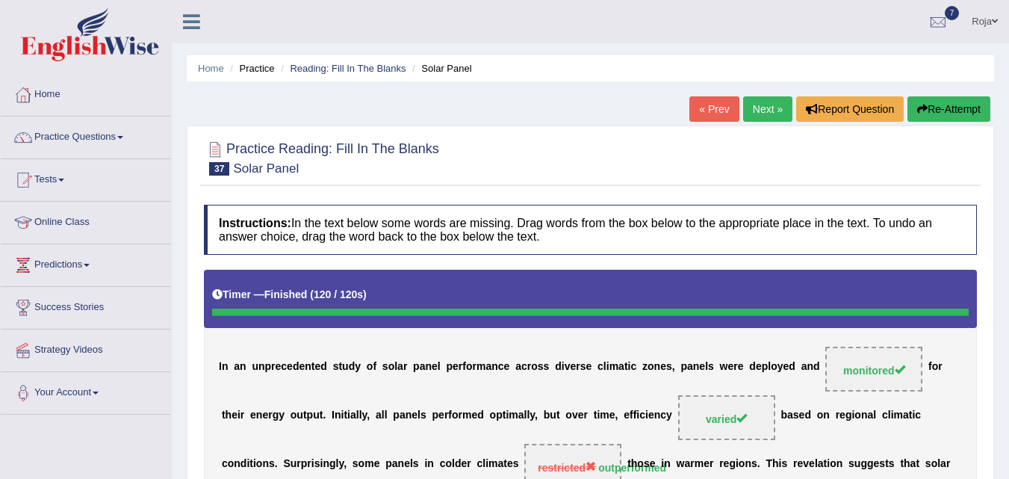
click at [757, 110] on link "Next »" at bounding box center [767, 108] width 49 height 25
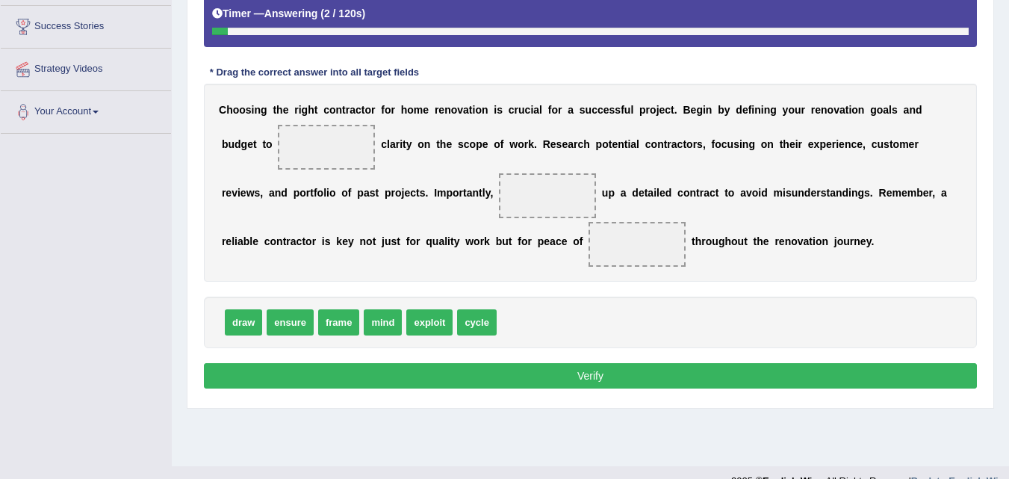
scroll to position [284, 0]
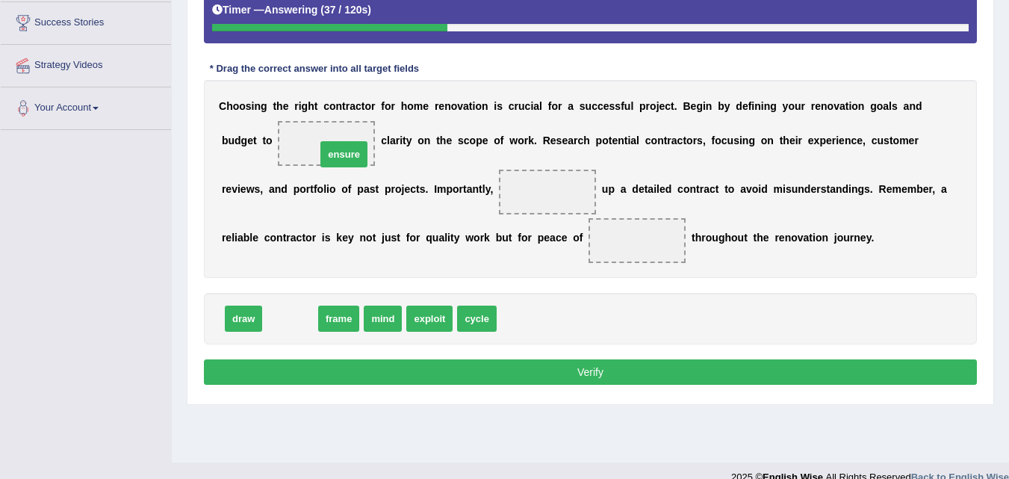
drag, startPoint x: 296, startPoint y: 321, endPoint x: 340, endPoint y: 150, distance: 176.5
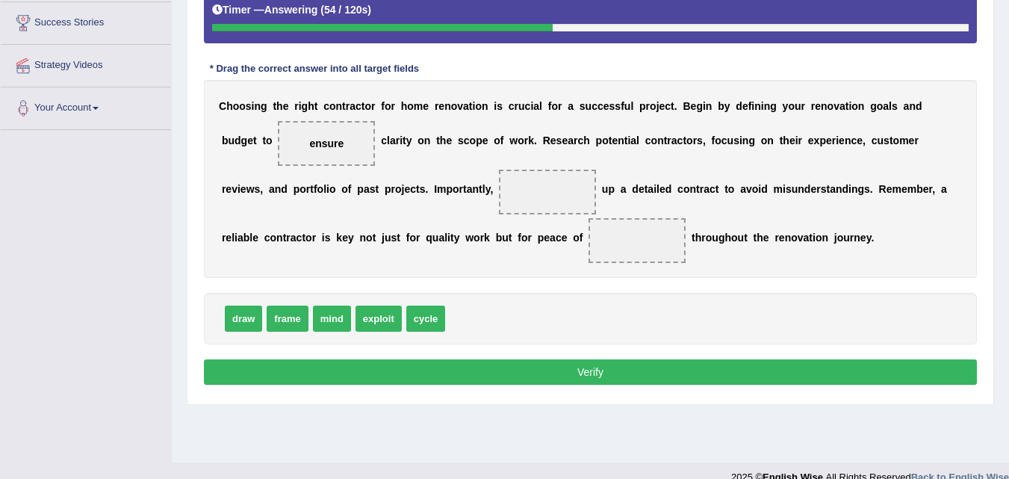
click at [251, 313] on span "draw" at bounding box center [243, 318] width 37 height 26
drag, startPoint x: 251, startPoint y: 313, endPoint x: 565, endPoint y: 191, distance: 337.0
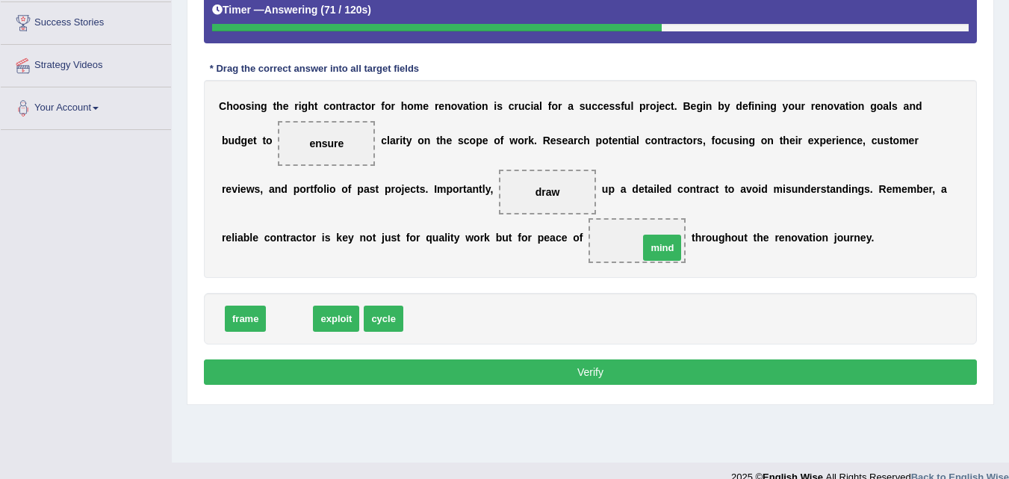
drag, startPoint x: 290, startPoint y: 311, endPoint x: 627, endPoint y: 235, distance: 345.0
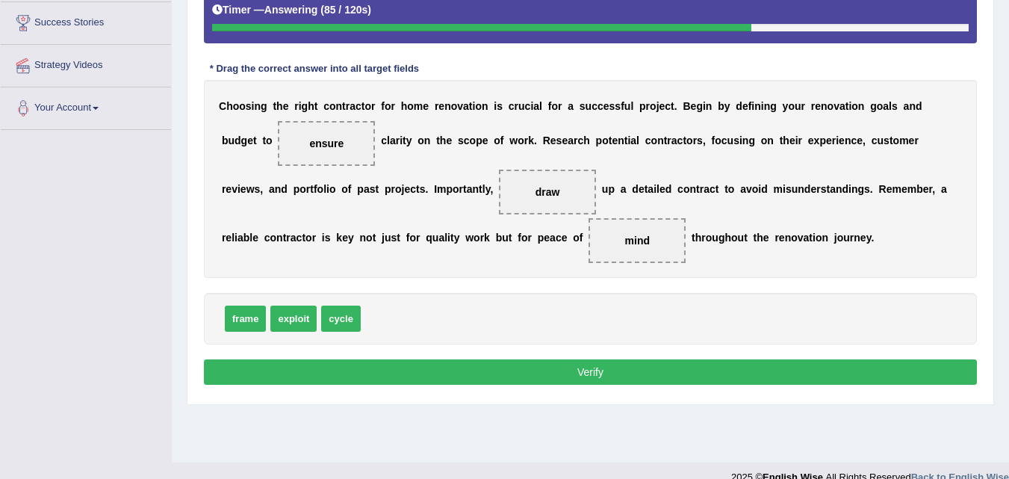
click at [628, 378] on button "Verify" at bounding box center [590, 371] width 773 height 25
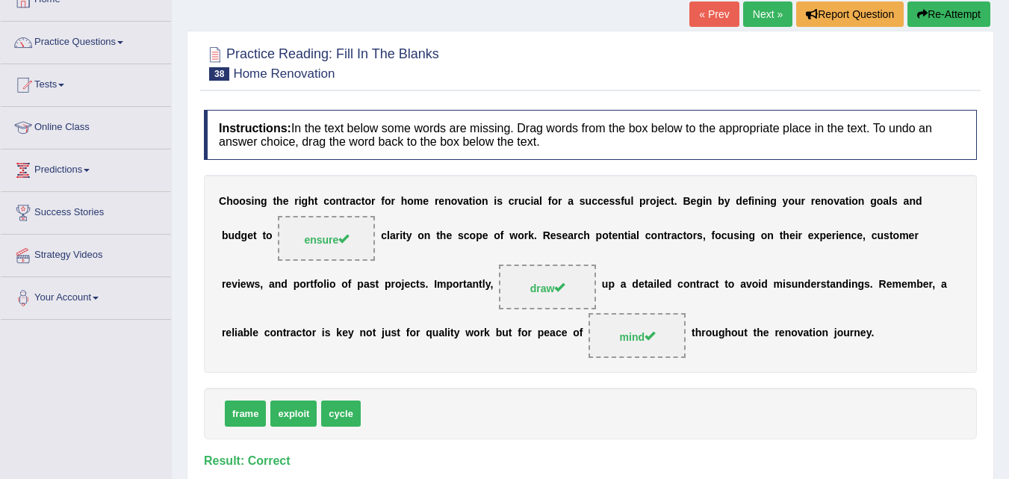
scroll to position [83, 0]
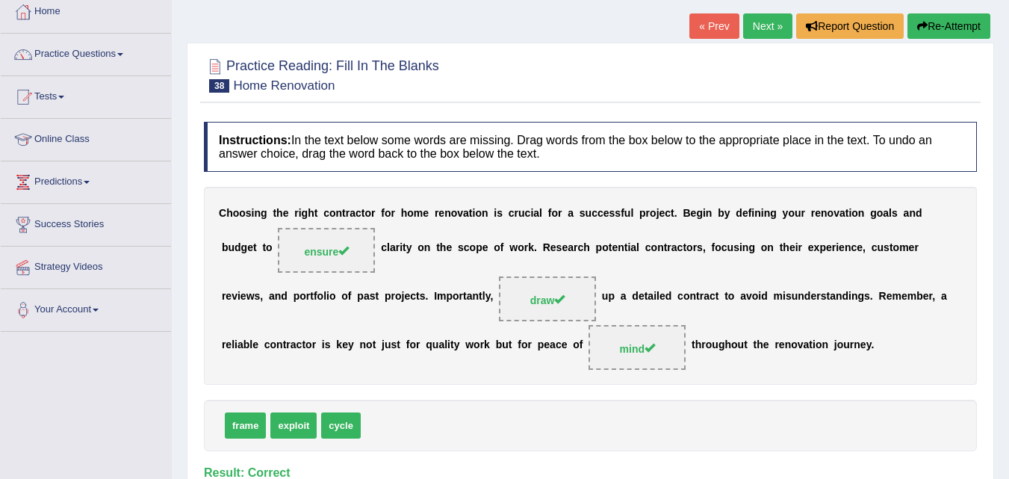
click at [773, 32] on link "Next »" at bounding box center [767, 25] width 49 height 25
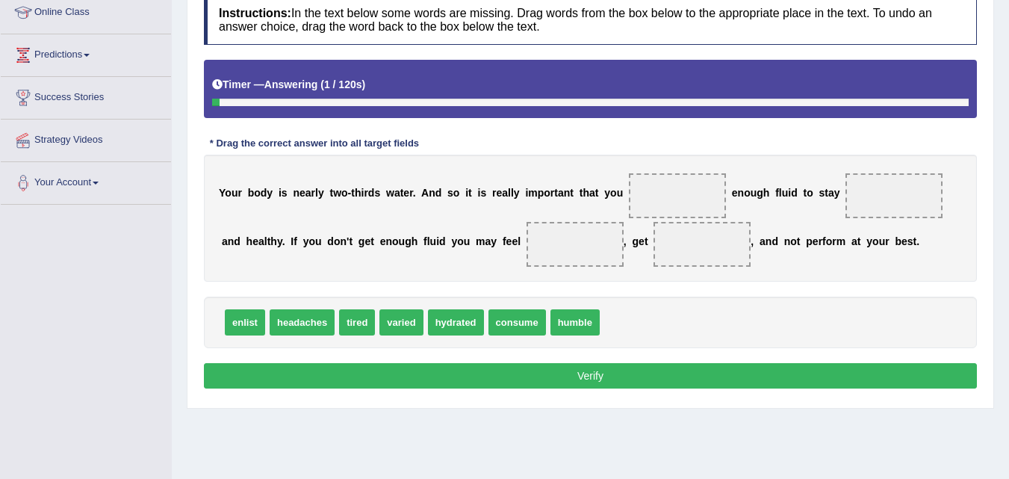
scroll to position [305, 0]
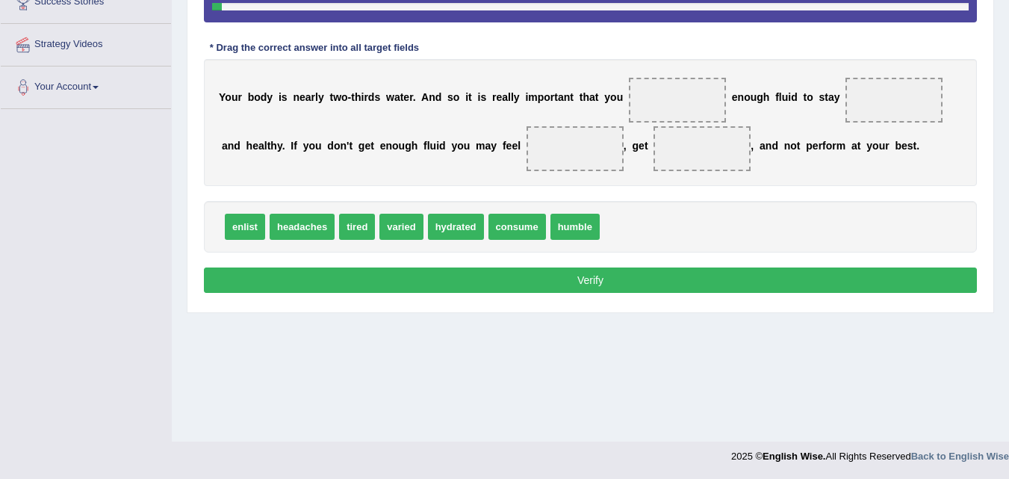
drag, startPoint x: 1019, startPoint y: 184, endPoint x: 1019, endPoint y: 387, distance: 203.1
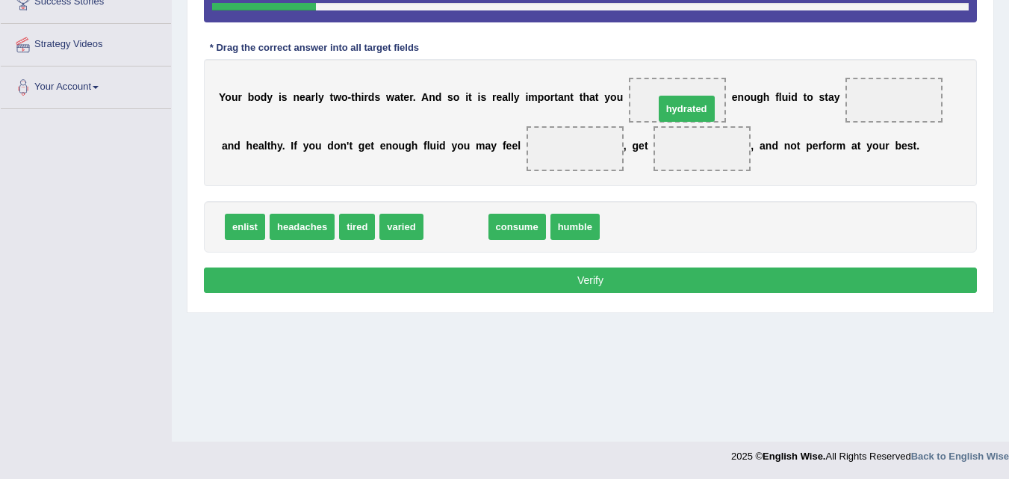
drag, startPoint x: 431, startPoint y: 233, endPoint x: 647, endPoint y: 111, distance: 248.3
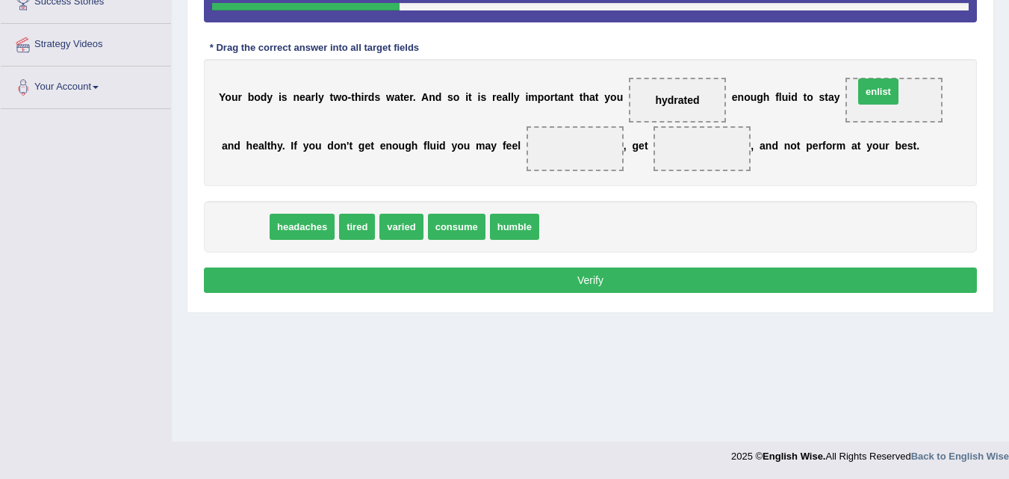
drag, startPoint x: 247, startPoint y: 235, endPoint x: 880, endPoint y: 103, distance: 646.7
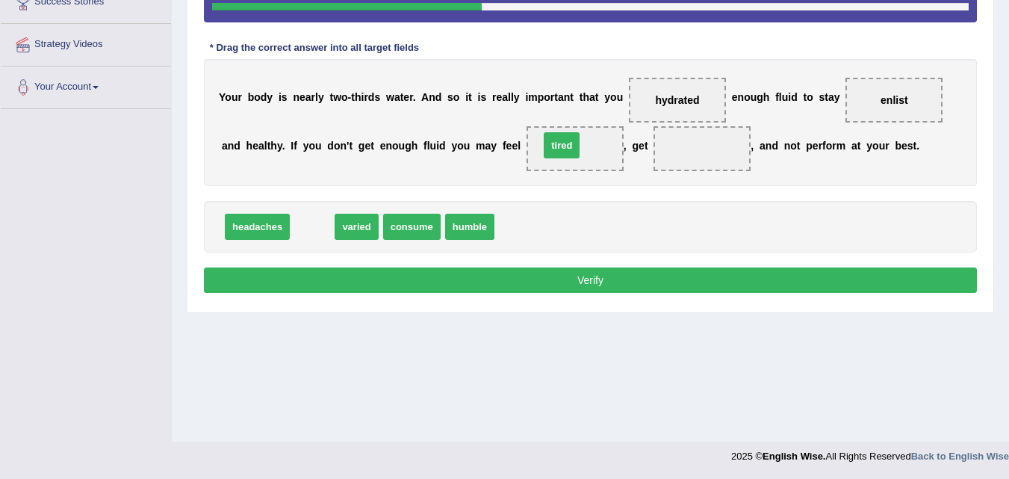
drag, startPoint x: 309, startPoint y: 224, endPoint x: 563, endPoint y: 143, distance: 266.3
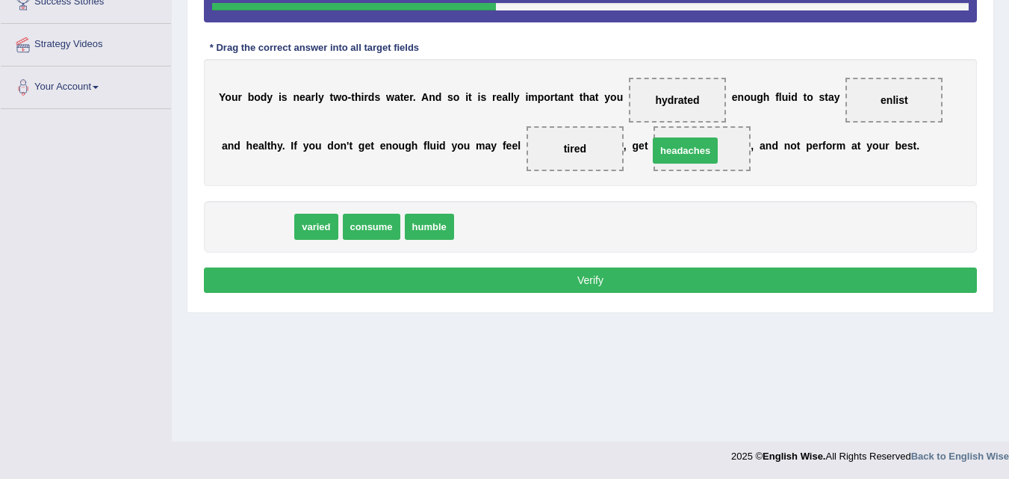
drag, startPoint x: 274, startPoint y: 227, endPoint x: 700, endPoint y: 151, distance: 433.0
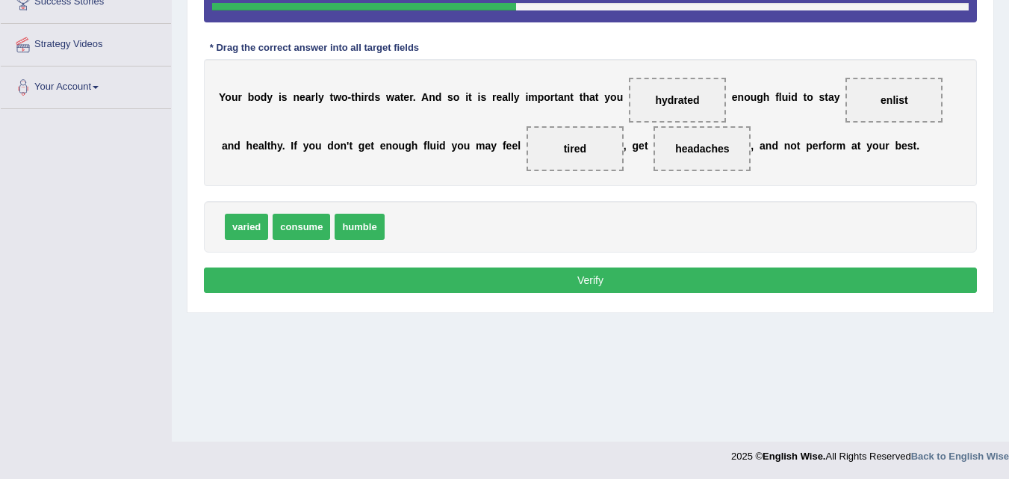
click at [604, 277] on button "Verify" at bounding box center [590, 279] width 773 height 25
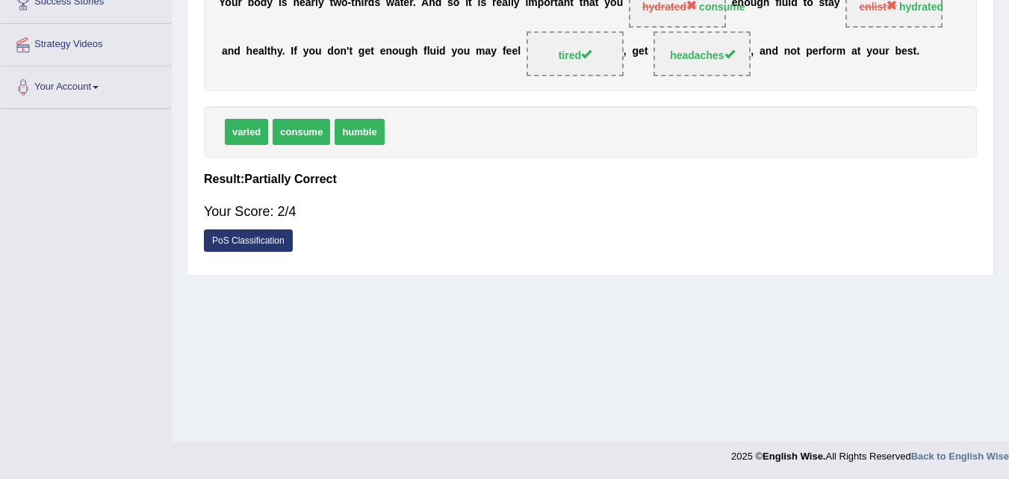
drag, startPoint x: 995, startPoint y: 201, endPoint x: 1003, endPoint y: 208, distance: 10.6
click at [1003, 208] on div "Home Practice Reading: Fill In The Blanks Body and water « Prev Next » Report Q…" at bounding box center [590, 68] width 837 height 747
drag, startPoint x: 1003, startPoint y: 208, endPoint x: 1019, endPoint y: 210, distance: 16.5
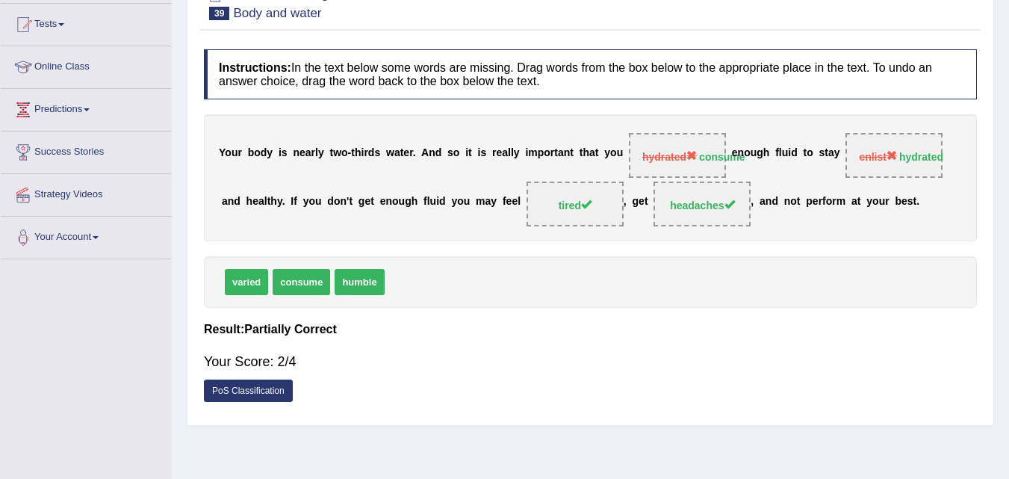
scroll to position [116, 0]
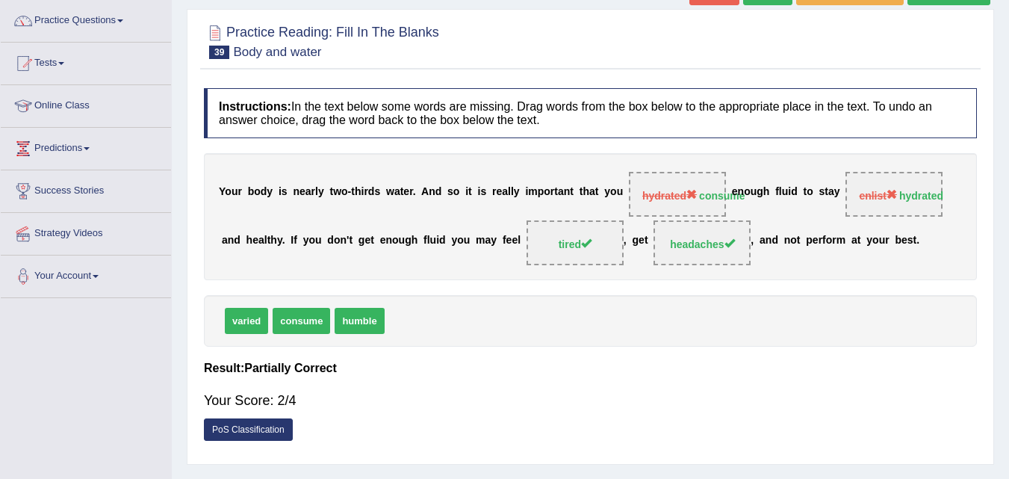
drag, startPoint x: 1008, startPoint y: 235, endPoint x: 1009, endPoint y: 139, distance: 96.3
click at [1008, 139] on html "Toggle navigation Home Practice Questions Speaking Practice Read Aloud Repeat S…" at bounding box center [504, 123] width 1009 height 479
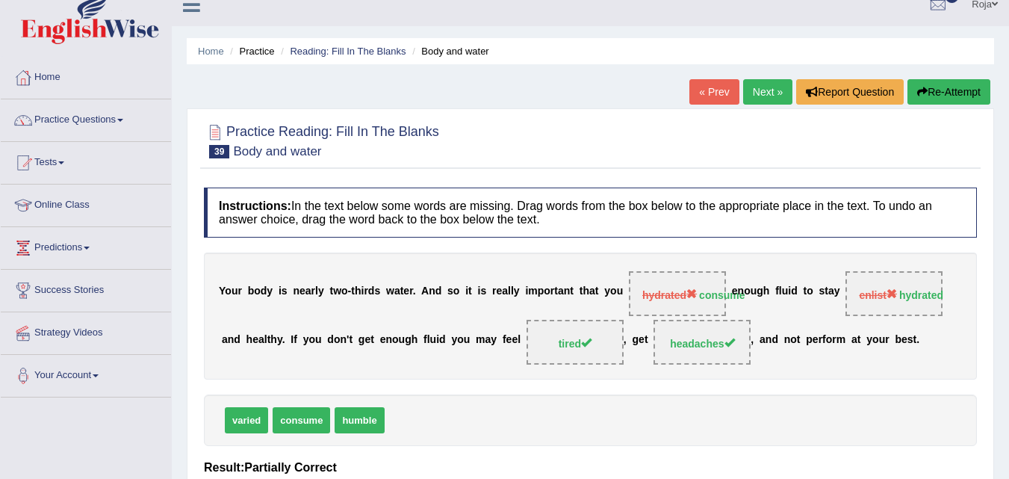
scroll to position [14, 0]
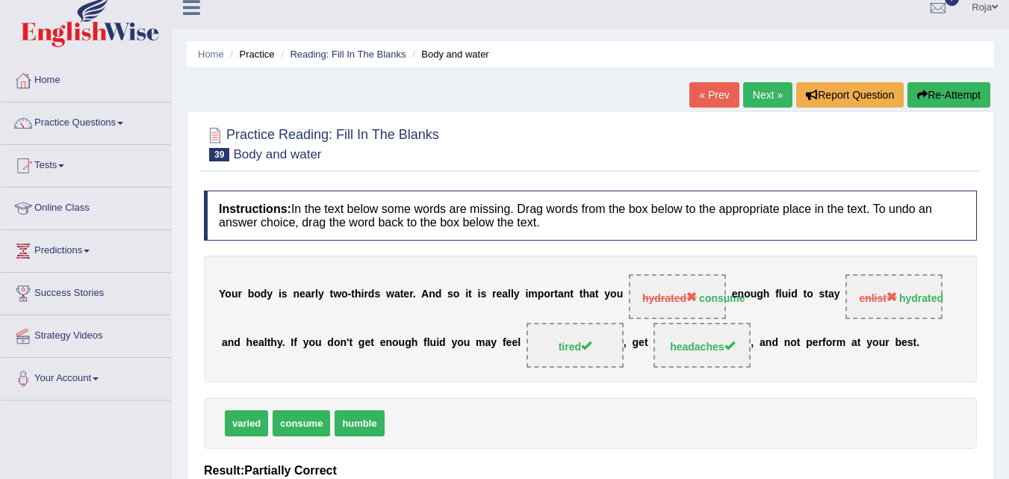
click at [745, 95] on link "Next »" at bounding box center [767, 94] width 49 height 25
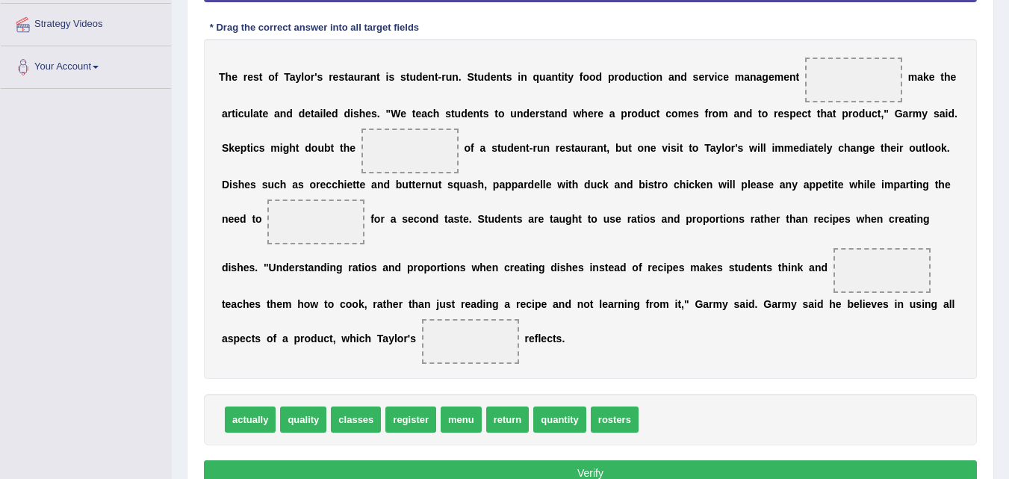
drag, startPoint x: 252, startPoint y: 418, endPoint x: 841, endPoint y: 58, distance: 690.2
drag, startPoint x: 856, startPoint y: 78, endPoint x: 632, endPoint y: 417, distance: 406.9
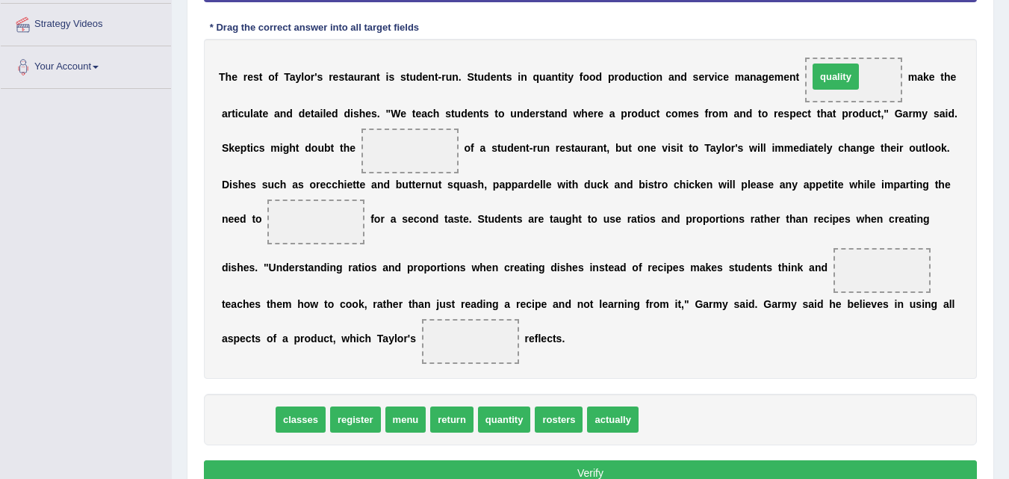
drag, startPoint x: 248, startPoint y: 420, endPoint x: 837, endPoint y: 76, distance: 682.2
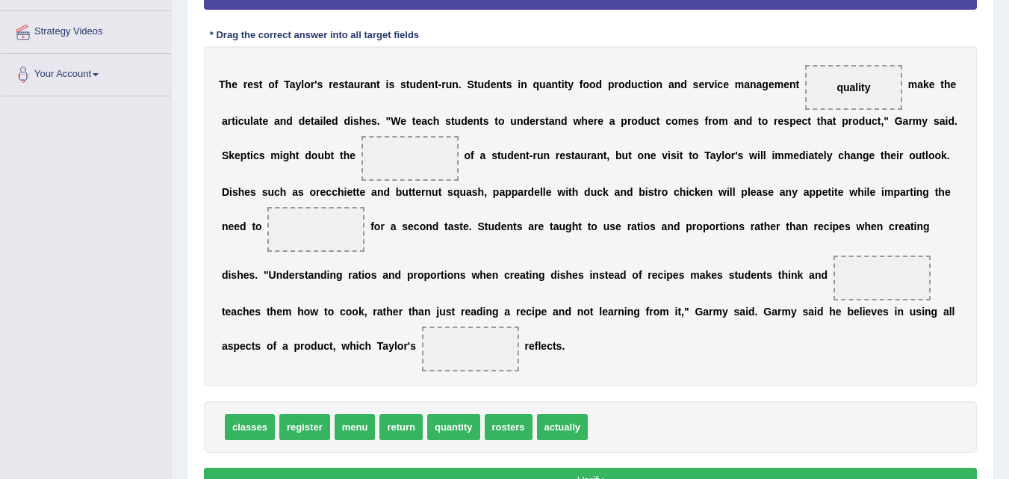
scroll to position [317, 0]
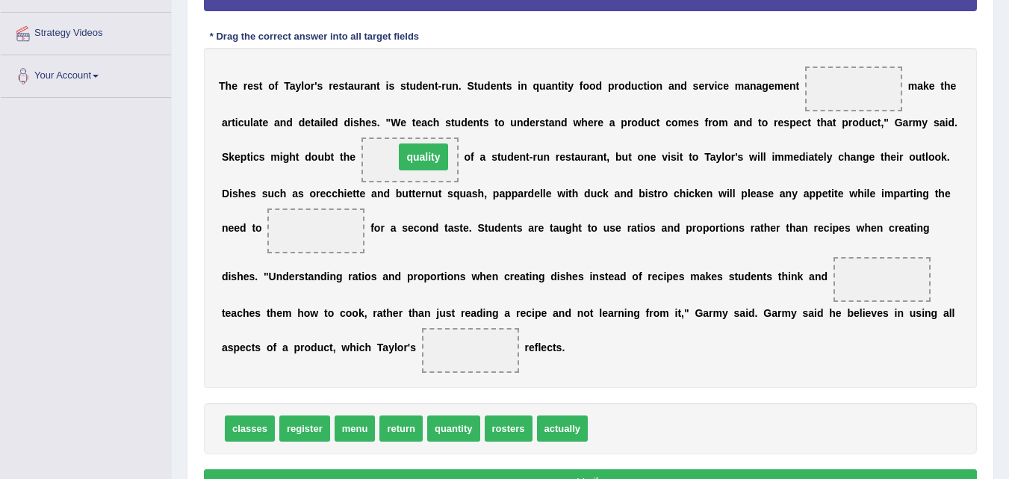
drag, startPoint x: 850, startPoint y: 89, endPoint x: 412, endPoint y: 157, distance: 443.4
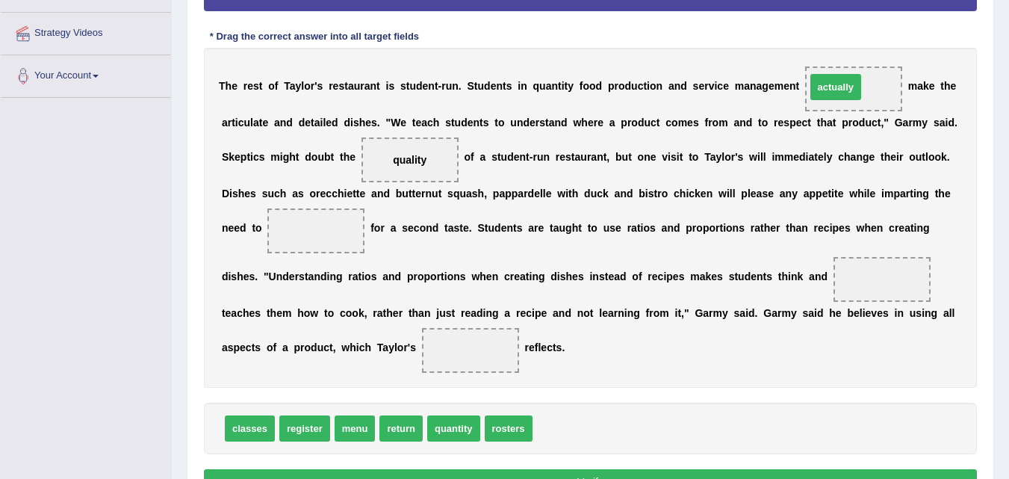
drag, startPoint x: 555, startPoint y: 426, endPoint x: 829, endPoint y: 85, distance: 437.6
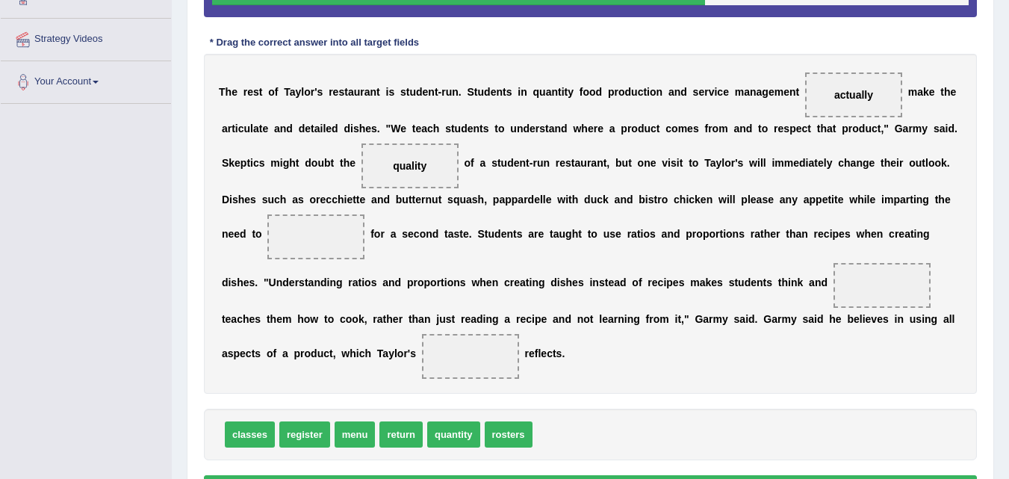
scroll to position [312, 0]
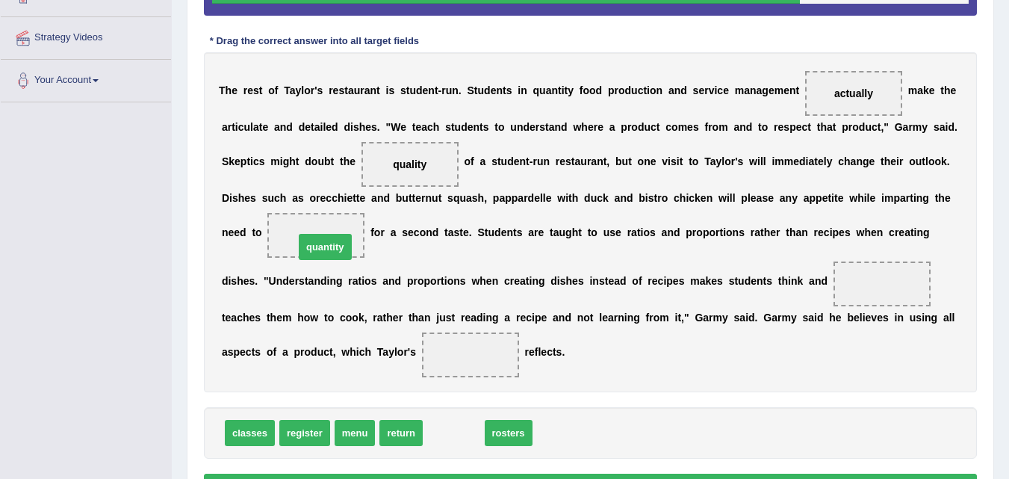
drag, startPoint x: 463, startPoint y: 437, endPoint x: 334, endPoint y: 251, distance: 225.9
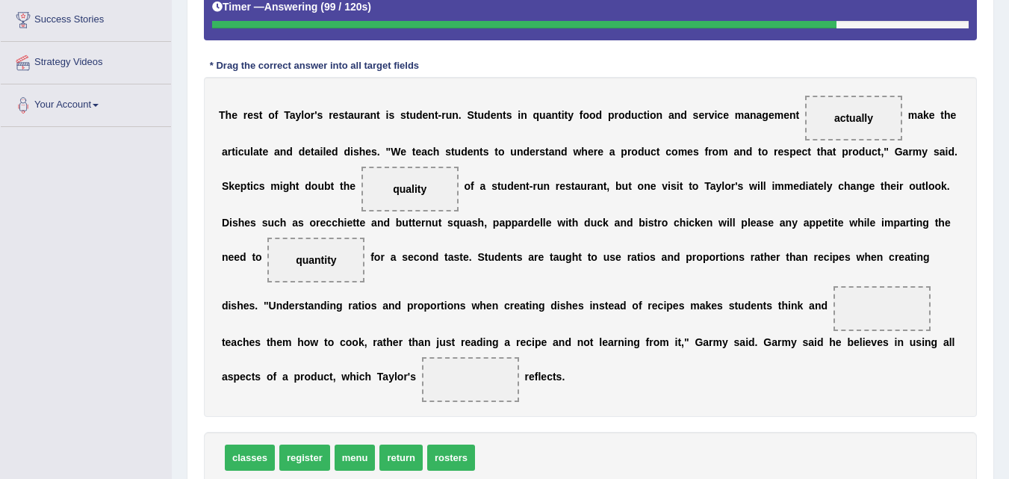
scroll to position [286, 0]
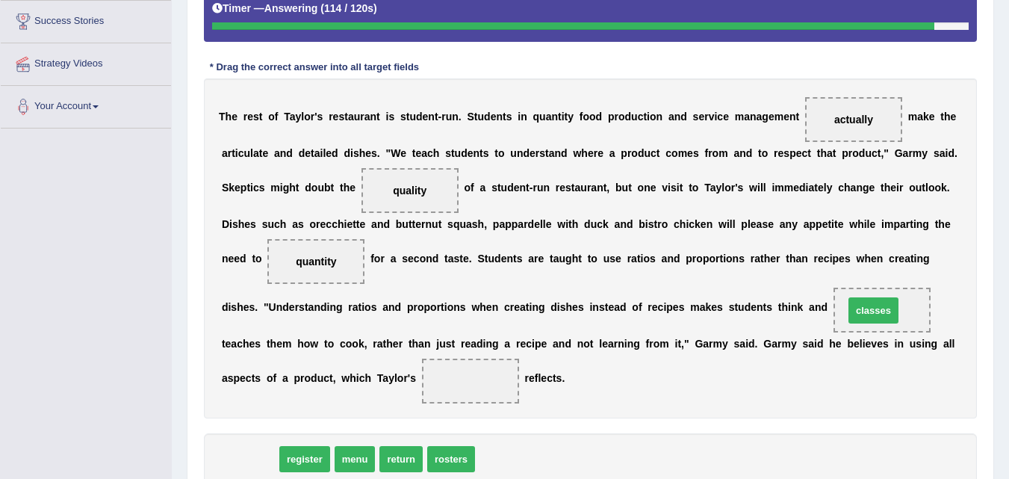
drag, startPoint x: 269, startPoint y: 459, endPoint x: 893, endPoint y: 311, distance: 640.8
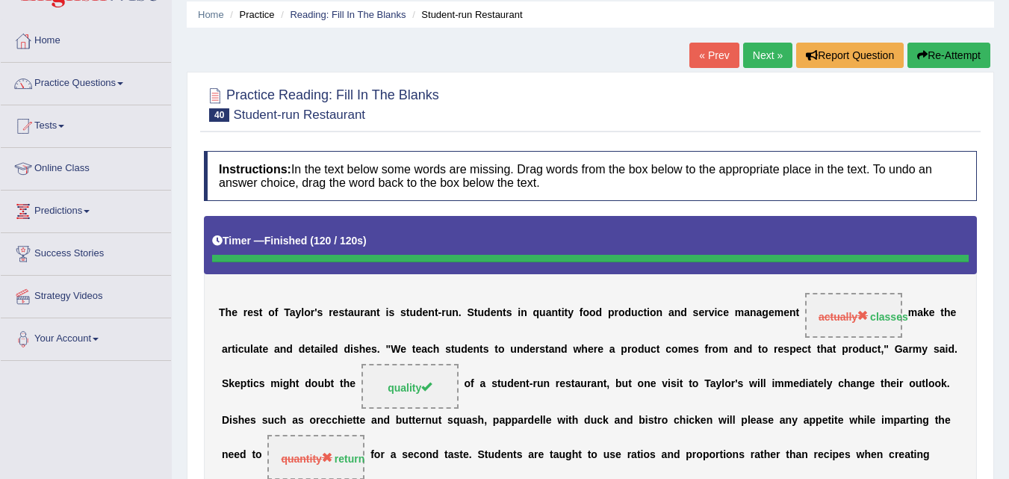
scroll to position [0, 0]
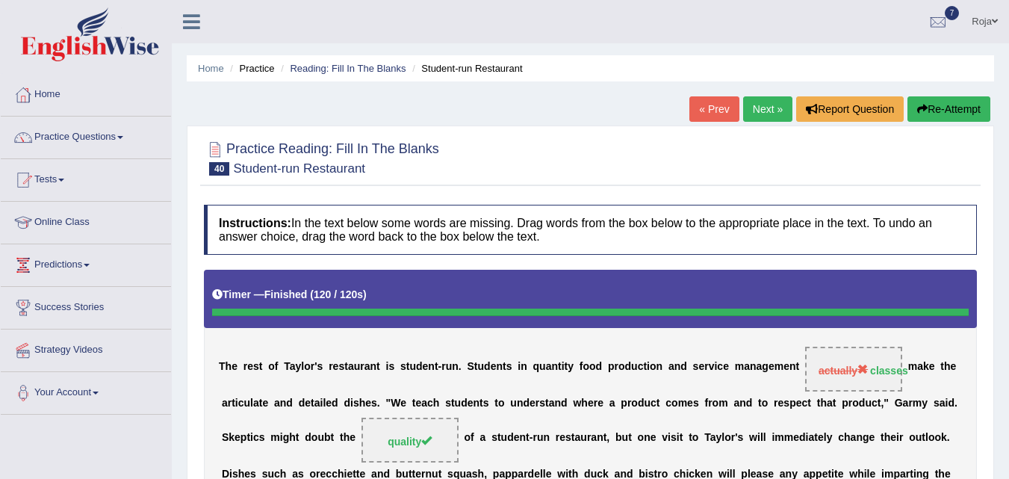
click at [767, 112] on link "Next »" at bounding box center [767, 108] width 49 height 25
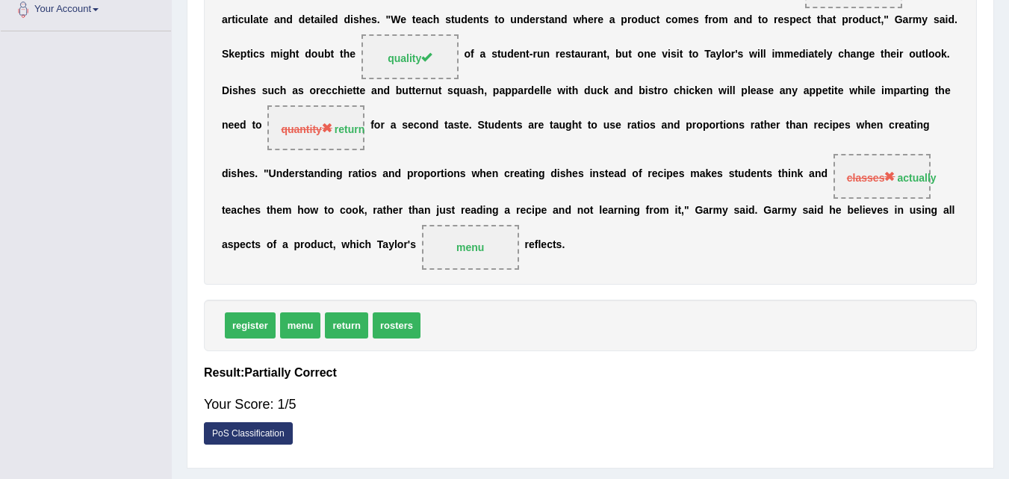
scroll to position [390, 0]
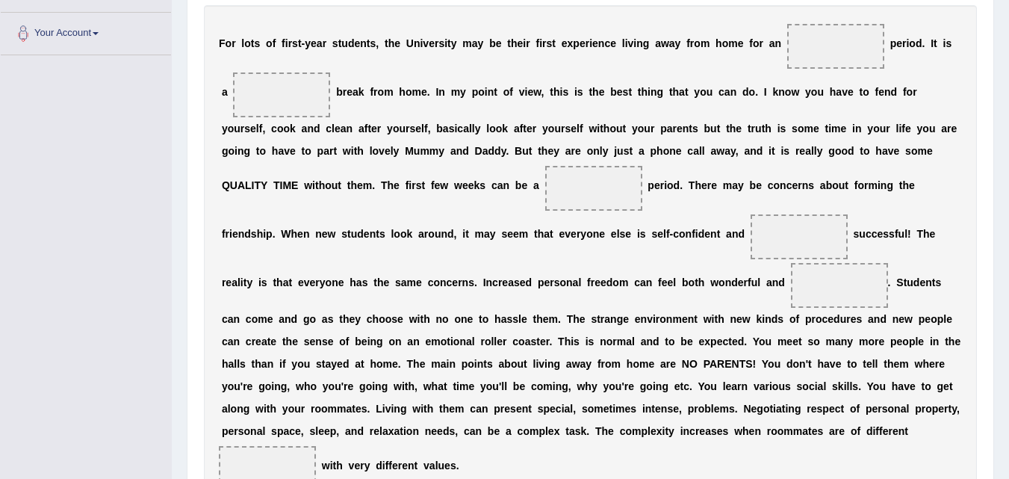
drag, startPoint x: 0, startPoint y: 0, endPoint x: 1004, endPoint y: 364, distance: 1068.1
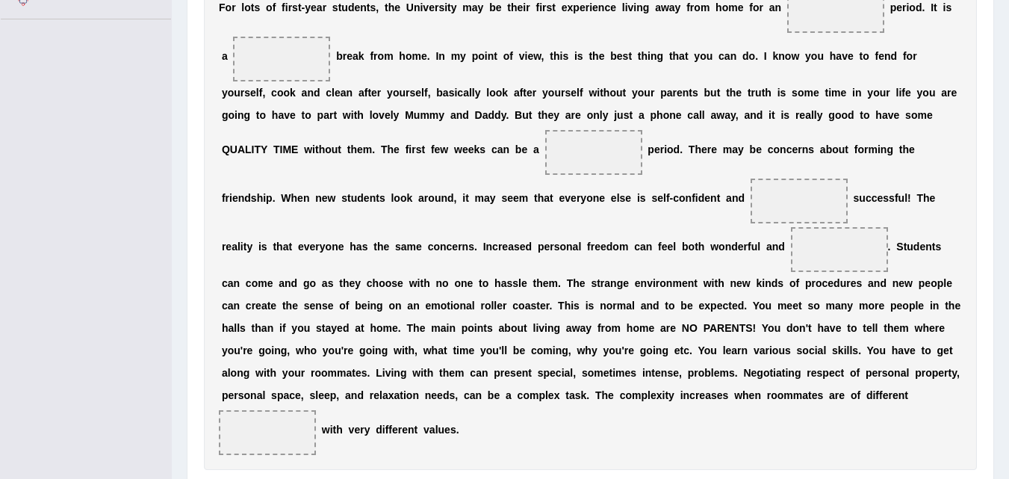
scroll to position [520, 0]
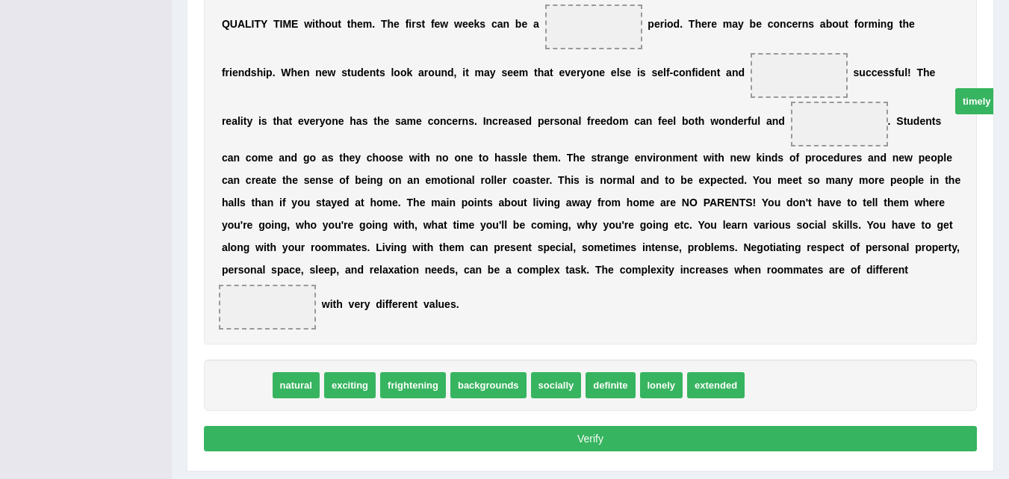
drag, startPoint x: 237, startPoint y: 388, endPoint x: 909, endPoint y: 160, distance: 710.3
click at [955, 114] on span "timely" at bounding box center [976, 101] width 43 height 26
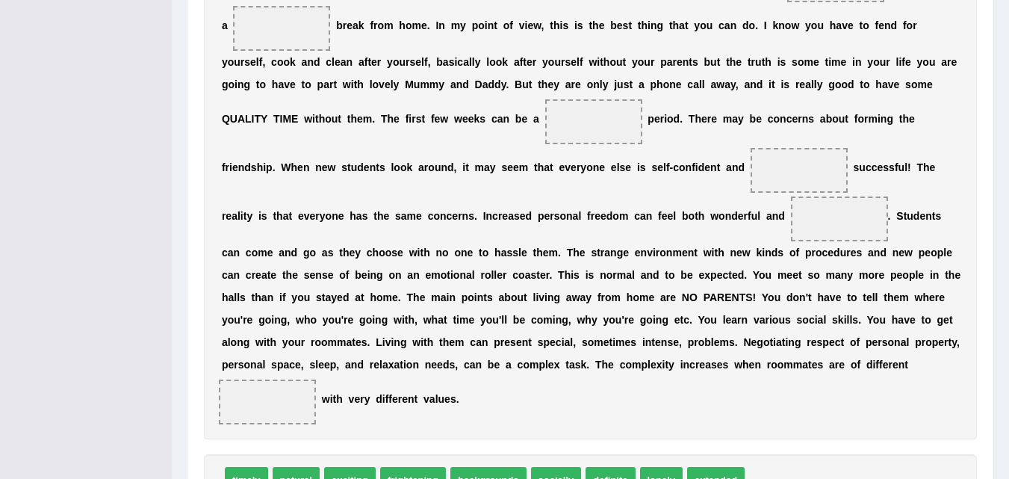
scroll to position [424, 0]
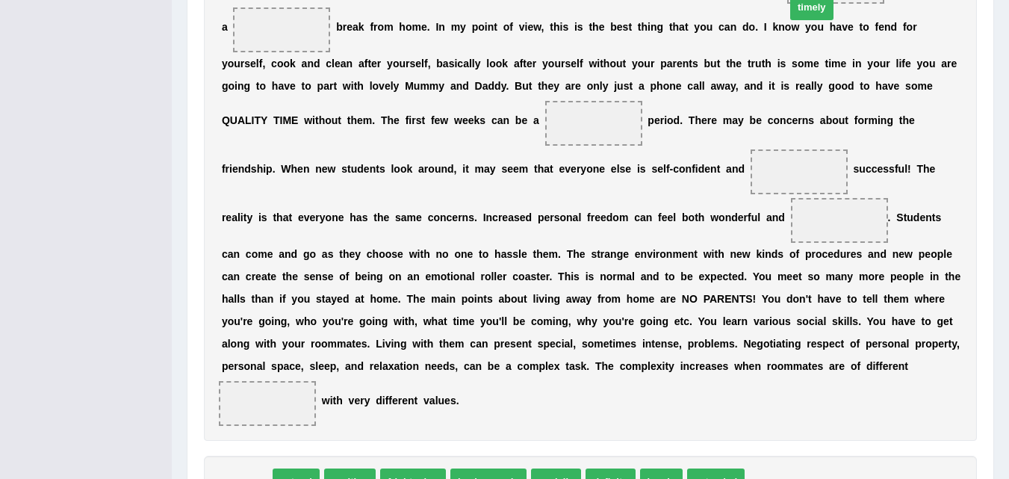
drag, startPoint x: 241, startPoint y: 471, endPoint x: 806, endPoint y: -3, distance: 737.6
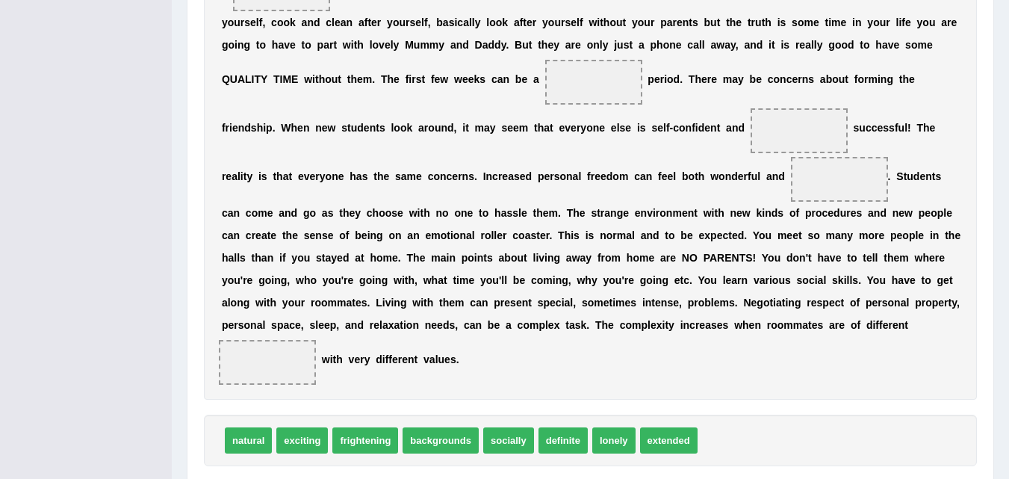
scroll to position [467, 0]
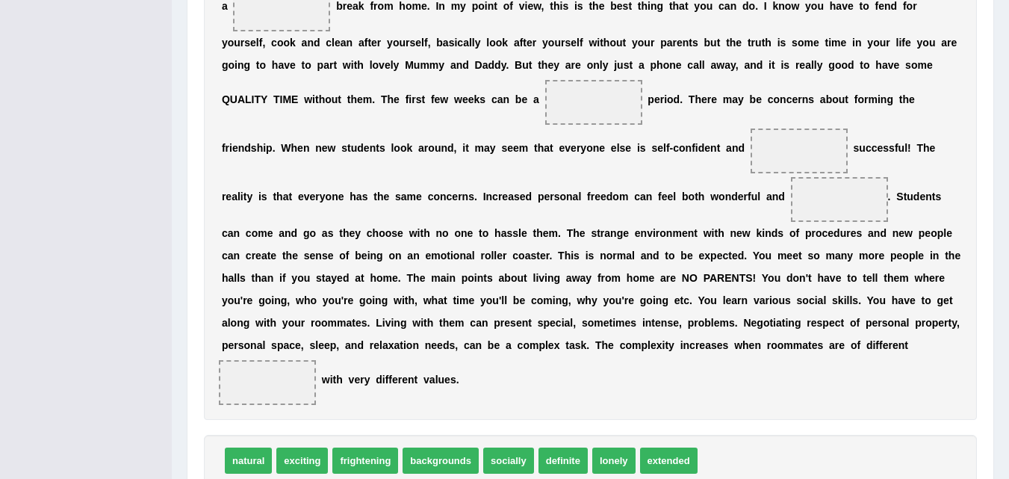
scroll to position [443, 0]
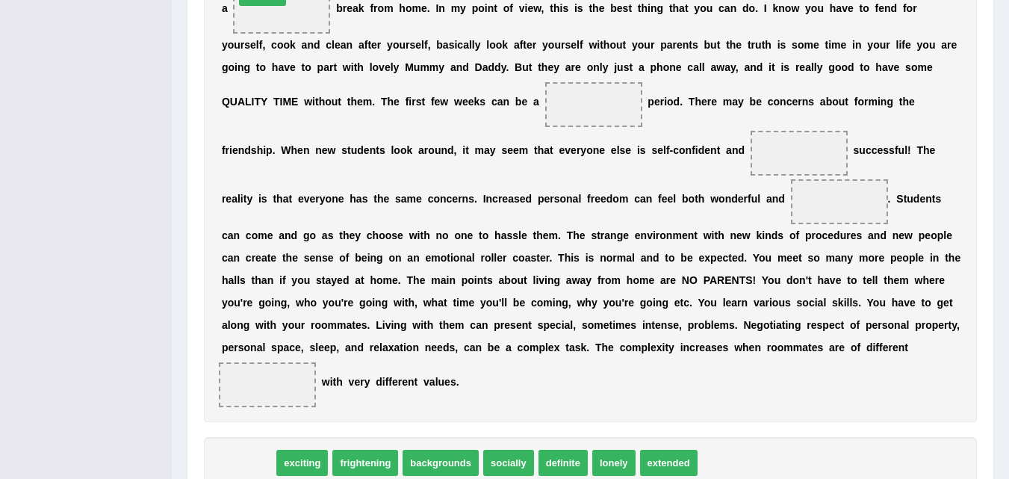
drag, startPoint x: 249, startPoint y: 461, endPoint x: 263, endPoint y: -14, distance: 475.0
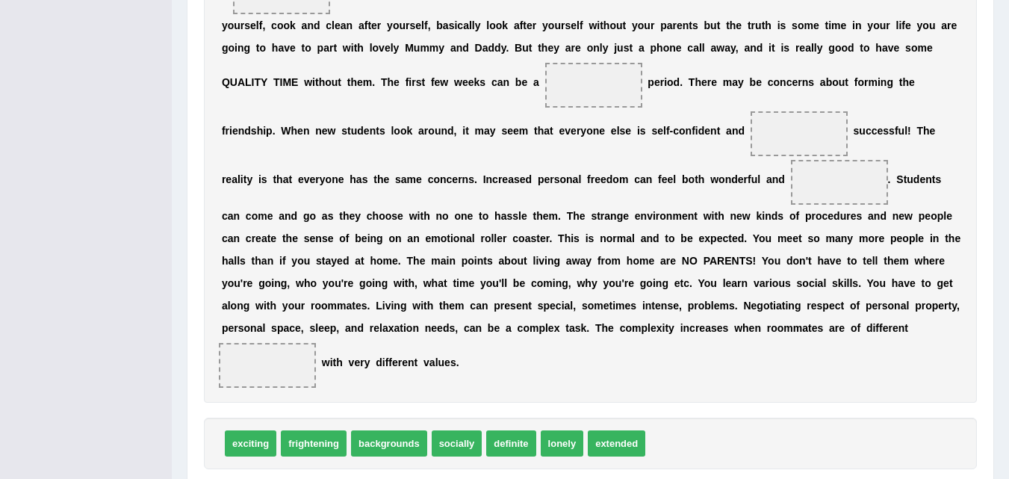
scroll to position [464, 0]
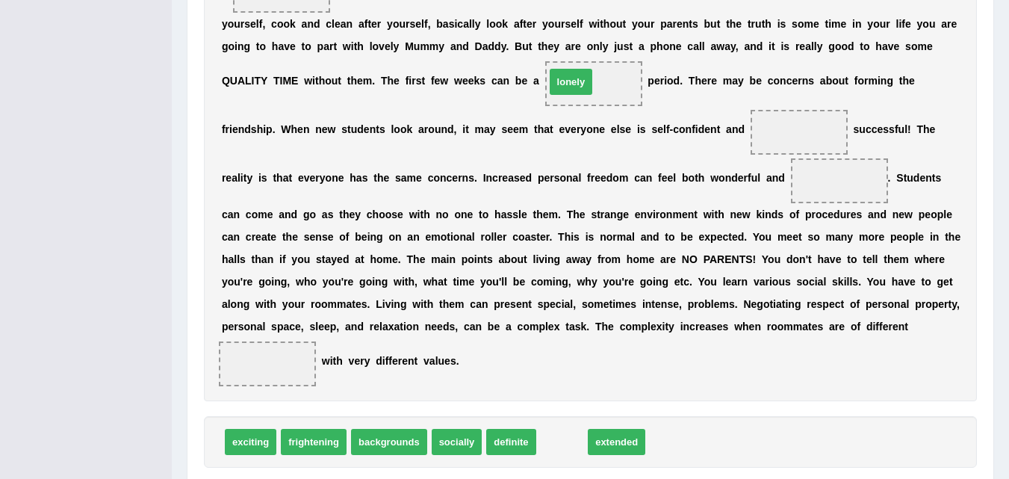
drag, startPoint x: 563, startPoint y: 446, endPoint x: 579, endPoint y: 72, distance: 373.6
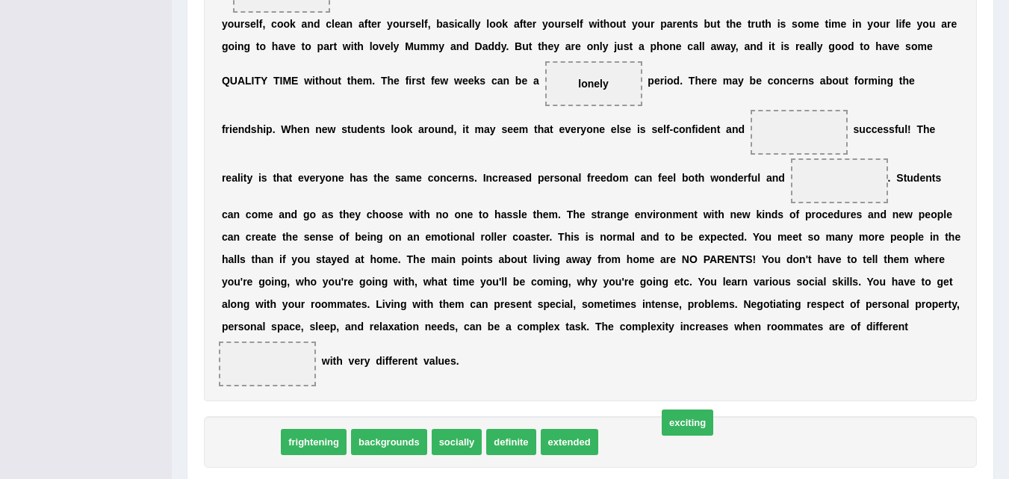
drag, startPoint x: 246, startPoint y: 443, endPoint x: 668, endPoint y: 431, distance: 422.0
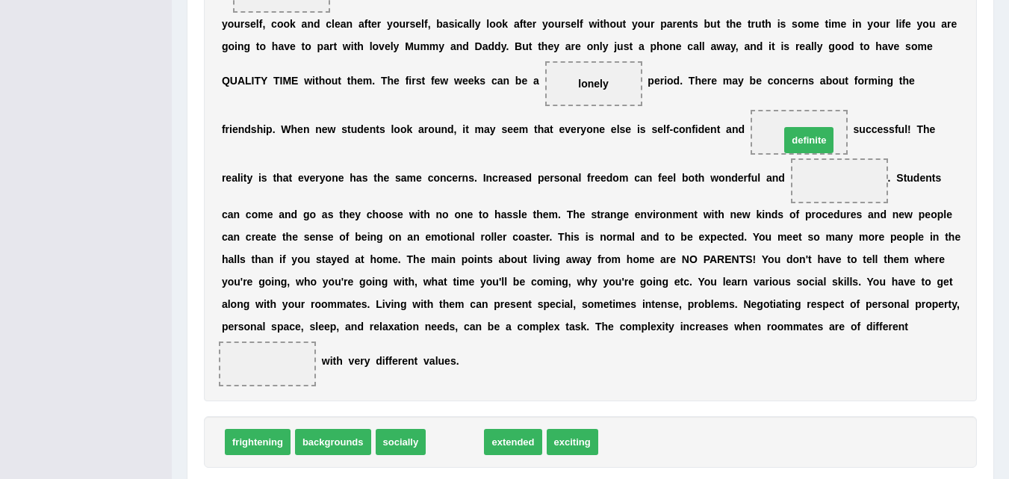
drag, startPoint x: 449, startPoint y: 437, endPoint x: 803, endPoint y: 136, distance: 464.4
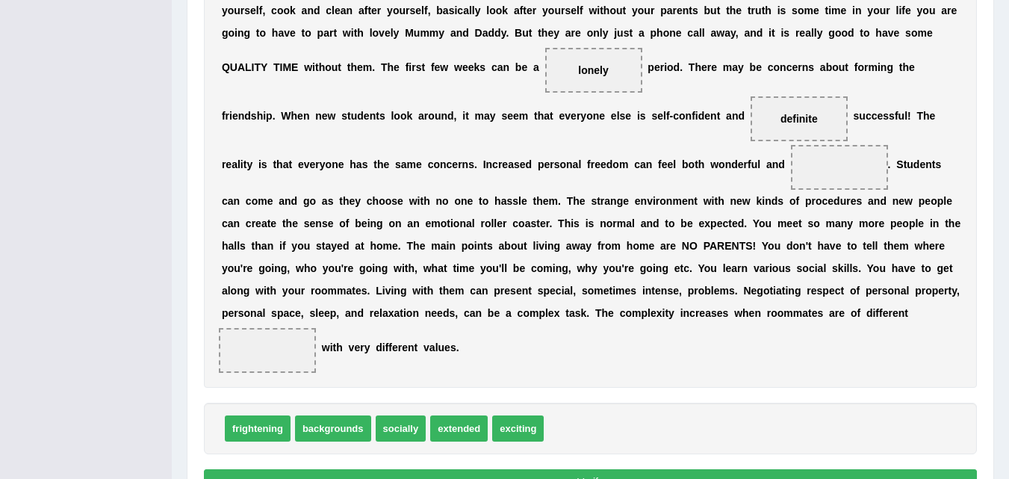
scroll to position [479, 0]
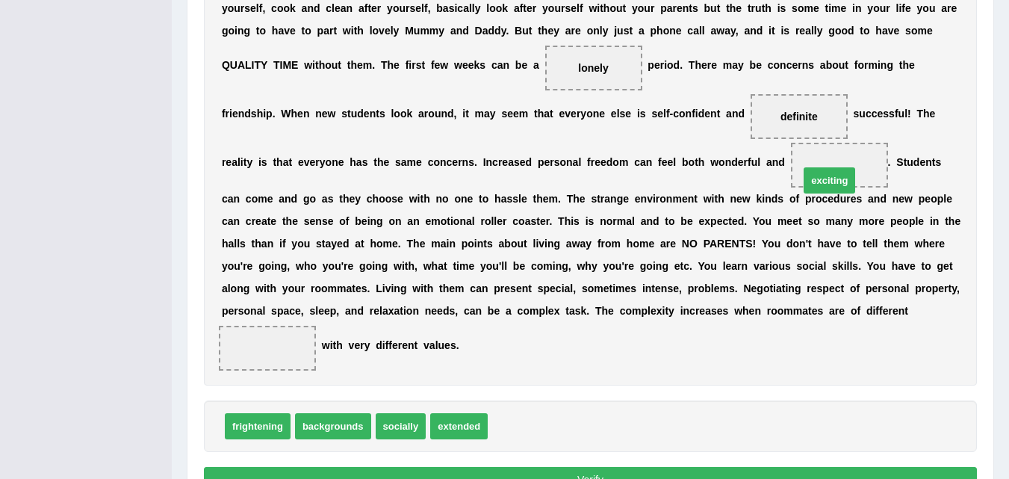
drag, startPoint x: 499, startPoint y: 426, endPoint x: 811, endPoint y: 180, distance: 396.5
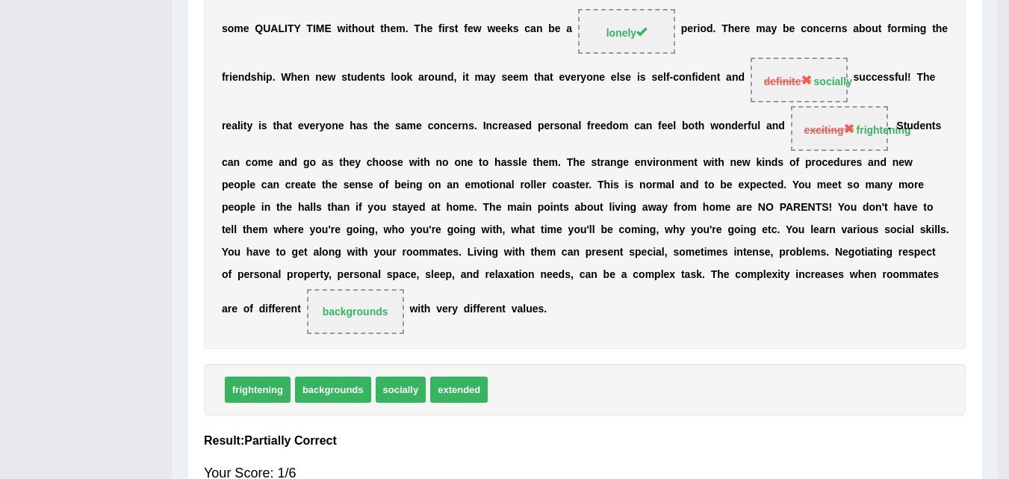
scroll to position [443, 0]
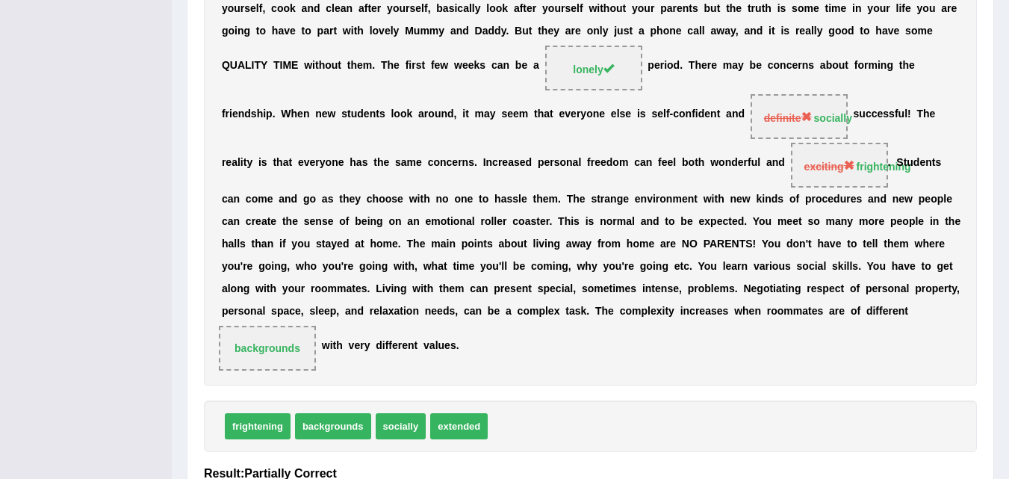
drag, startPoint x: 1000, startPoint y: 343, endPoint x: 1017, endPoint y: 293, distance: 51.9
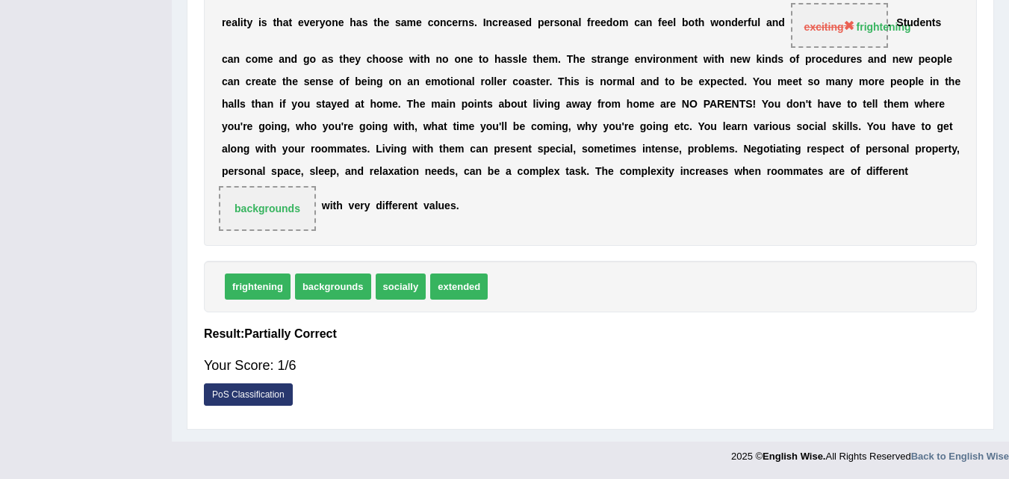
scroll to position [0, 0]
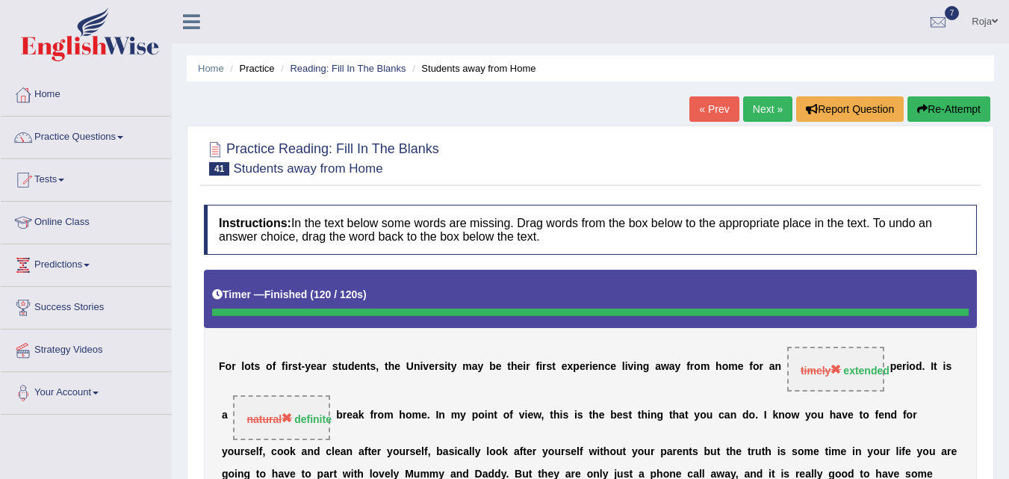
click at [763, 102] on link "Next »" at bounding box center [767, 108] width 49 height 25
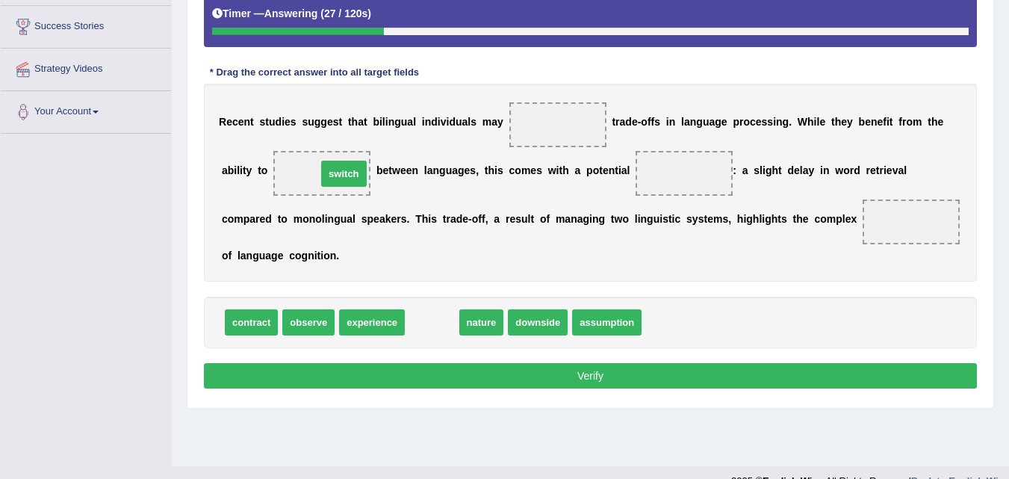
drag, startPoint x: 428, startPoint y: 330, endPoint x: 320, endPoint y: 180, distance: 184.6
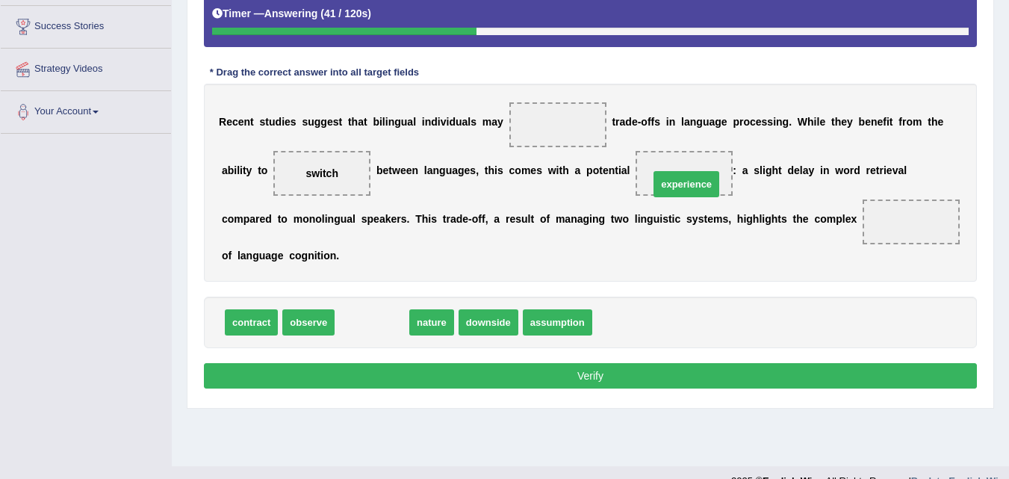
drag, startPoint x: 404, startPoint y: 319, endPoint x: 713, endPoint y: 181, distance: 338.5
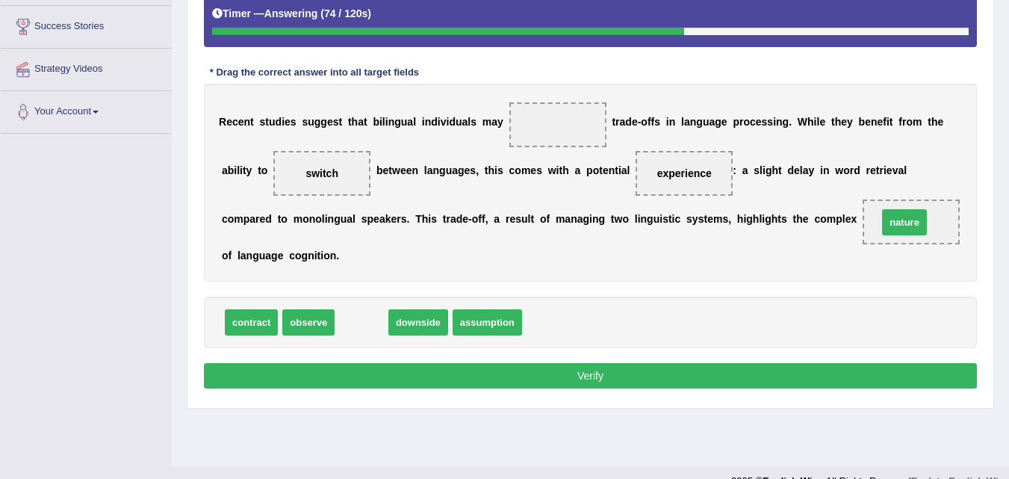
drag, startPoint x: 356, startPoint y: 320, endPoint x: 889, endPoint y: 222, distance: 541.8
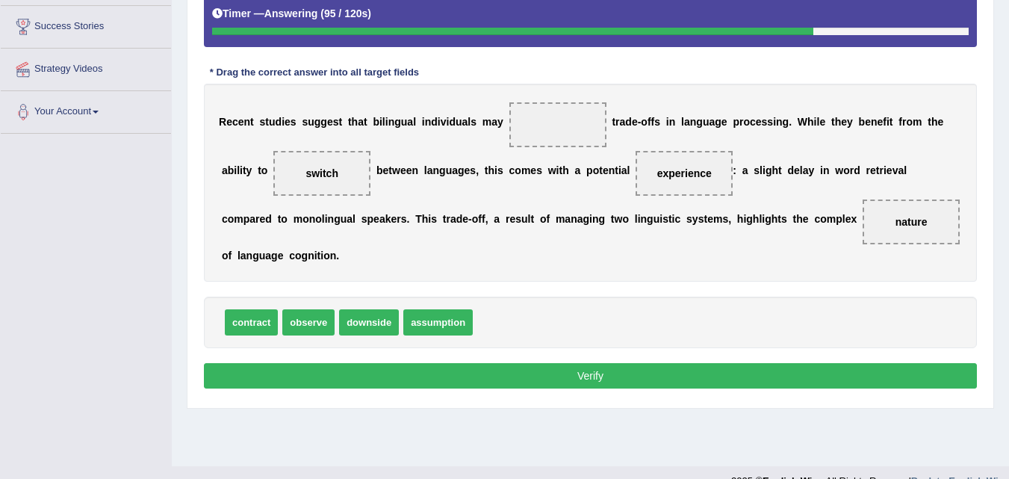
click at [373, 323] on span "downside" at bounding box center [369, 322] width 60 height 26
drag, startPoint x: 320, startPoint y: 326, endPoint x: 582, endPoint y: 131, distance: 326.5
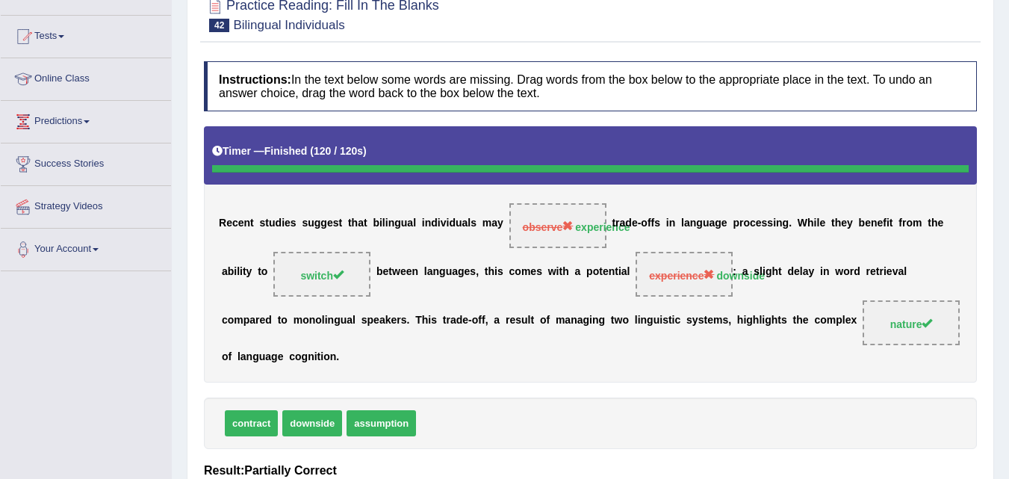
scroll to position [137, 0]
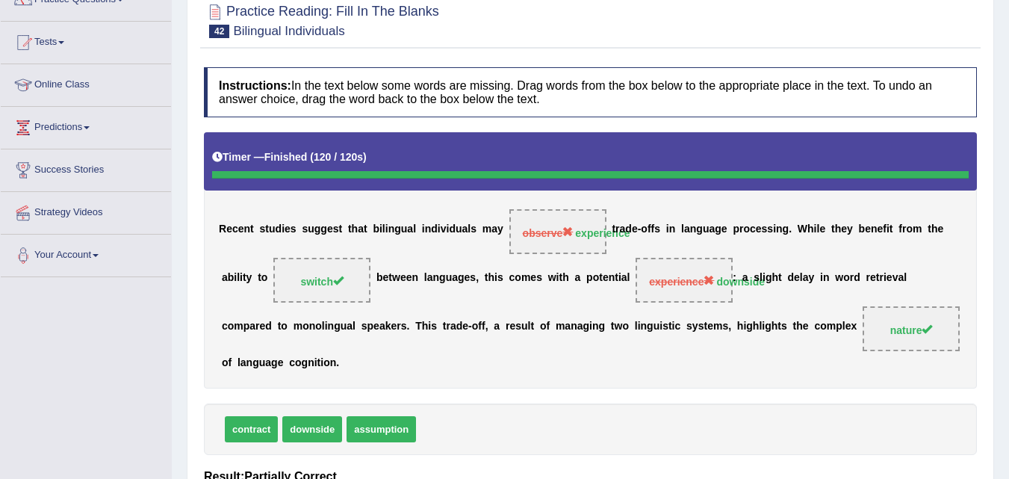
drag, startPoint x: 996, startPoint y: 258, endPoint x: 1019, endPoint y: 272, distance: 27.5
click at [1008, 272] on html "Toggle navigation Home Practice Questions Speaking Practice Read Aloud Repeat S…" at bounding box center [504, 102] width 1009 height 479
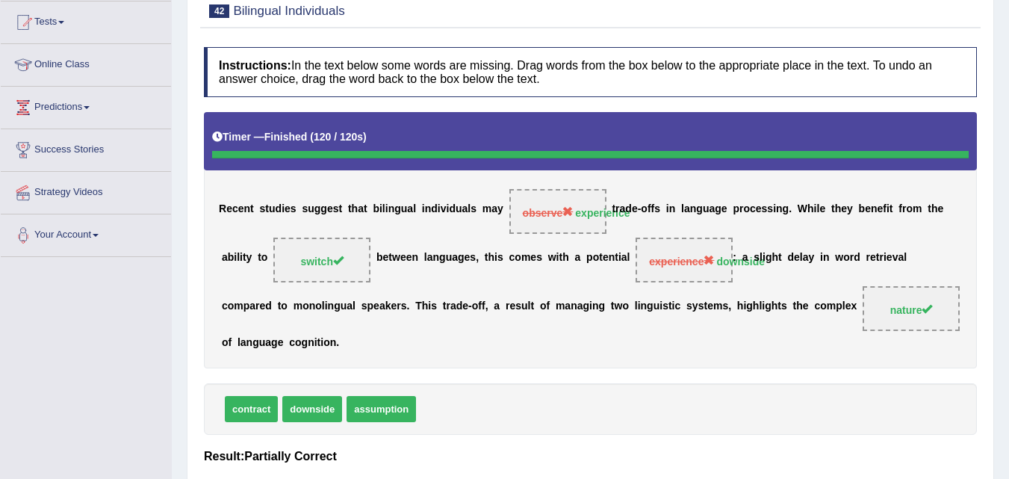
scroll to position [0, 0]
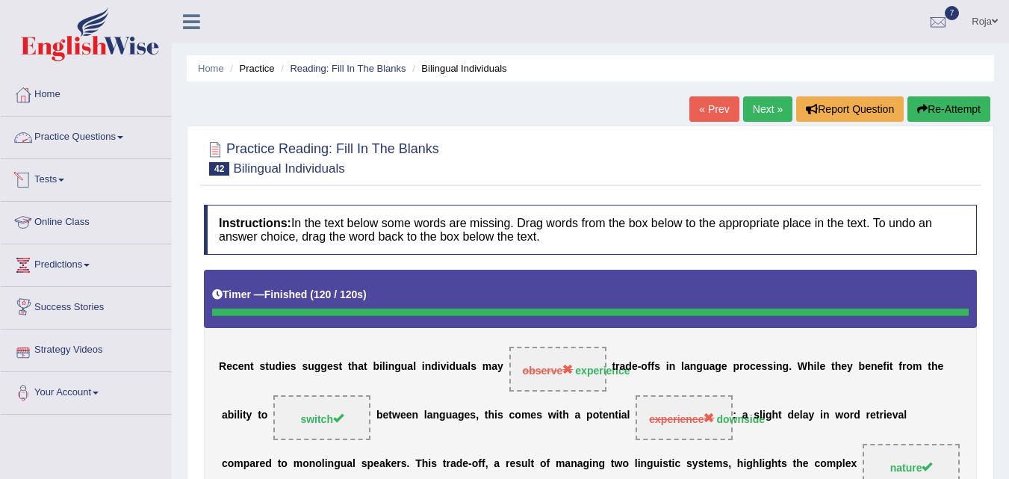
click at [92, 140] on link "Practice Questions" at bounding box center [86, 134] width 170 height 37
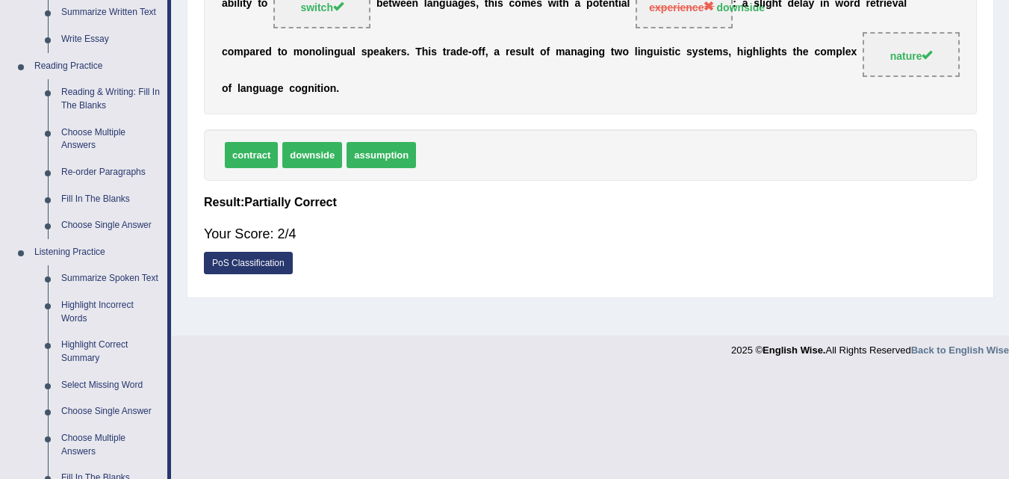
scroll to position [417, 0]
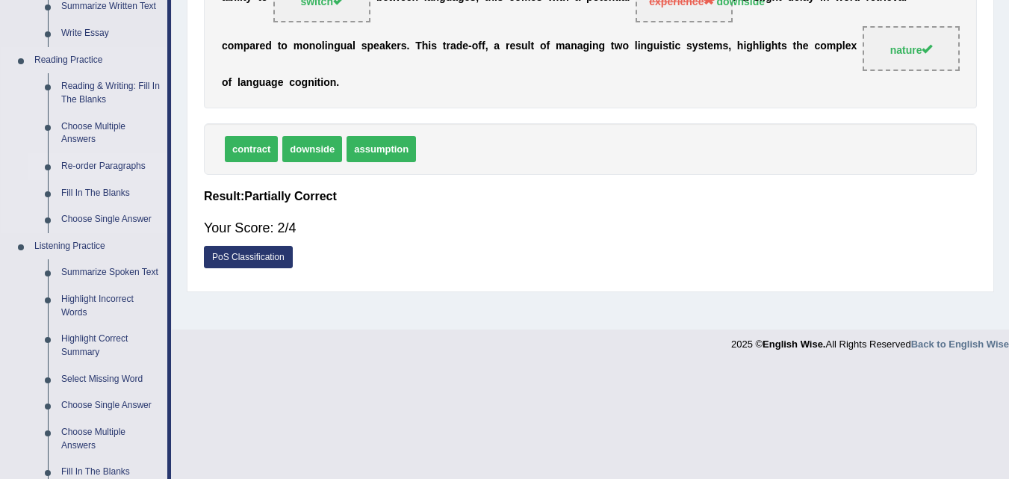
click at [101, 171] on link "Re-order Paragraphs" at bounding box center [110, 166] width 113 height 27
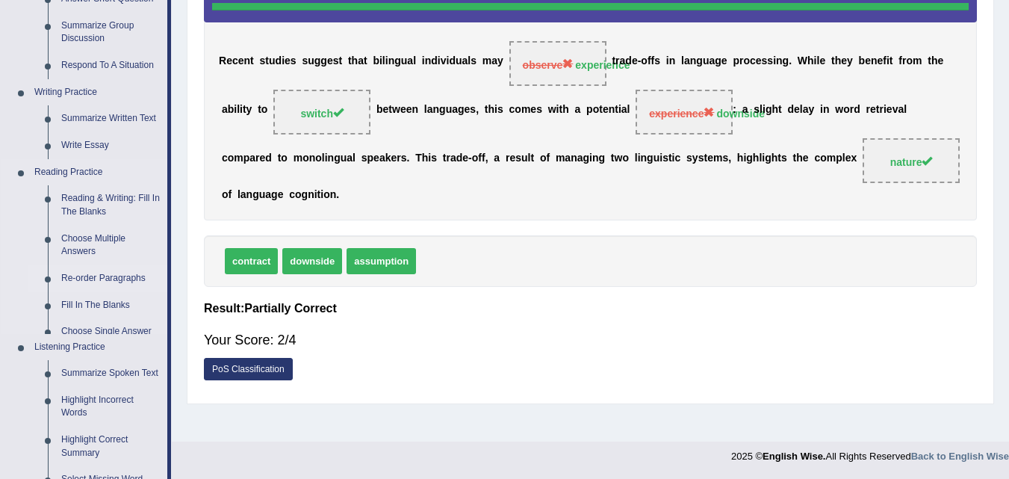
scroll to position [702, 0]
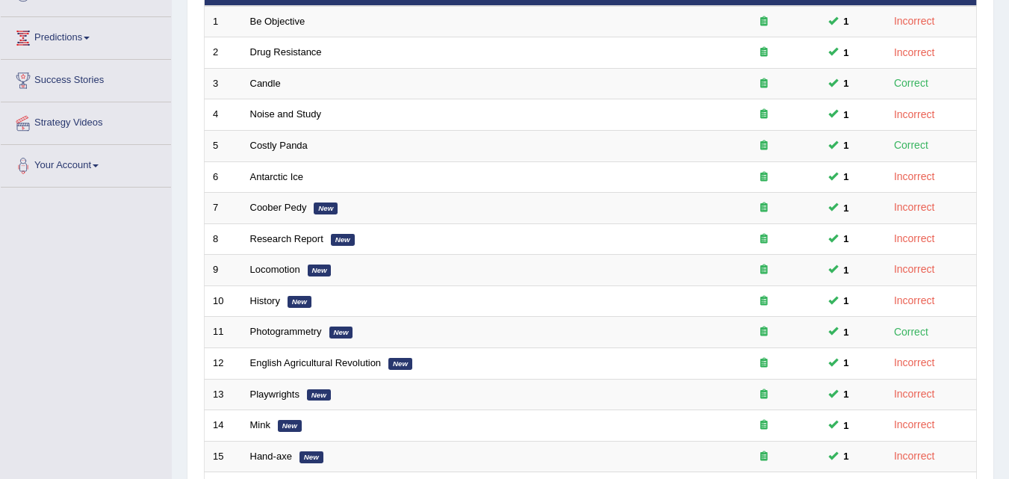
scroll to position [338, 0]
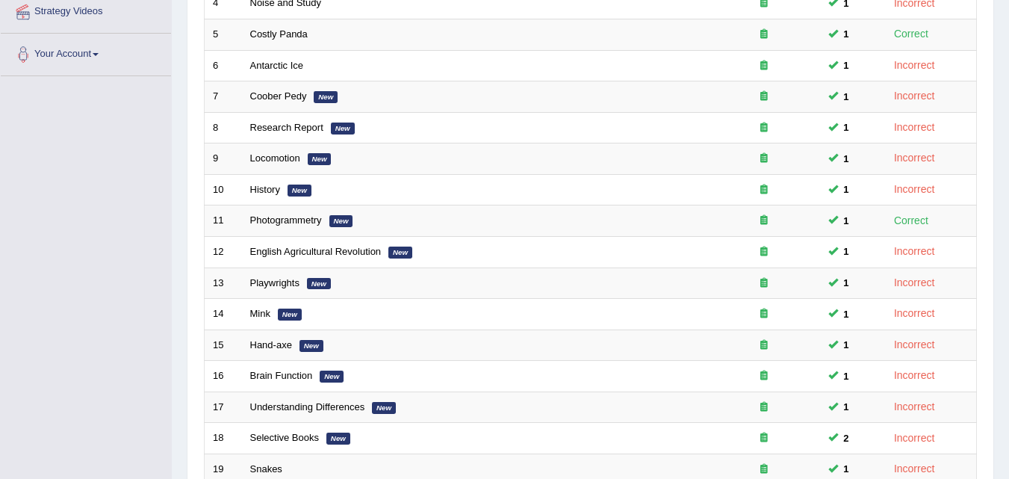
drag, startPoint x: 0, startPoint y: 0, endPoint x: 1009, endPoint y: 352, distance: 1068.3
drag, startPoint x: 1006, startPoint y: 354, endPoint x: 1006, endPoint y: 397, distance: 43.3
click at [1006, 397] on div "Home Practice Reading: Re-order Paragraphs Practice Reading: Re-order Paragraph…" at bounding box center [590, 137] width 837 height 951
drag, startPoint x: 1006, startPoint y: 397, endPoint x: 1009, endPoint y: 381, distance: 16.0
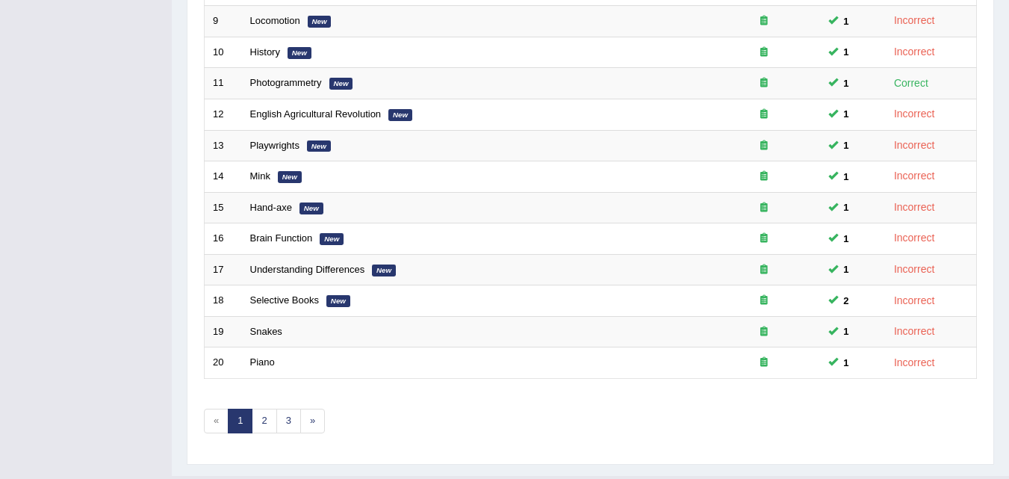
scroll to position [510, 0]
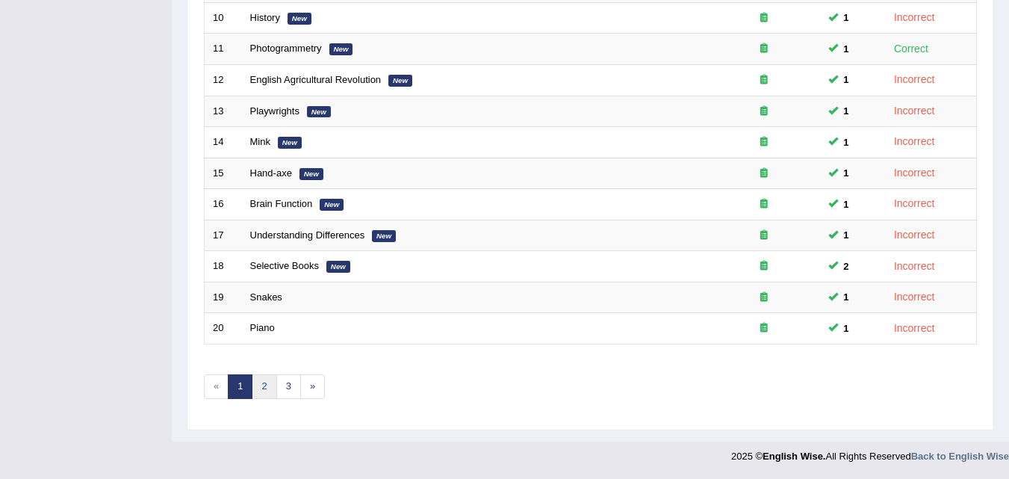
click at [259, 378] on link "2" at bounding box center [264, 386] width 25 height 25
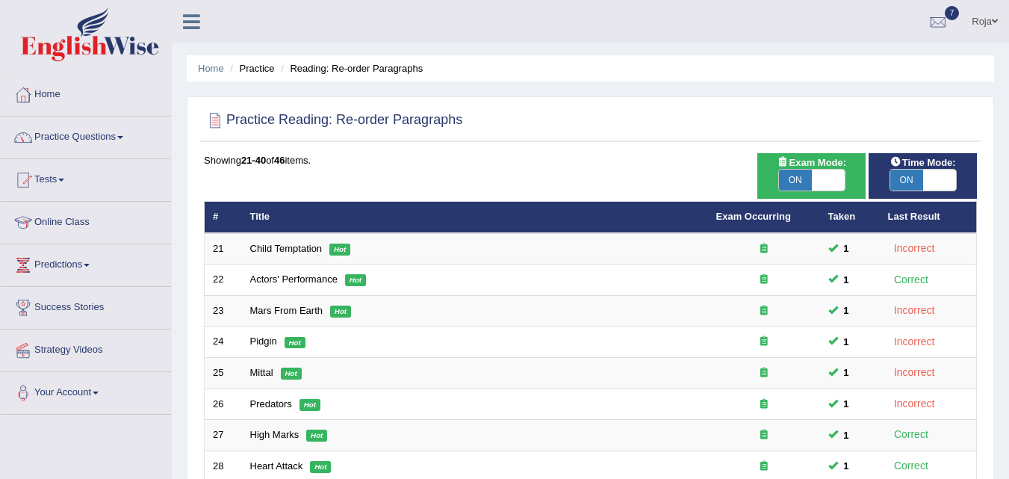
drag, startPoint x: 0, startPoint y: 0, endPoint x: 1019, endPoint y: 155, distance: 1030.8
click at [1008, 155] on html "Toggle navigation Home Practice Questions Speaking Practice Read Aloud Repeat S…" at bounding box center [504, 239] width 1009 height 479
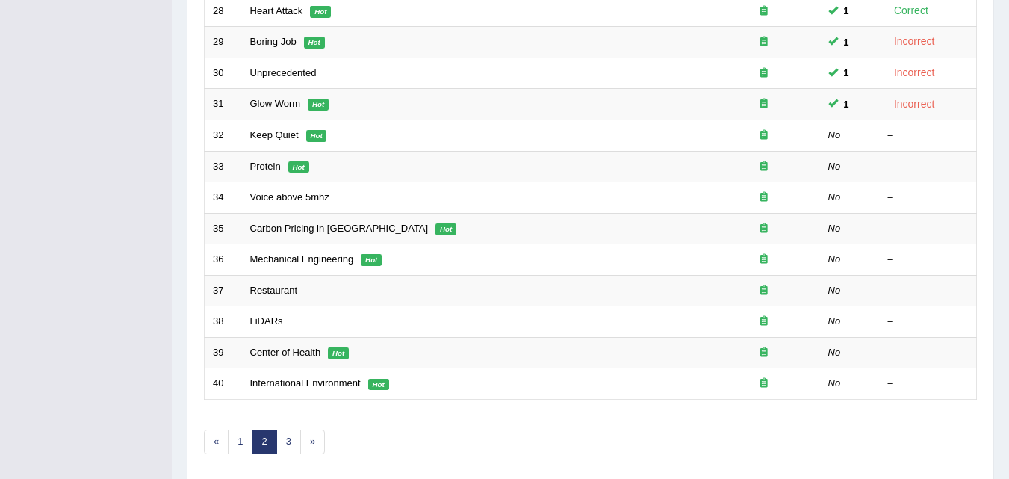
scroll to position [466, 0]
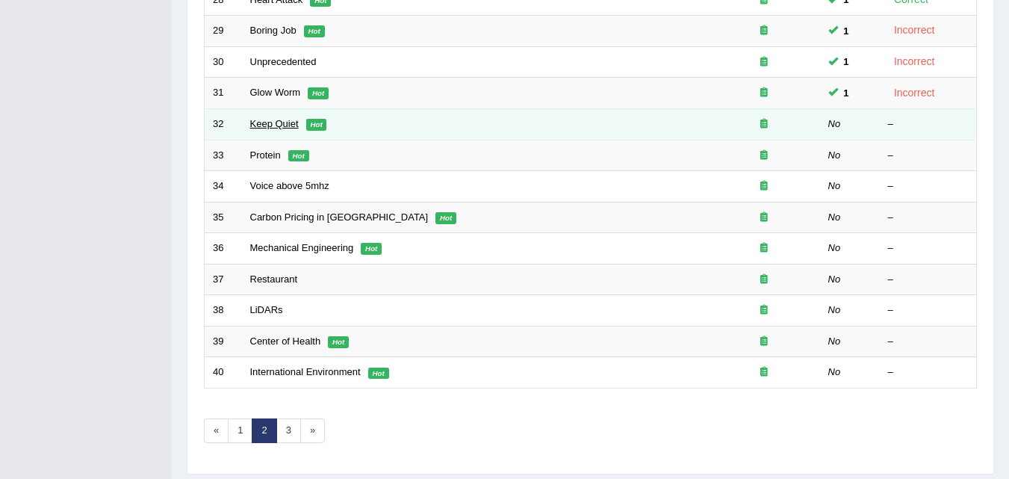
click at [269, 124] on link "Keep Quiet" at bounding box center [274, 123] width 49 height 11
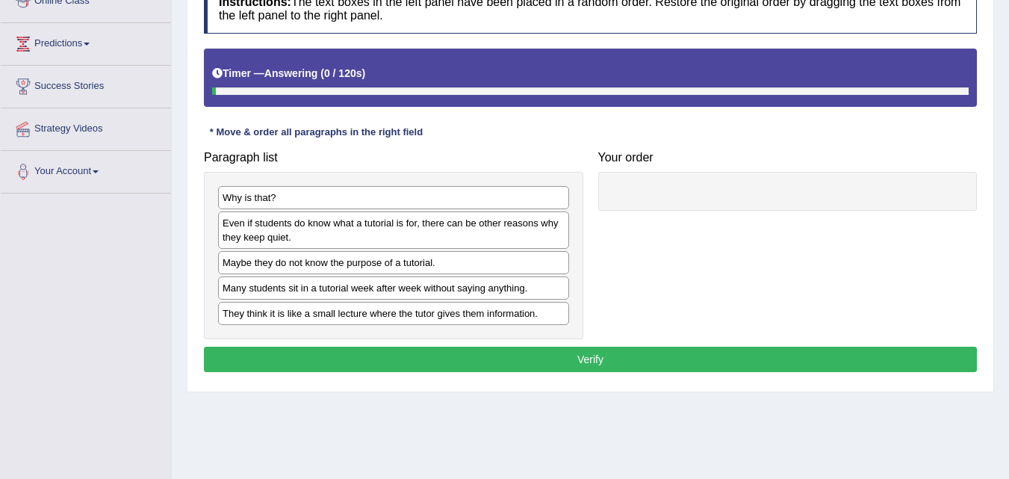
scroll to position [233, 0]
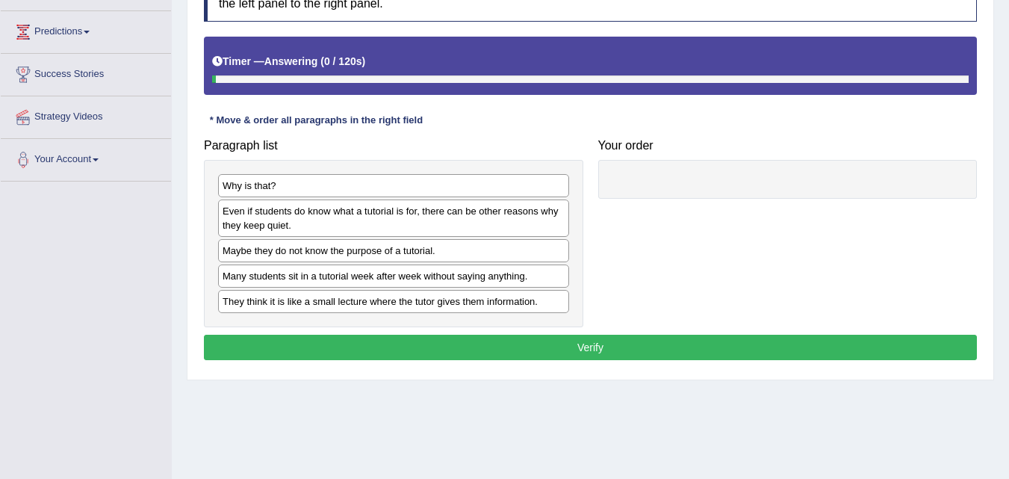
drag, startPoint x: 1011, startPoint y: 141, endPoint x: 1012, endPoint y: 275, distance: 134.4
click at [1008, 246] on html "Toggle navigation Home Practice Questions Speaking Practice Read Aloud Repeat S…" at bounding box center [504, 6] width 1009 height 479
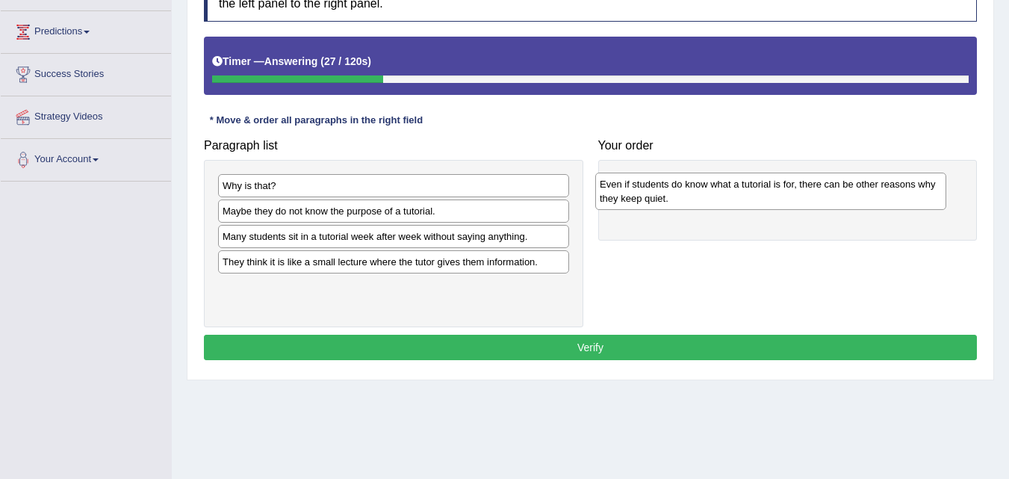
drag, startPoint x: 427, startPoint y: 222, endPoint x: 804, endPoint y: 196, distance: 377.9
click at [804, 196] on div "Even if students do know what a tutorial is for, there can be other reasons why…" at bounding box center [770, 190] width 351 height 37
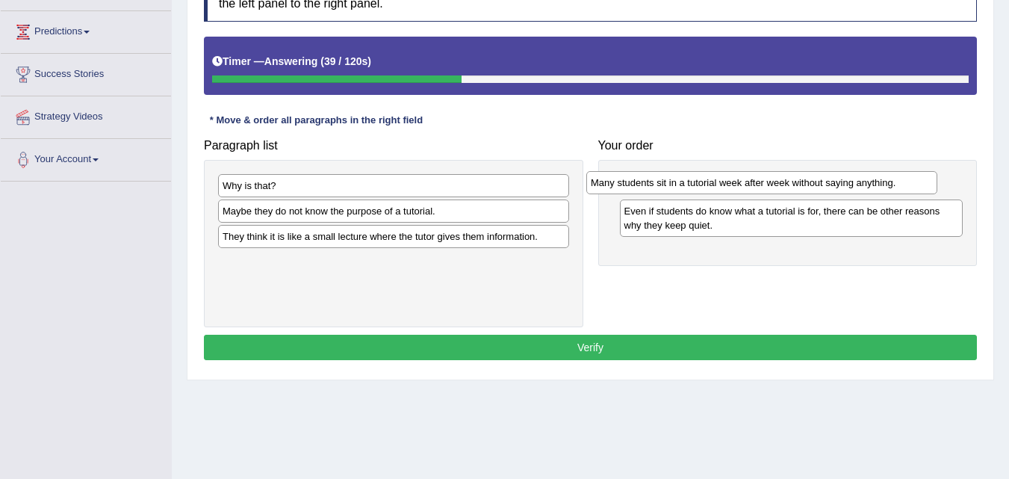
drag, startPoint x: 373, startPoint y: 243, endPoint x: 748, endPoint y: 189, distance: 378.6
click at [748, 189] on div "Many students sit in a tutorial week after week without saying anything." at bounding box center [761, 182] width 351 height 23
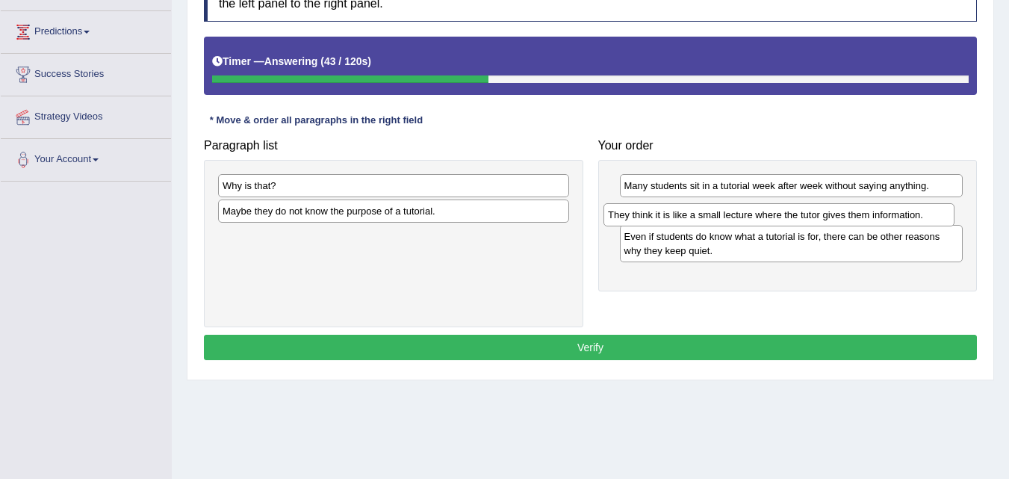
drag, startPoint x: 434, startPoint y: 235, endPoint x: 820, endPoint y: 214, distance: 385.8
click at [820, 214] on div "They think it is like a small lecture where the tutor gives them information." at bounding box center [778, 214] width 351 height 23
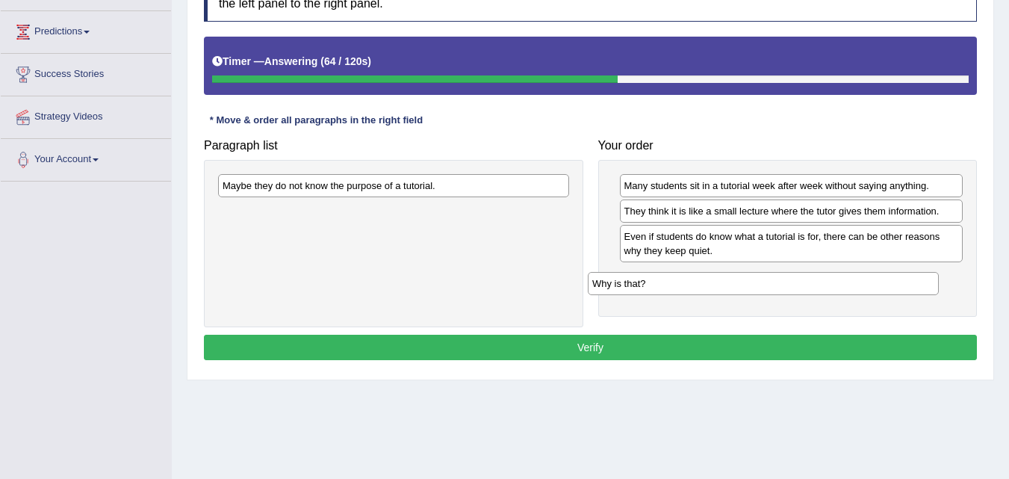
drag, startPoint x: 403, startPoint y: 189, endPoint x: 773, endPoint y: 287, distance: 382.2
click at [773, 287] on div "Why is that?" at bounding box center [763, 283] width 351 height 23
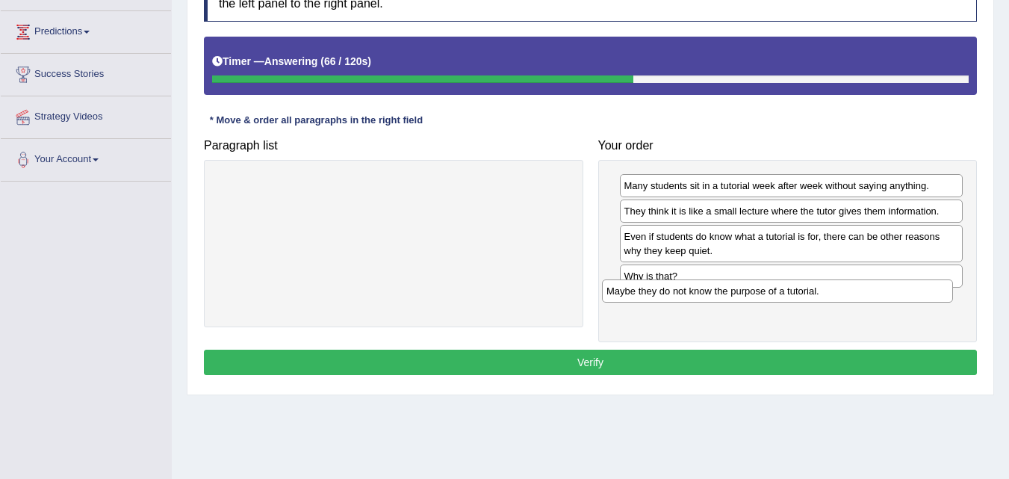
drag, startPoint x: 474, startPoint y: 190, endPoint x: 860, endPoint y: 290, distance: 398.9
click at [860, 290] on div "Maybe they do not know the purpose of a tutorial." at bounding box center [777, 290] width 351 height 23
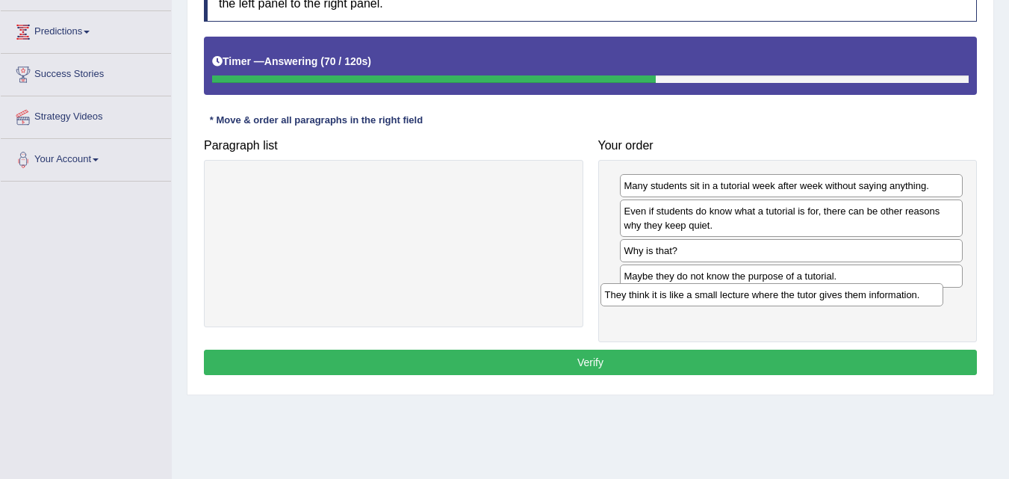
drag, startPoint x: 760, startPoint y: 214, endPoint x: 745, endPoint y: 298, distance: 85.7
click at [745, 298] on div "They think it is like a small lecture where the tutor gives them information." at bounding box center [771, 294] width 343 height 23
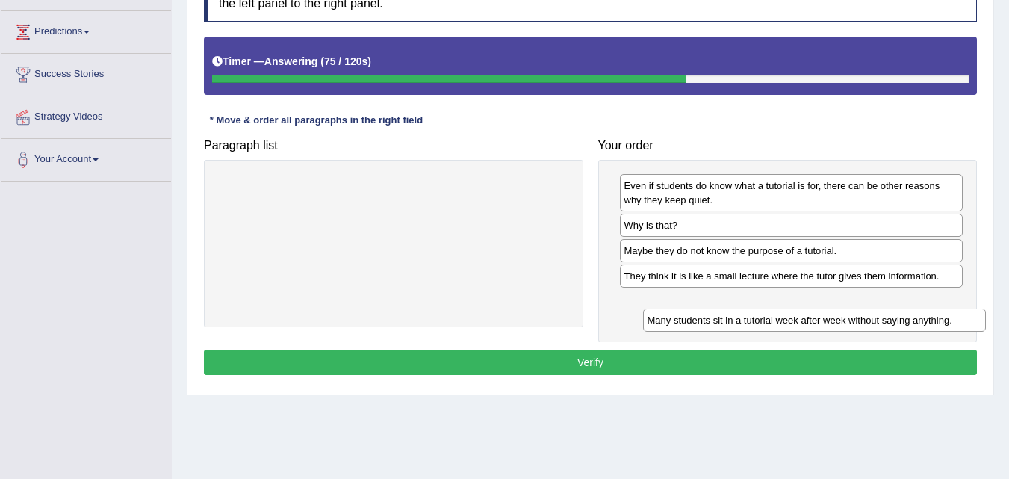
drag, startPoint x: 749, startPoint y: 183, endPoint x: 758, endPoint y: 307, distance: 124.3
click at [758, 308] on div "Many students sit in a tutorial week after week without saying anything." at bounding box center [814, 319] width 343 height 23
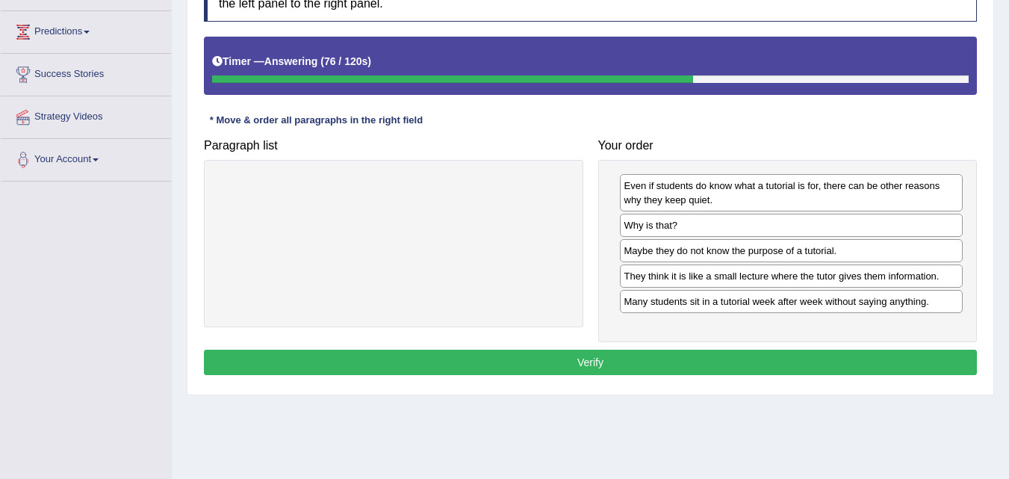
click at [685, 358] on button "Verify" at bounding box center [590, 361] width 773 height 25
